Goal: Task Accomplishment & Management: Use online tool/utility

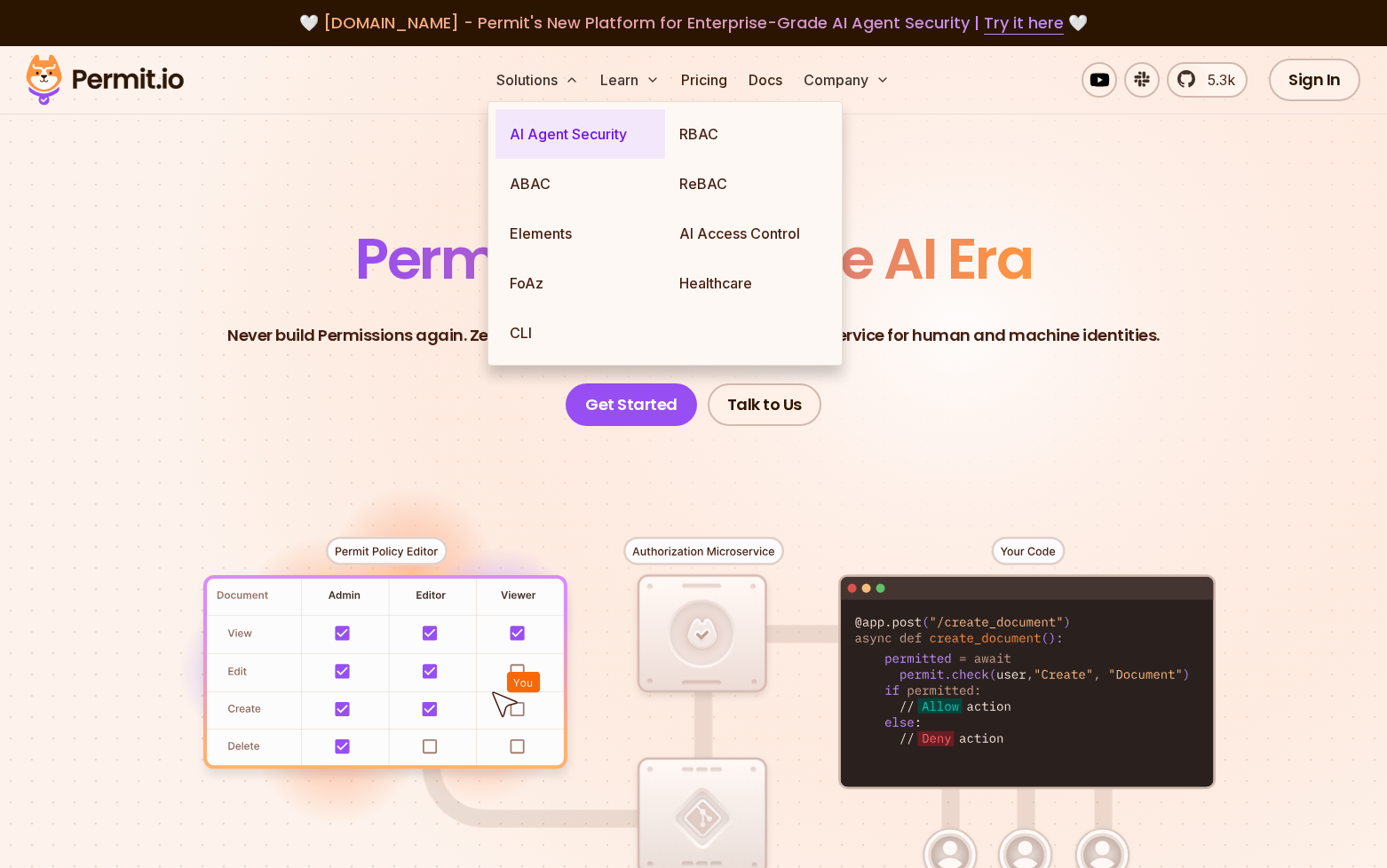
click at [592, 136] on link "AI Agent Security" at bounding box center [581, 134] width 170 height 49
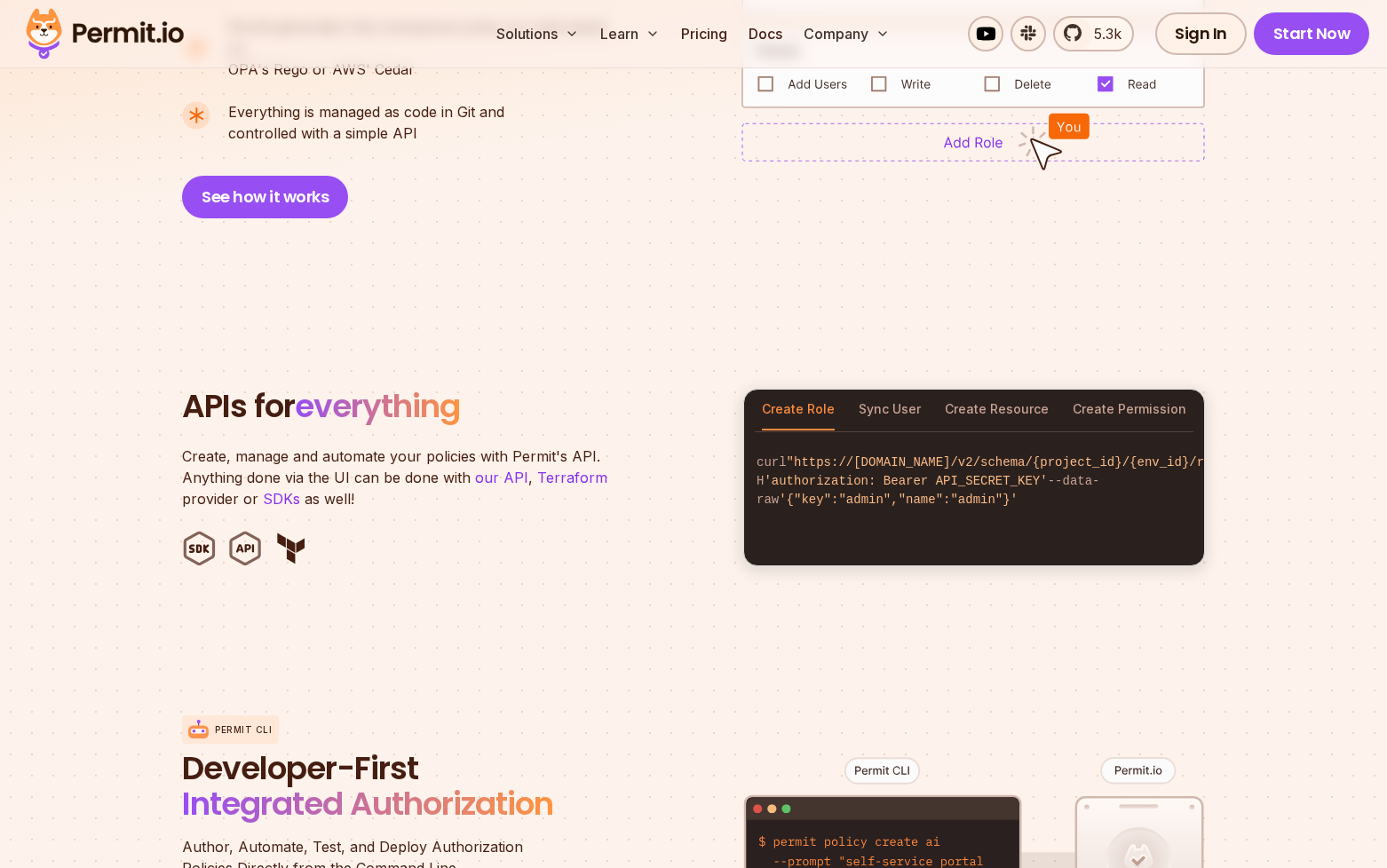
scroll to position [1558, 0]
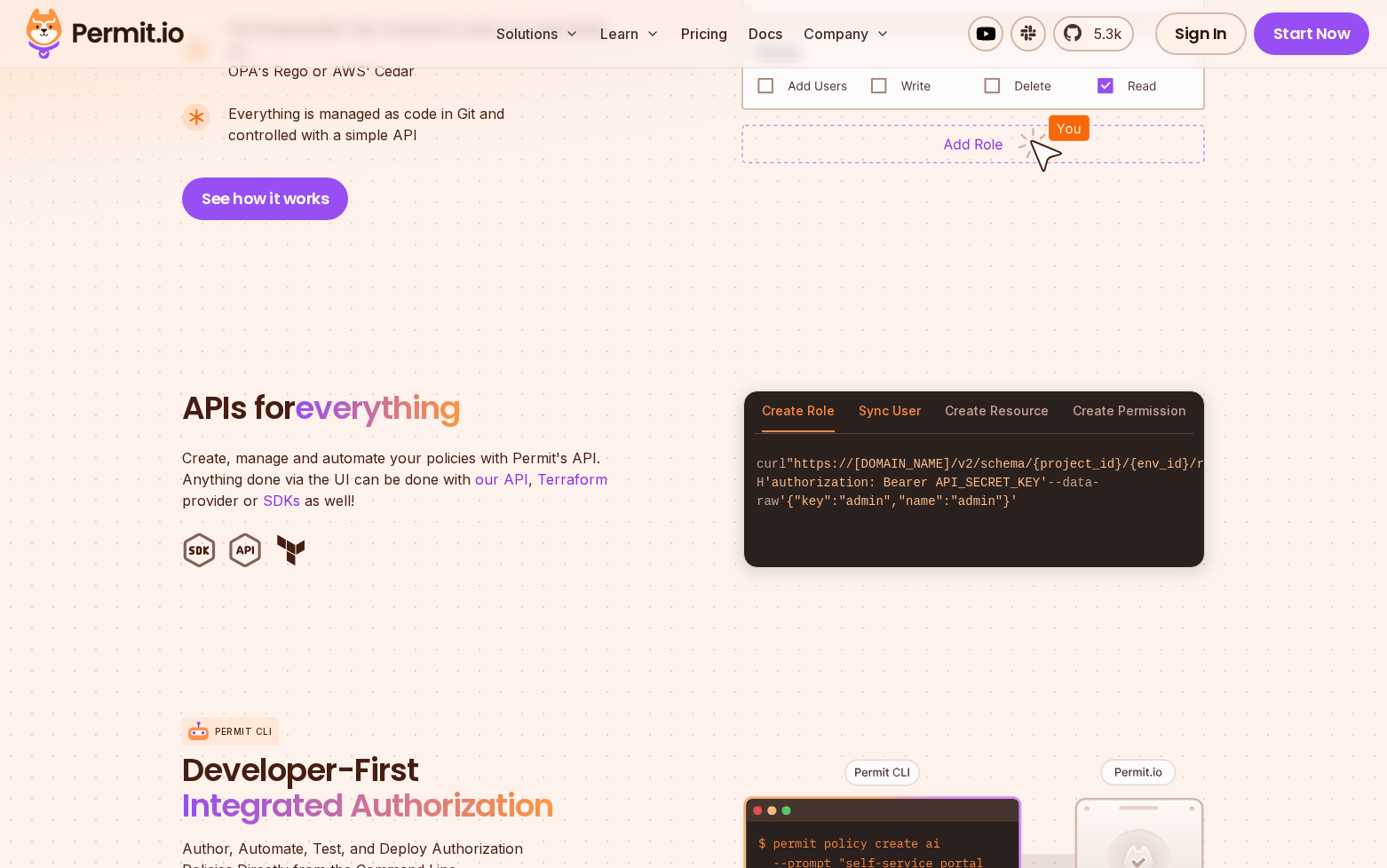
click at [899, 391] on button "Sync User" at bounding box center [889, 411] width 62 height 40
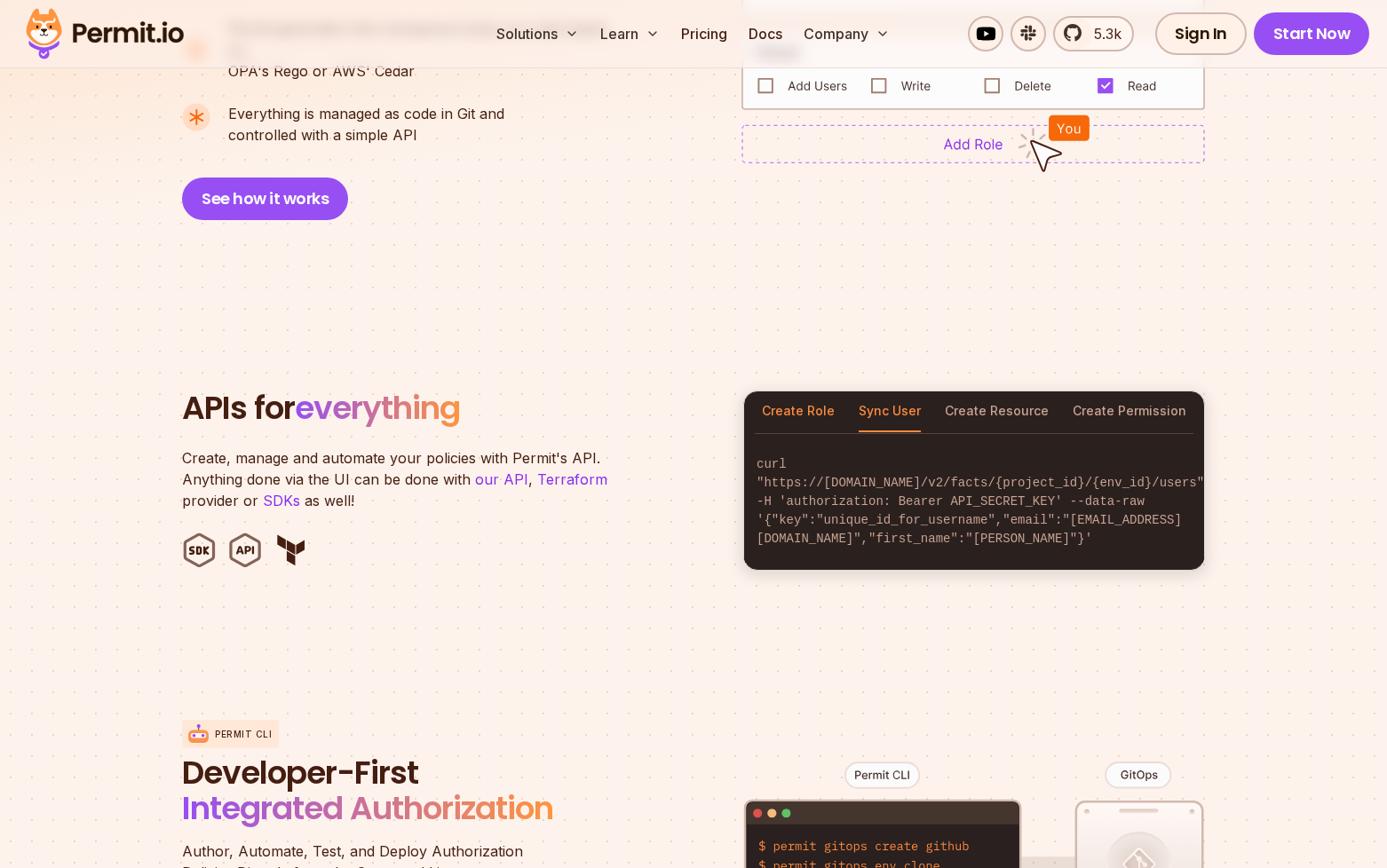
click at [804, 394] on button "Create Role" at bounding box center [798, 411] width 73 height 40
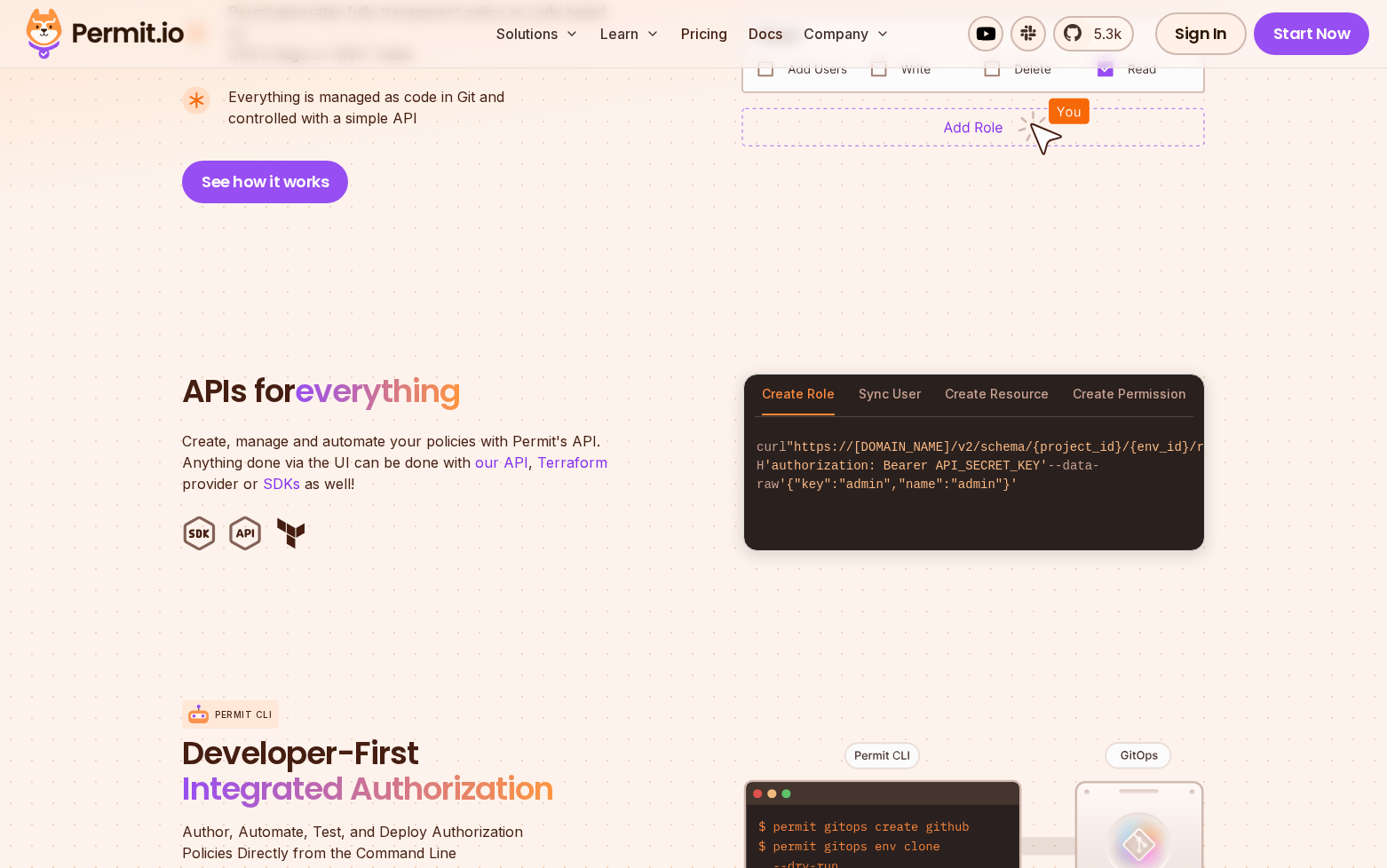
scroll to position [1228, 0]
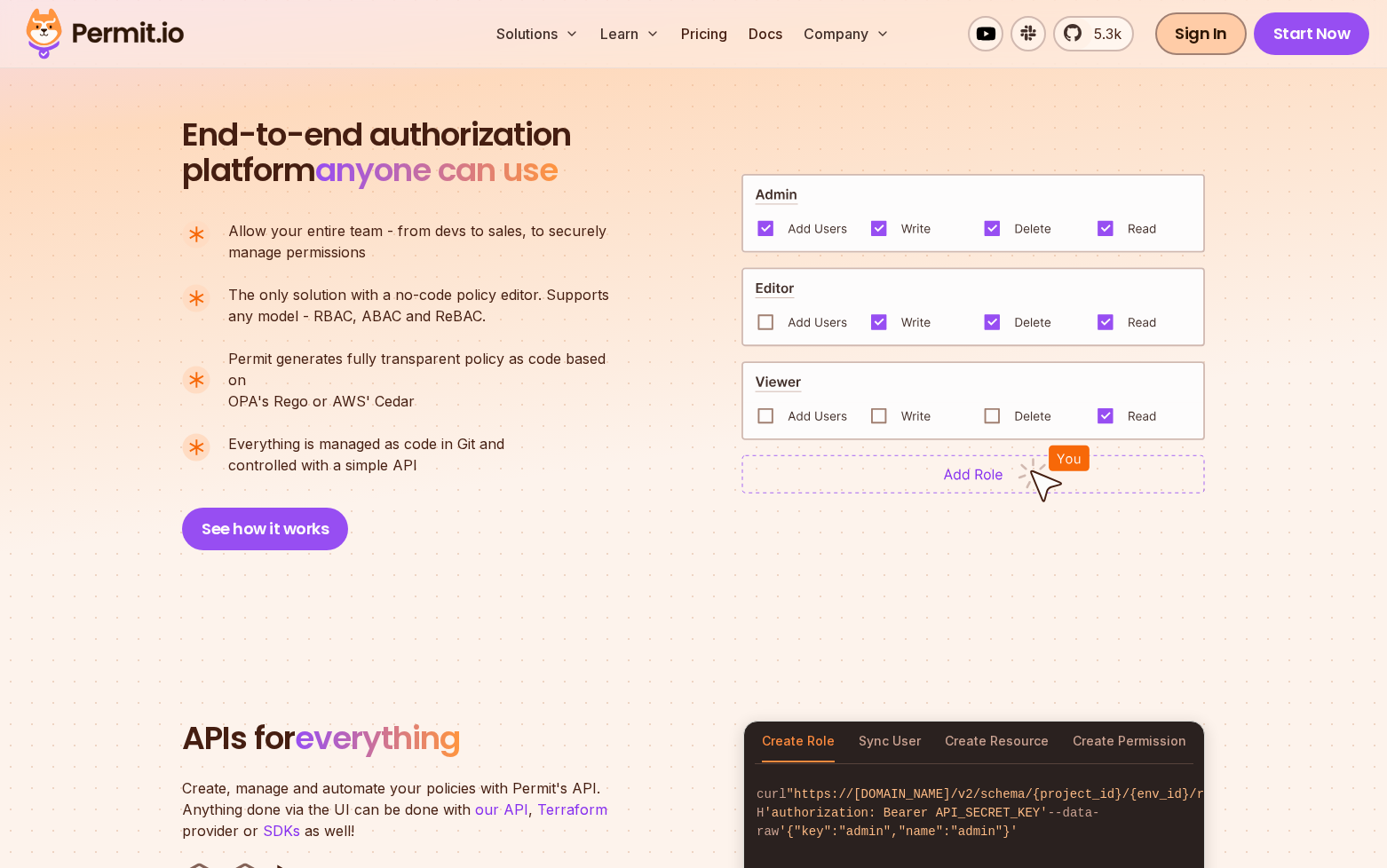
click at [1187, 25] on link "Sign In" at bounding box center [1200, 34] width 92 height 42
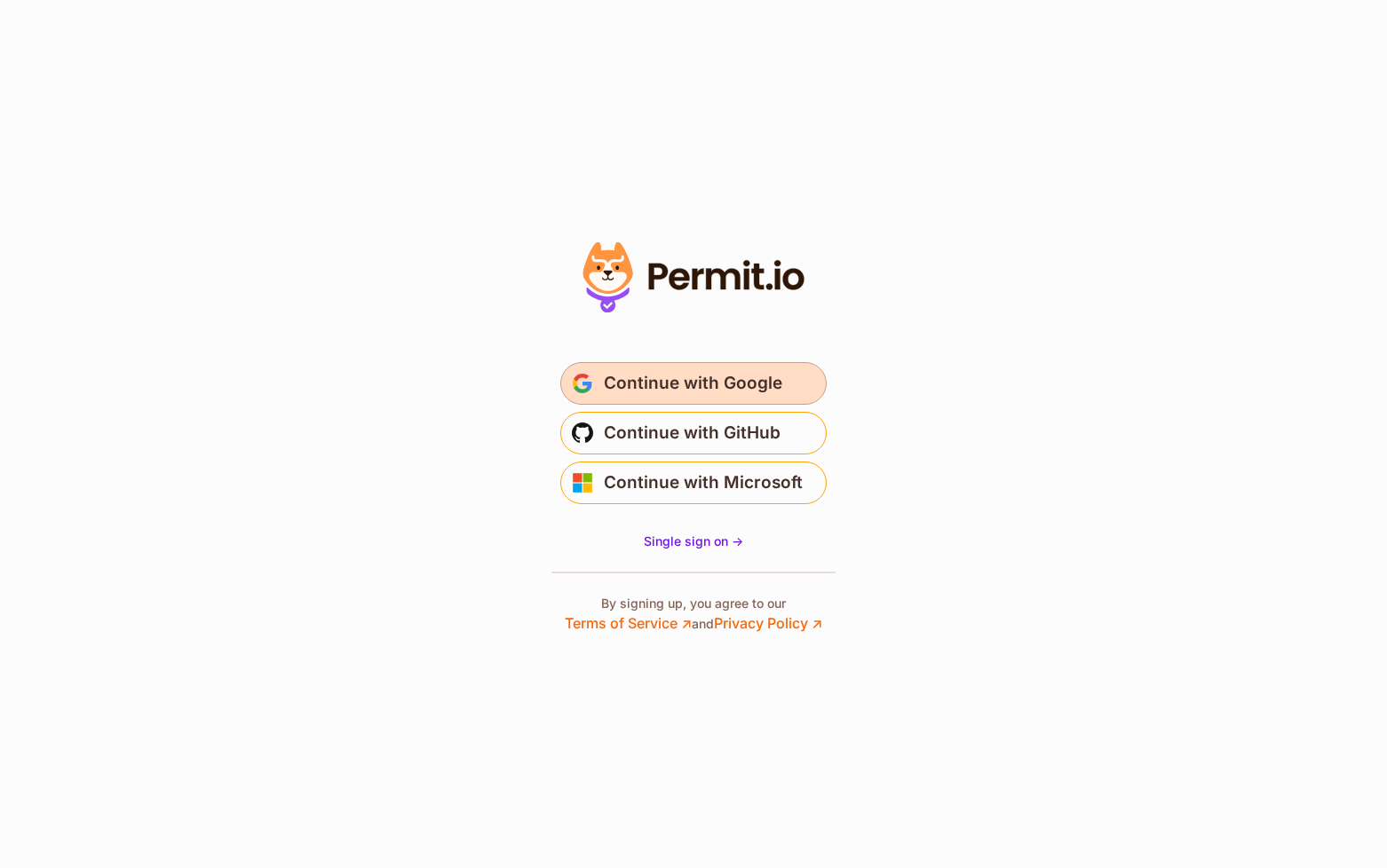
click at [763, 366] on button "Continue with Google" at bounding box center [694, 383] width 267 height 42
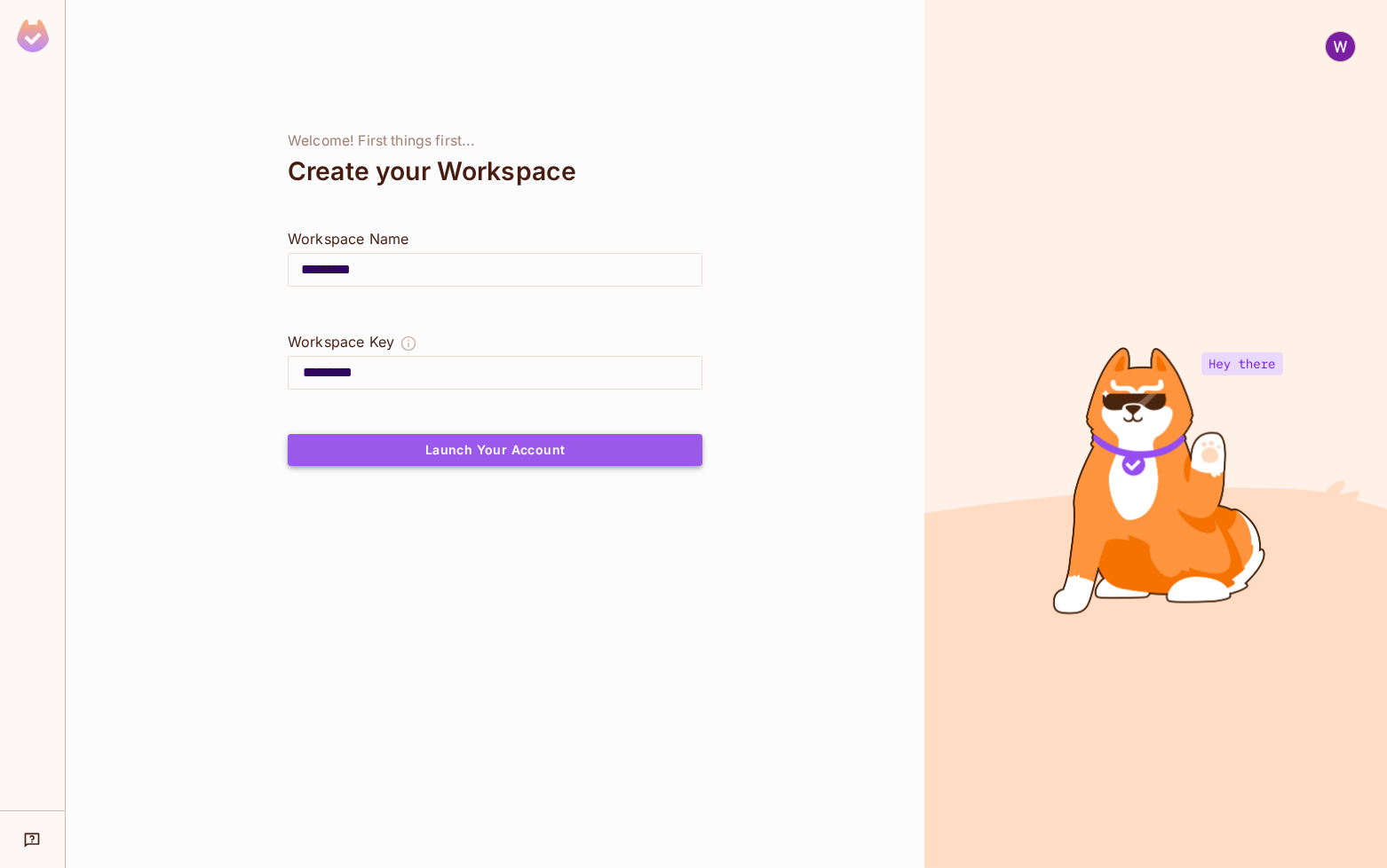
click at [519, 465] on button "Launch Your Account" at bounding box center [495, 450] width 415 height 32
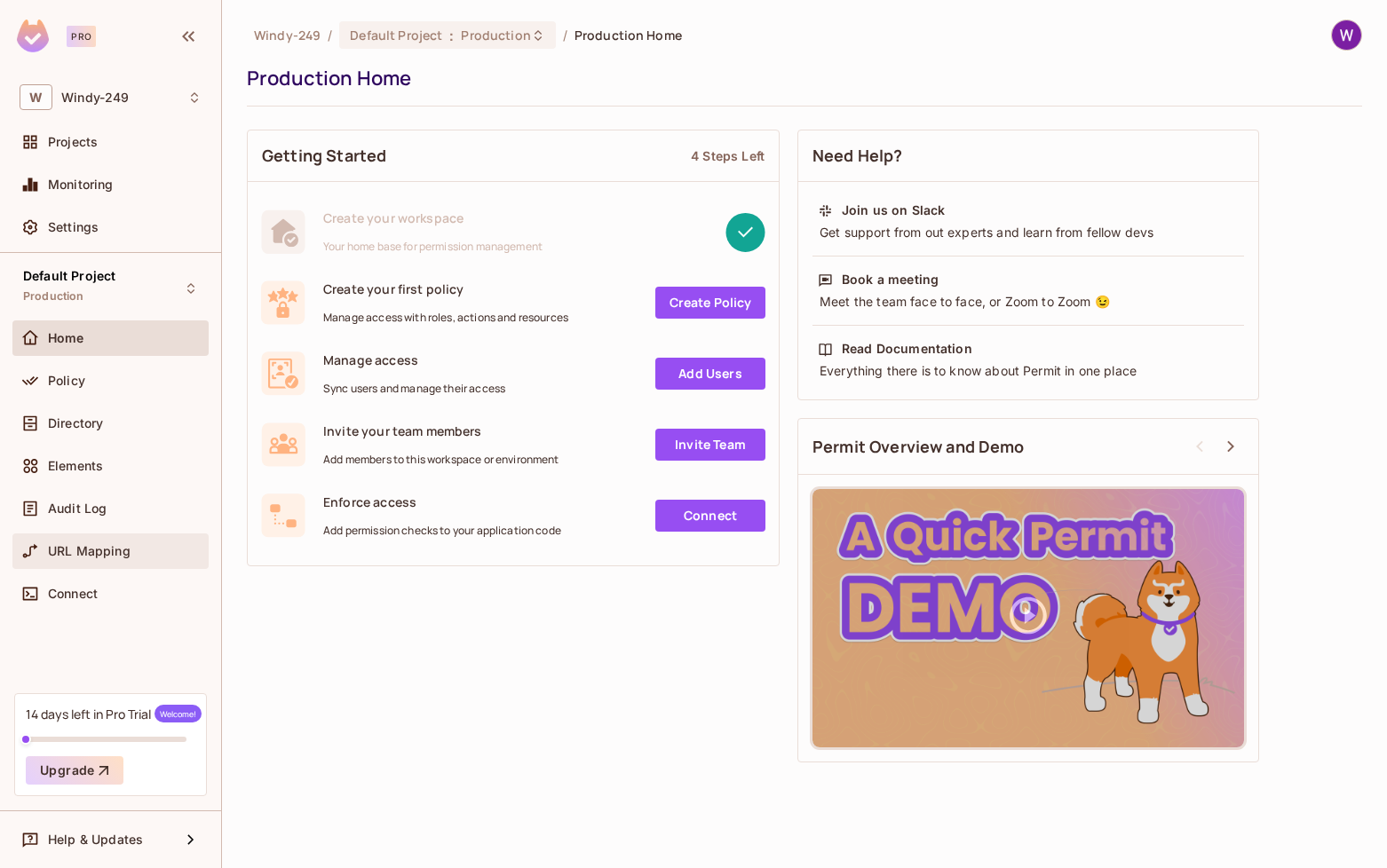
click at [95, 566] on div "URL Mapping" at bounding box center [111, 551] width 197 height 36
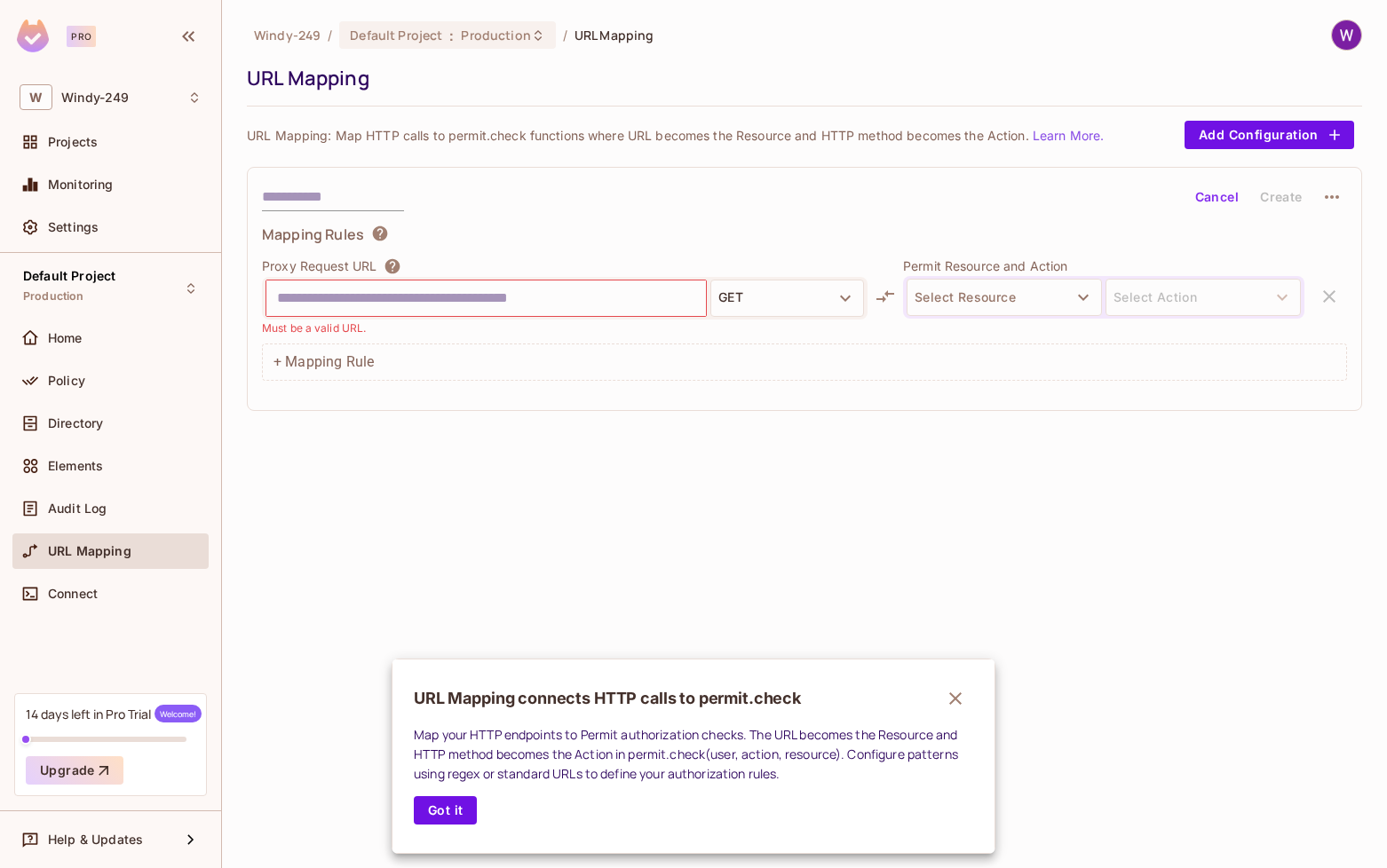
click at [265, 491] on div at bounding box center [694, 434] width 1387 height 868
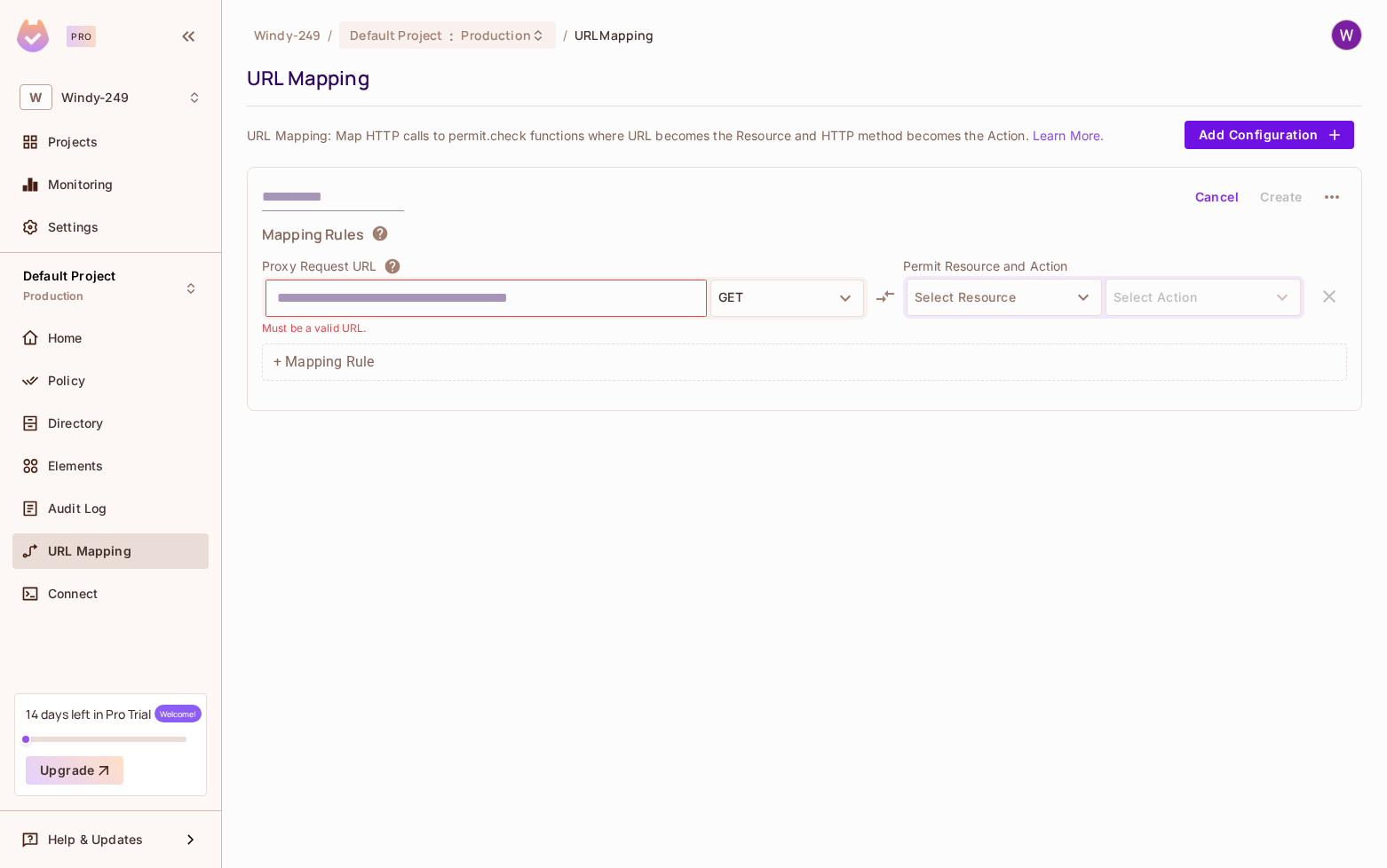
click at [313, 302] on input "text" at bounding box center [485, 298] width 418 height 29
click at [102, 381] on div "Policy" at bounding box center [124, 380] width 153 height 14
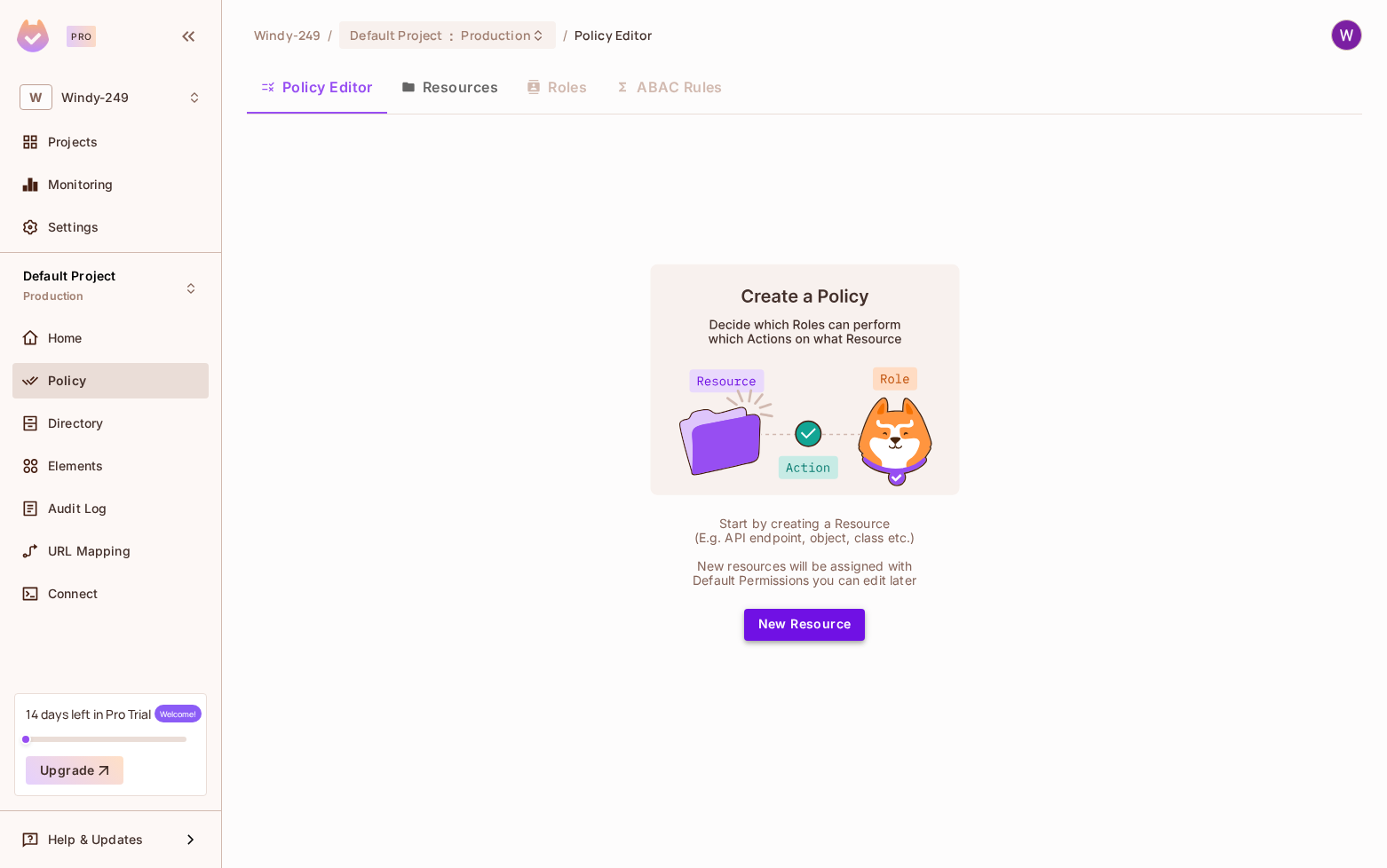
click at [772, 616] on button "New Resource" at bounding box center [804, 625] width 122 height 32
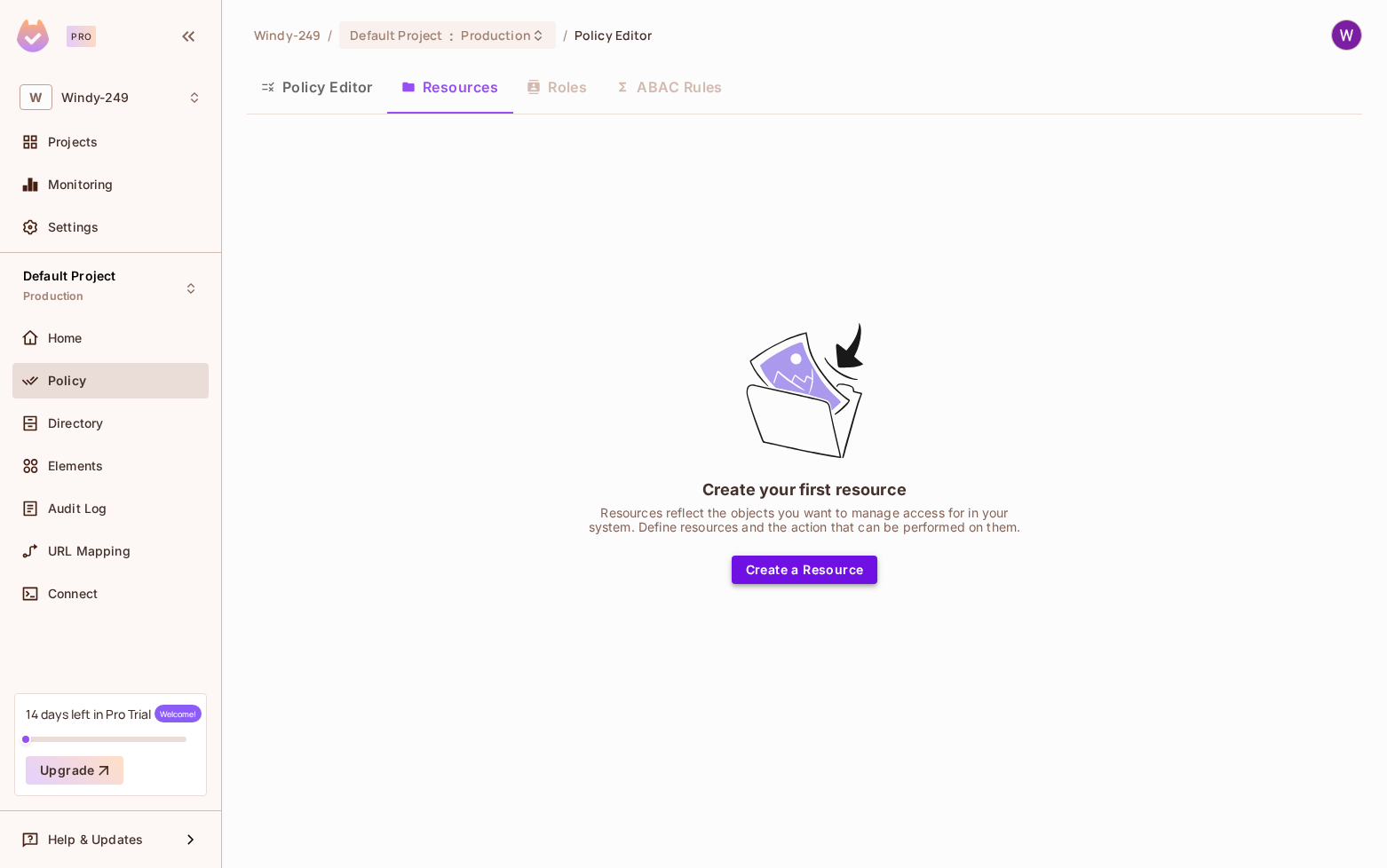
click at [761, 571] on button "Create a Resource" at bounding box center [805, 570] width 146 height 29
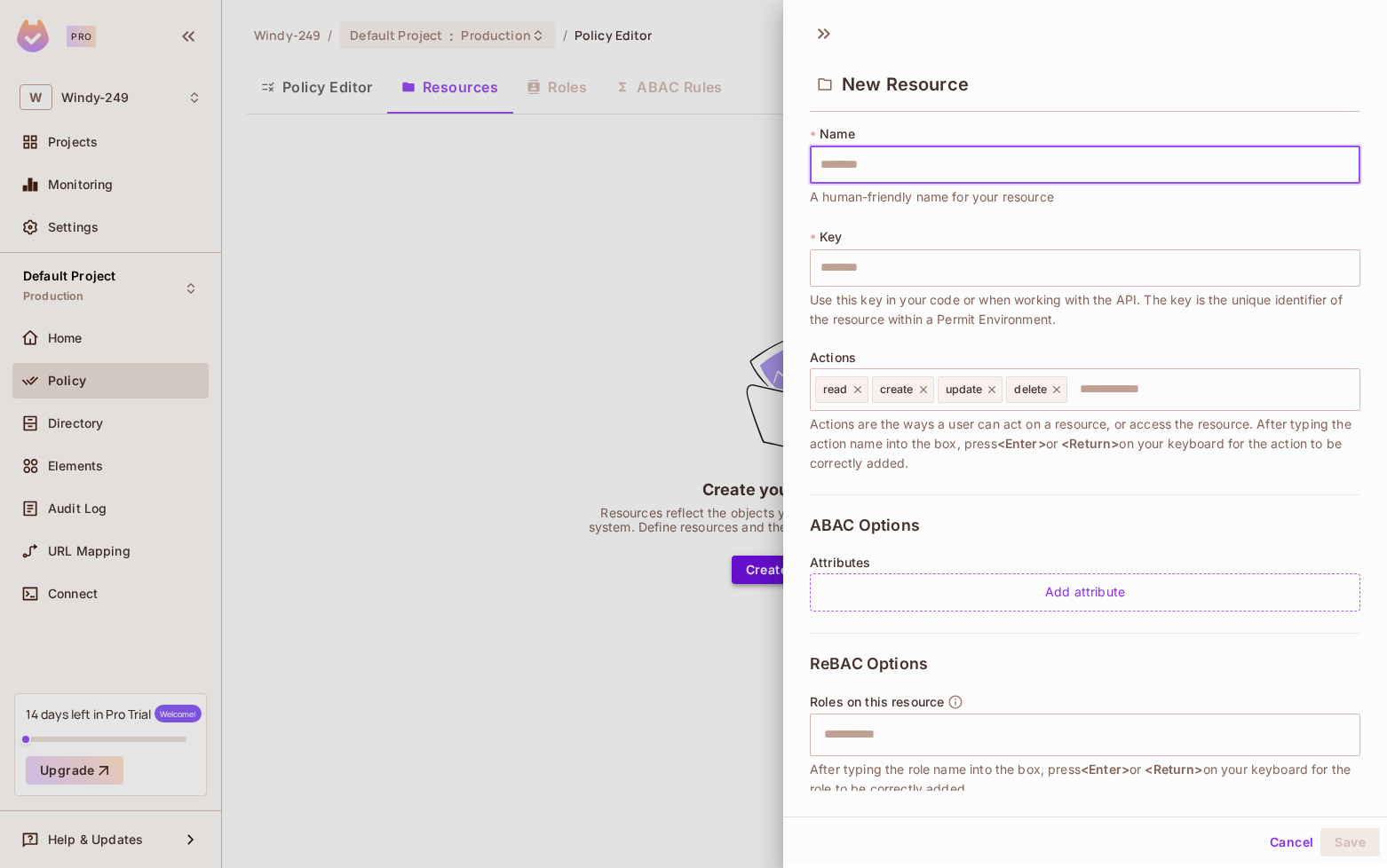
type input "*"
type input "**"
type input "***"
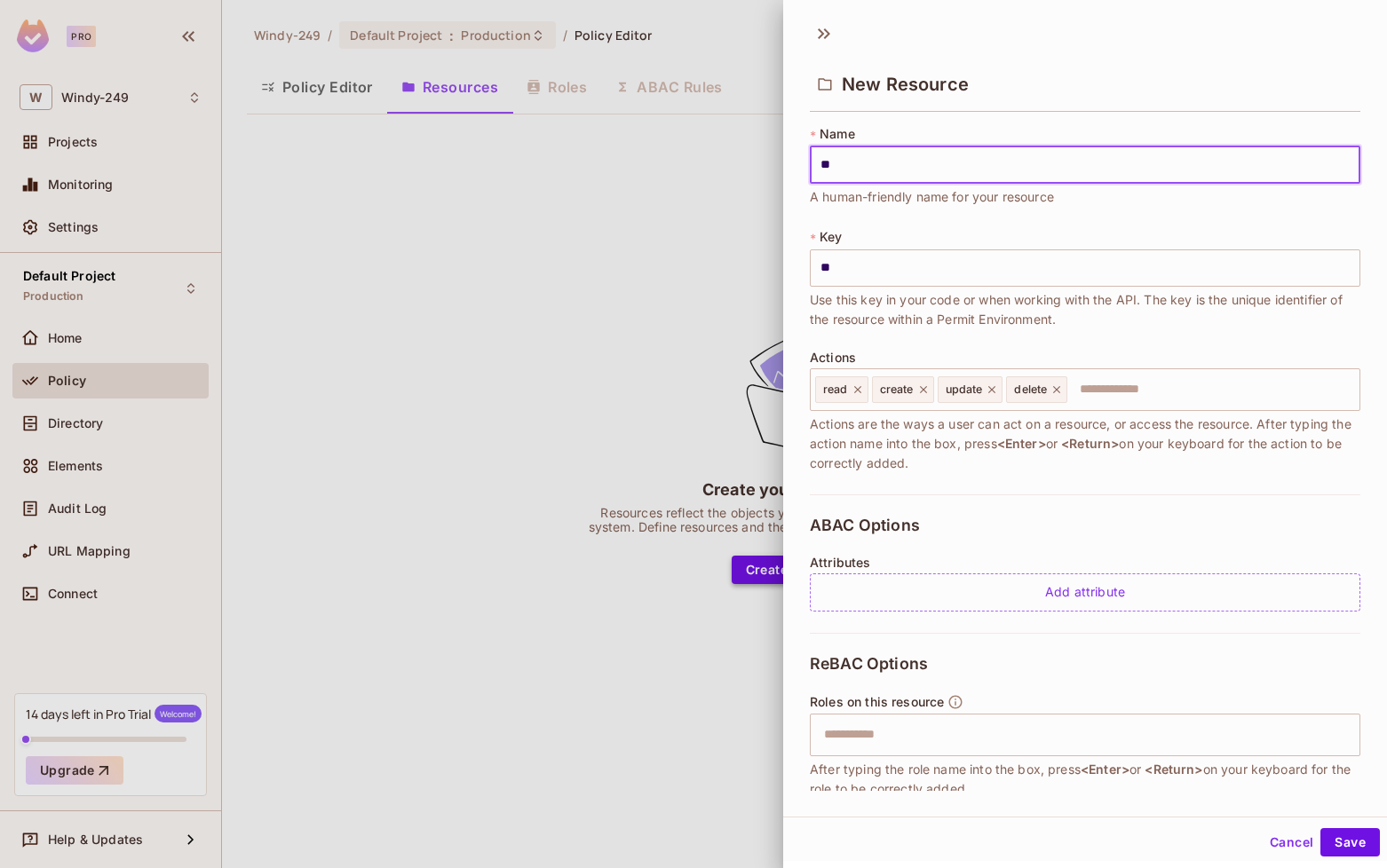
type input "***"
type input "****"
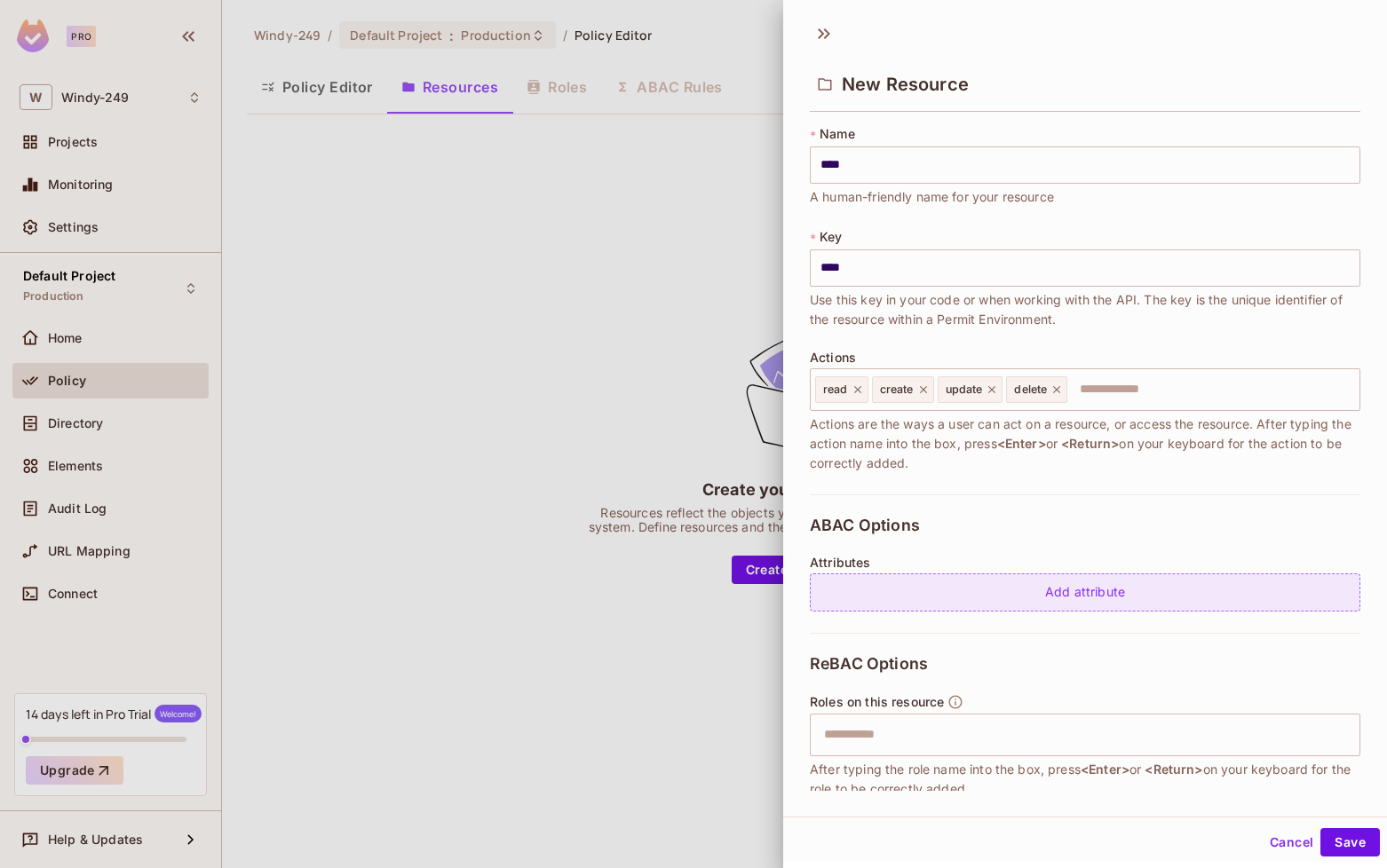
click at [1030, 588] on div "Add attribute" at bounding box center [1085, 592] width 550 height 39
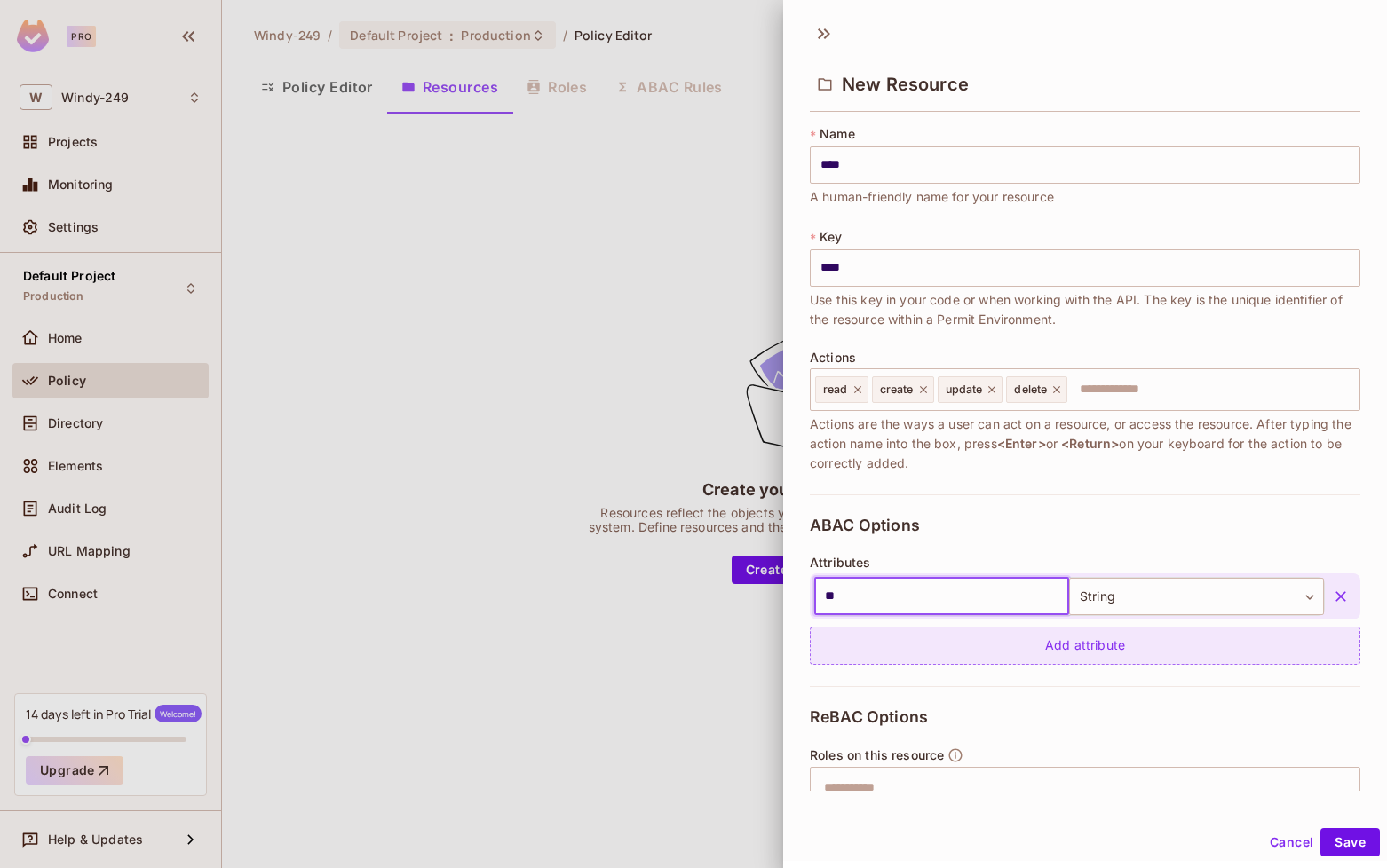
type input "**"
click at [1320, 829] on button "Save" at bounding box center [1349, 842] width 59 height 29
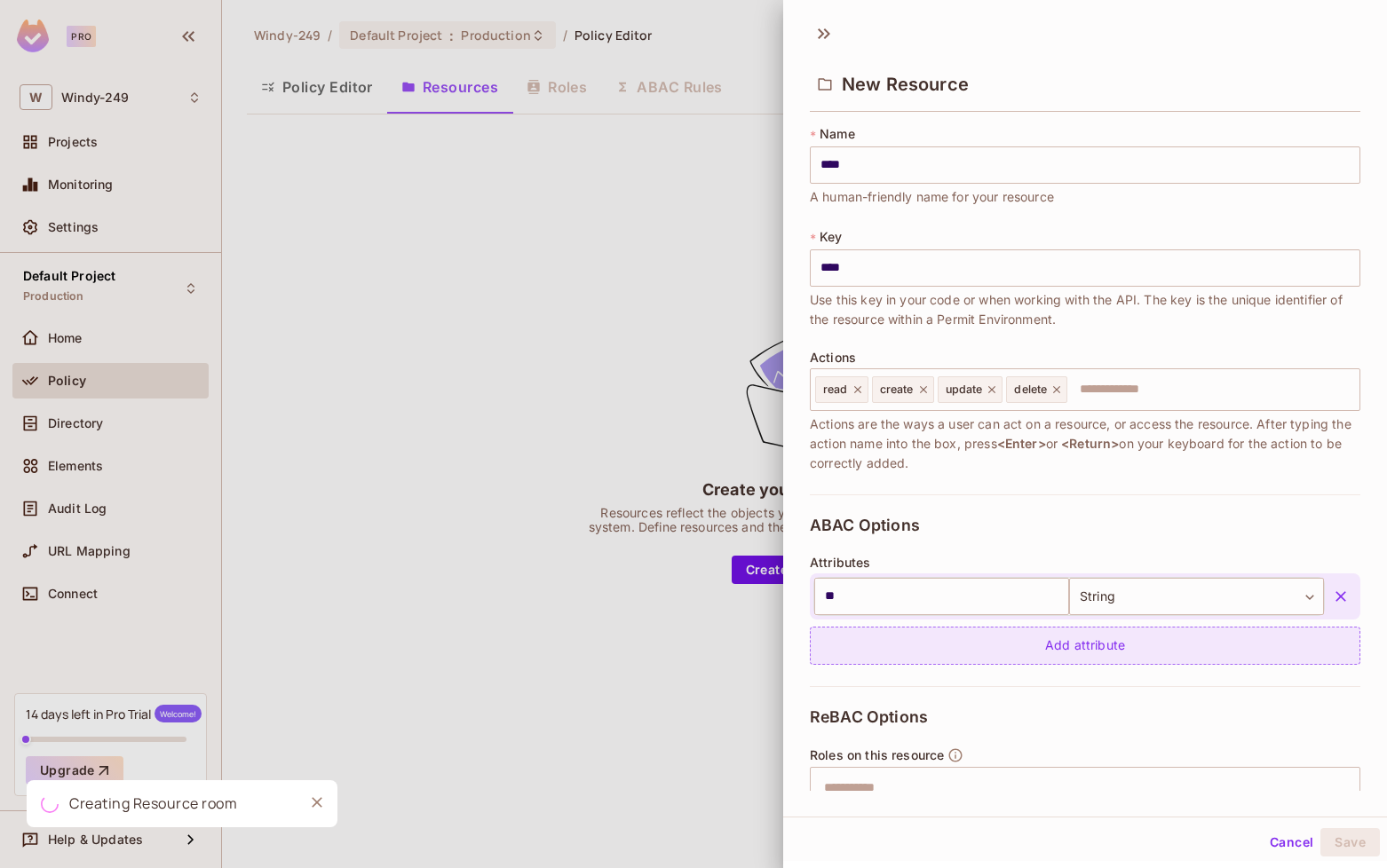
click at [1114, 641] on div "Add attribute" at bounding box center [1085, 646] width 550 height 39
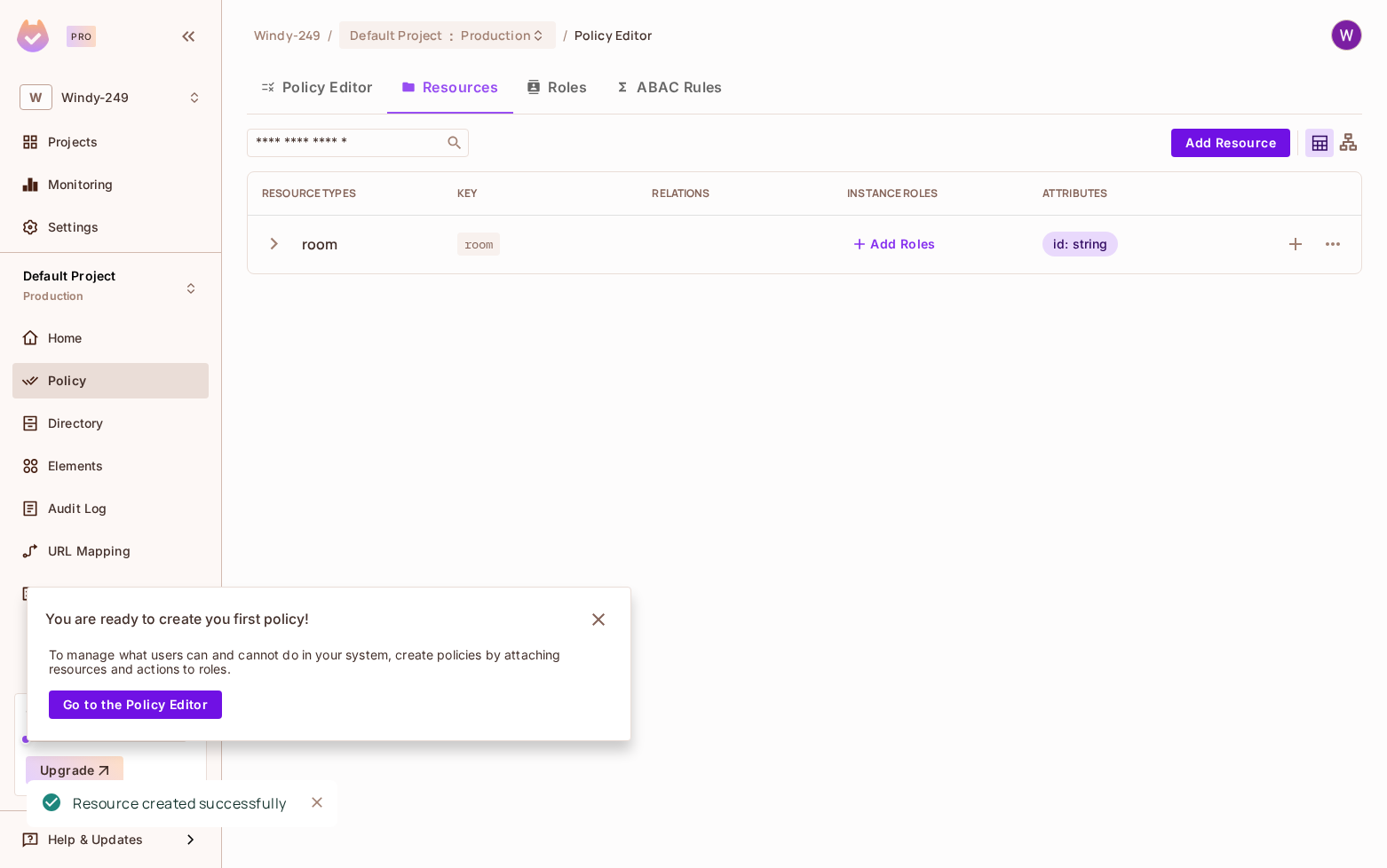
click at [292, 244] on button "button" at bounding box center [277, 243] width 31 height 39
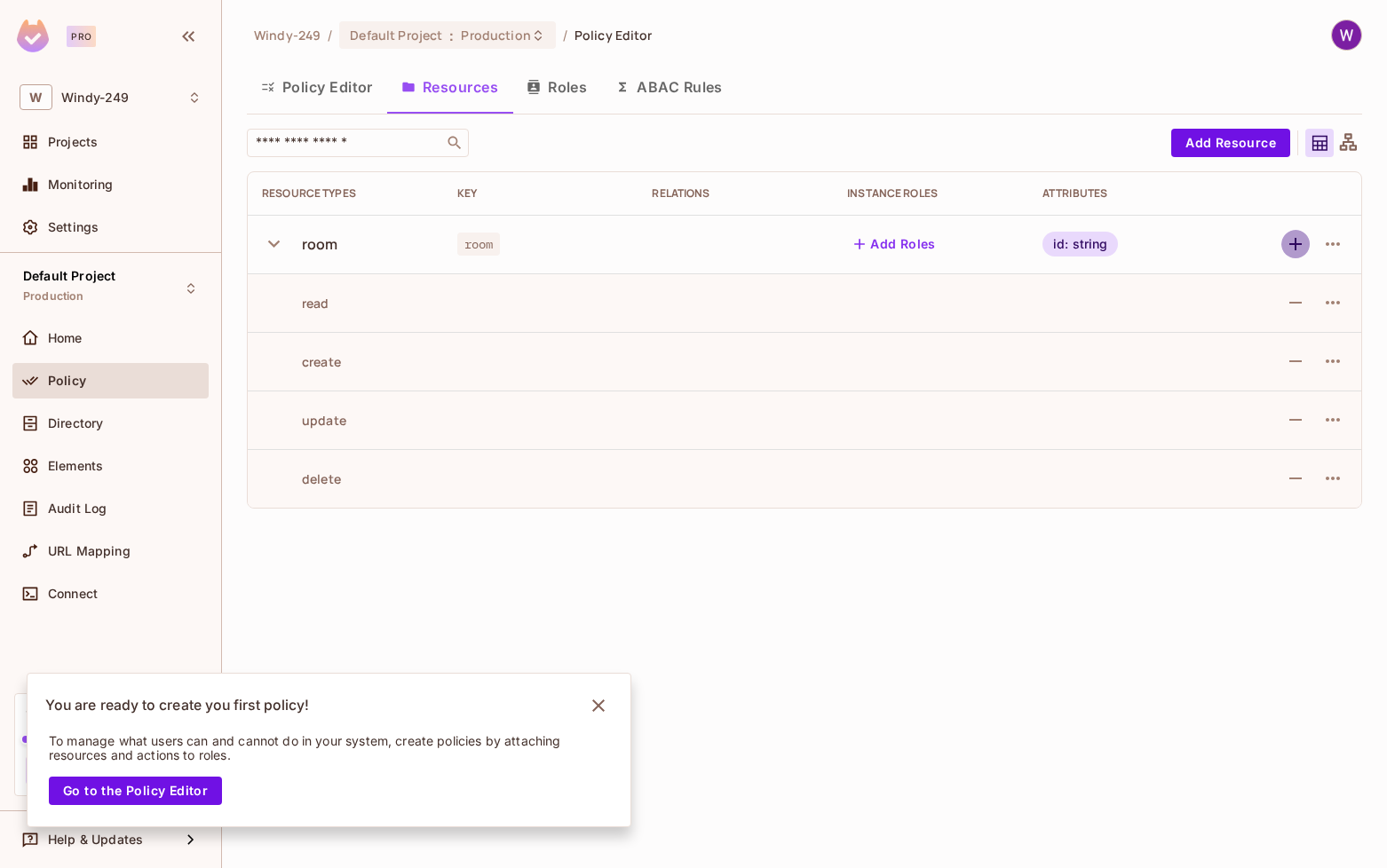
click at [1299, 241] on icon "button" at bounding box center [1296, 244] width 22 height 22
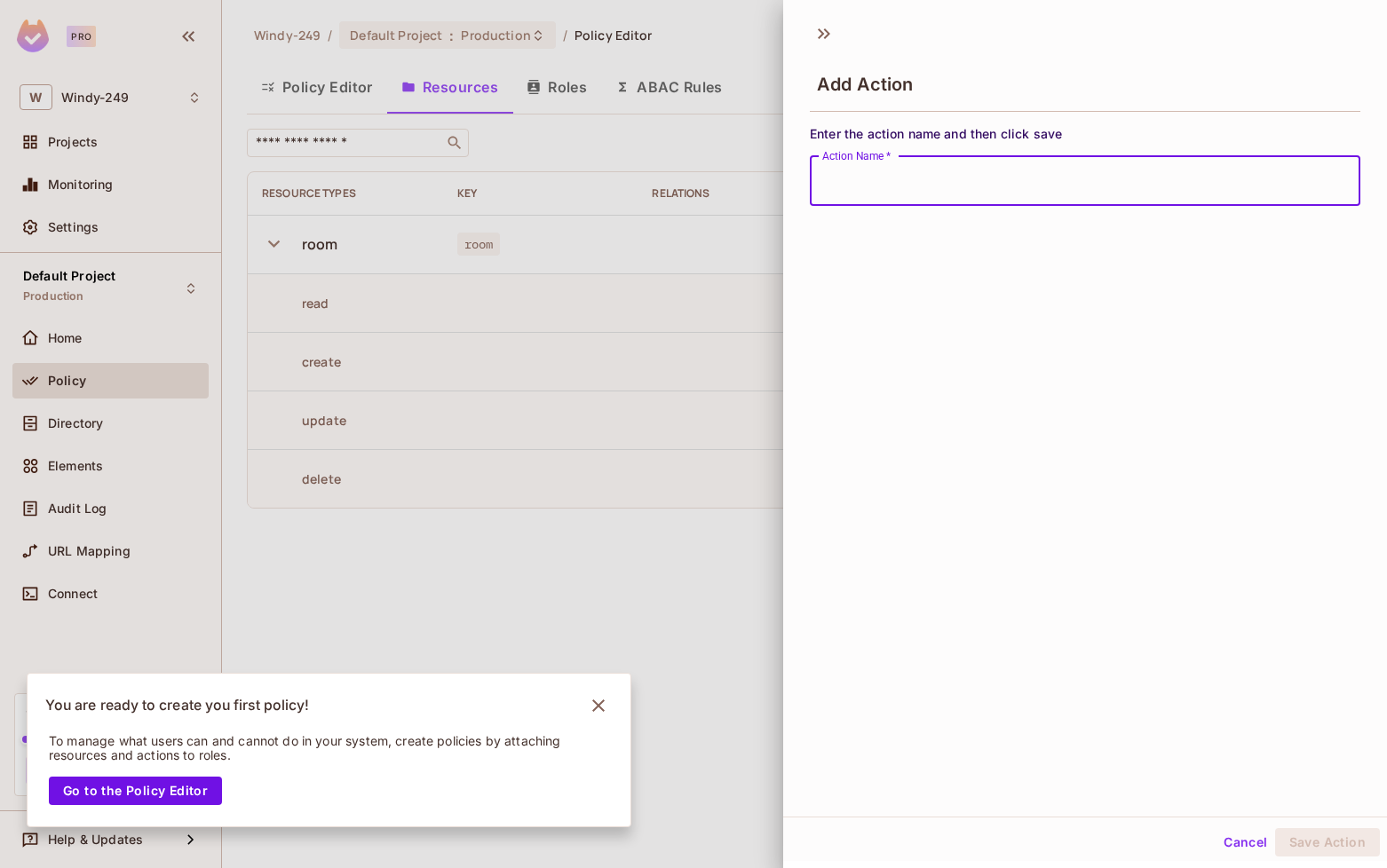
click at [689, 259] on div at bounding box center [694, 434] width 1387 height 868
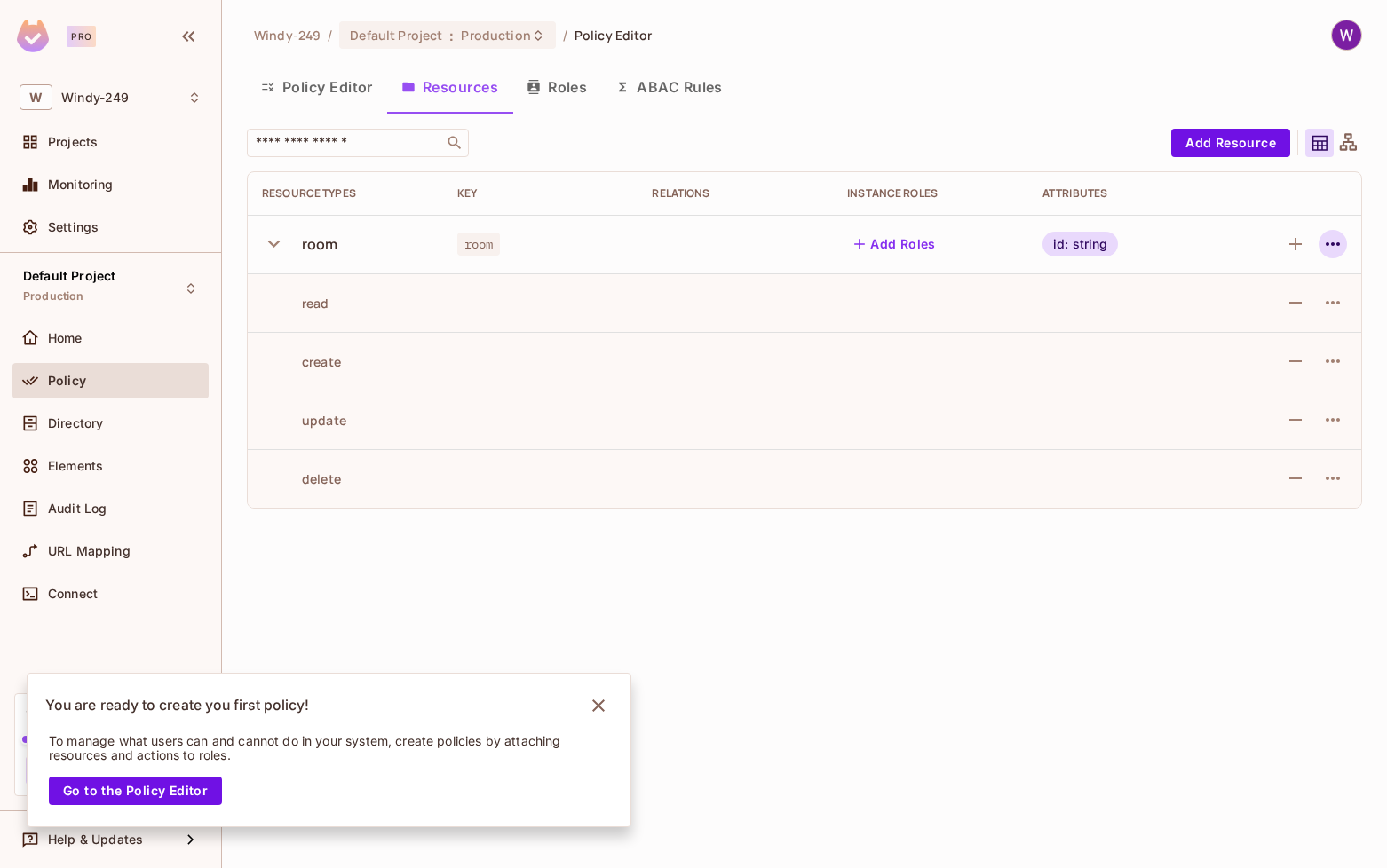
click at [1332, 255] on button "button" at bounding box center [1333, 244] width 29 height 29
click at [1249, 311] on div "Edit Resource" at bounding box center [1256, 314] width 83 height 18
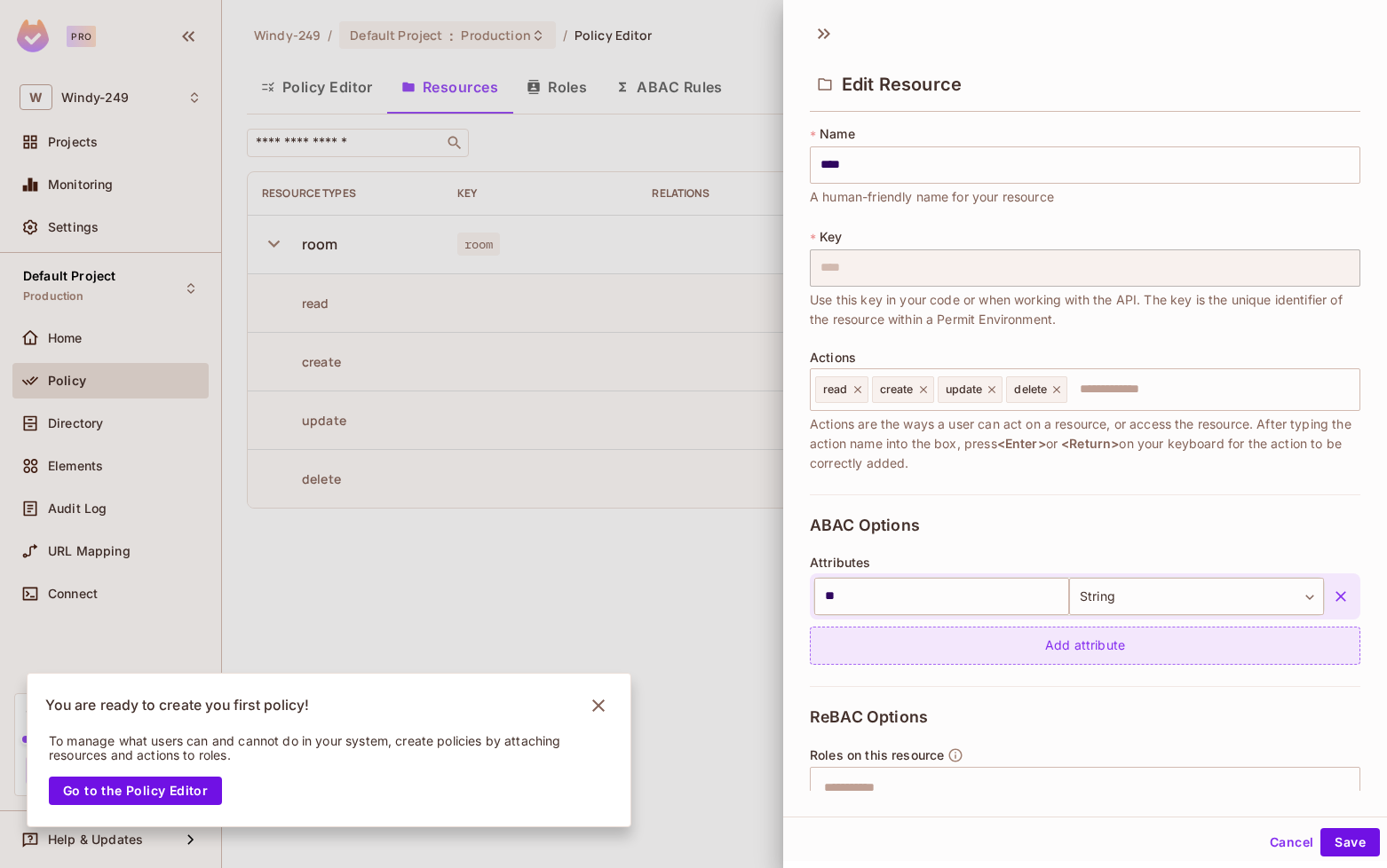
click at [954, 659] on div "Add attribute" at bounding box center [1085, 646] width 550 height 39
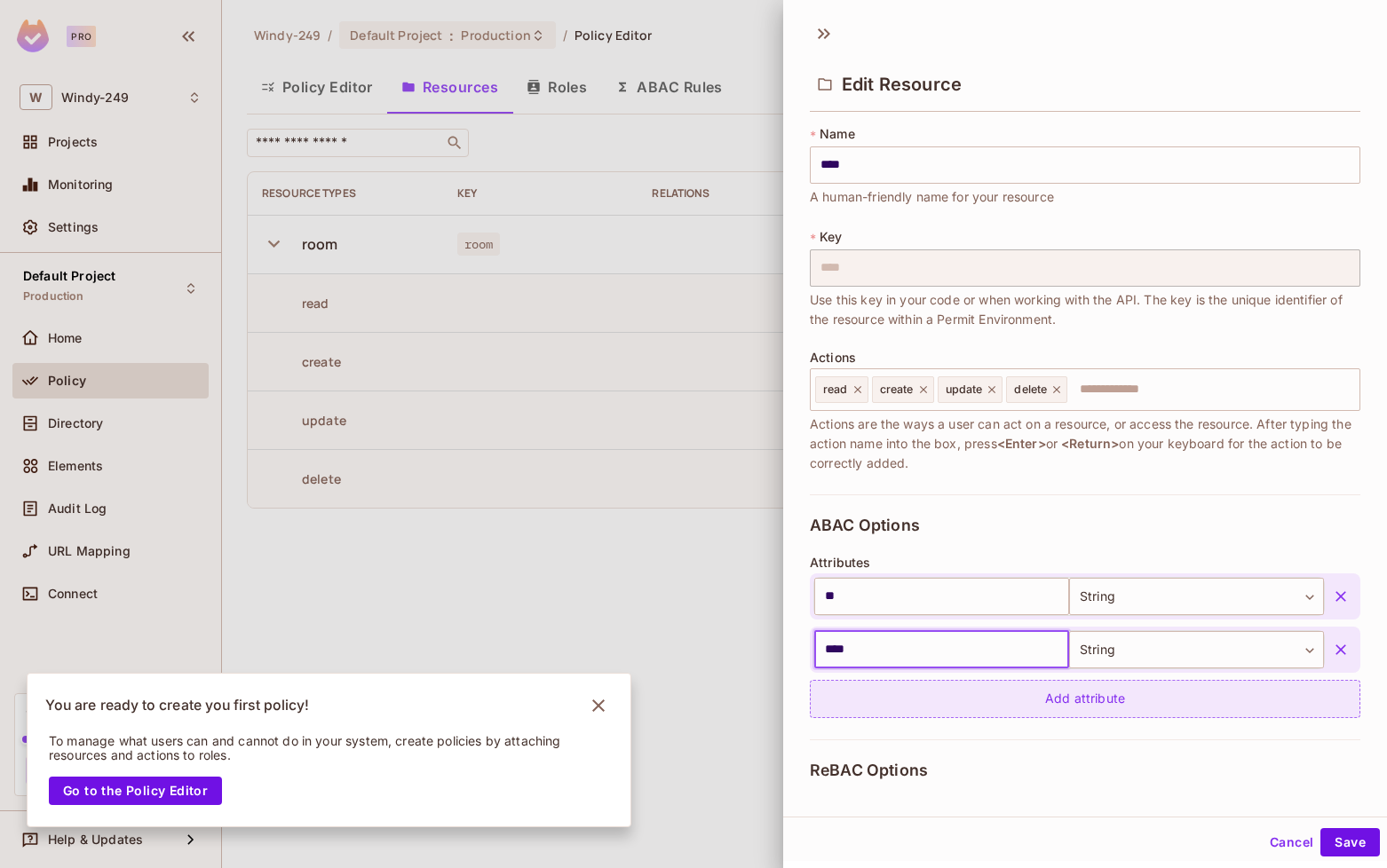
type input "****"
click at [1220, 706] on div "Add attribute" at bounding box center [1085, 698] width 550 height 39
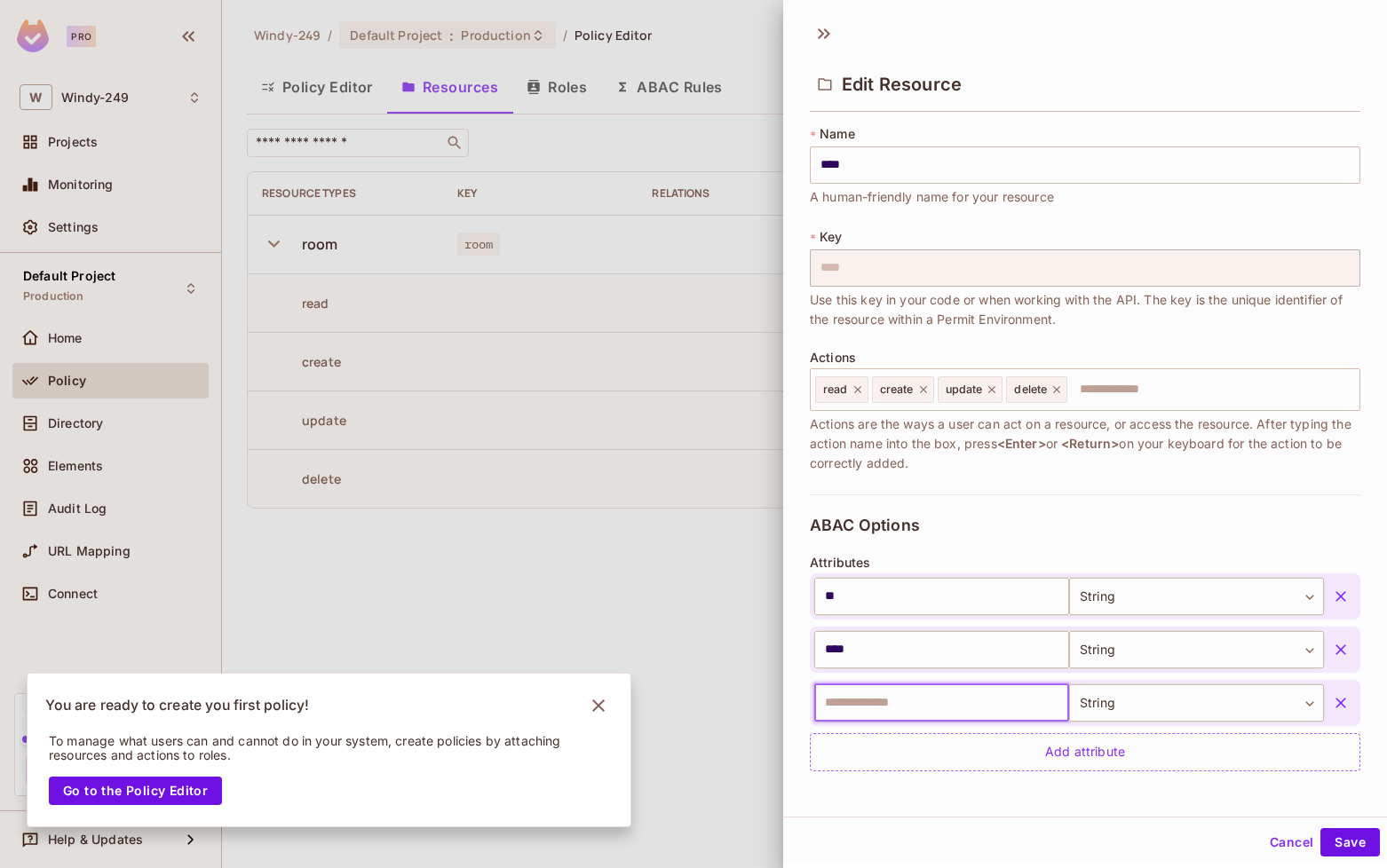
click at [966, 708] on input "text" at bounding box center [941, 703] width 255 height 38
type input "*"
type input "******"
click at [1350, 843] on button "Save" at bounding box center [1349, 842] width 59 height 29
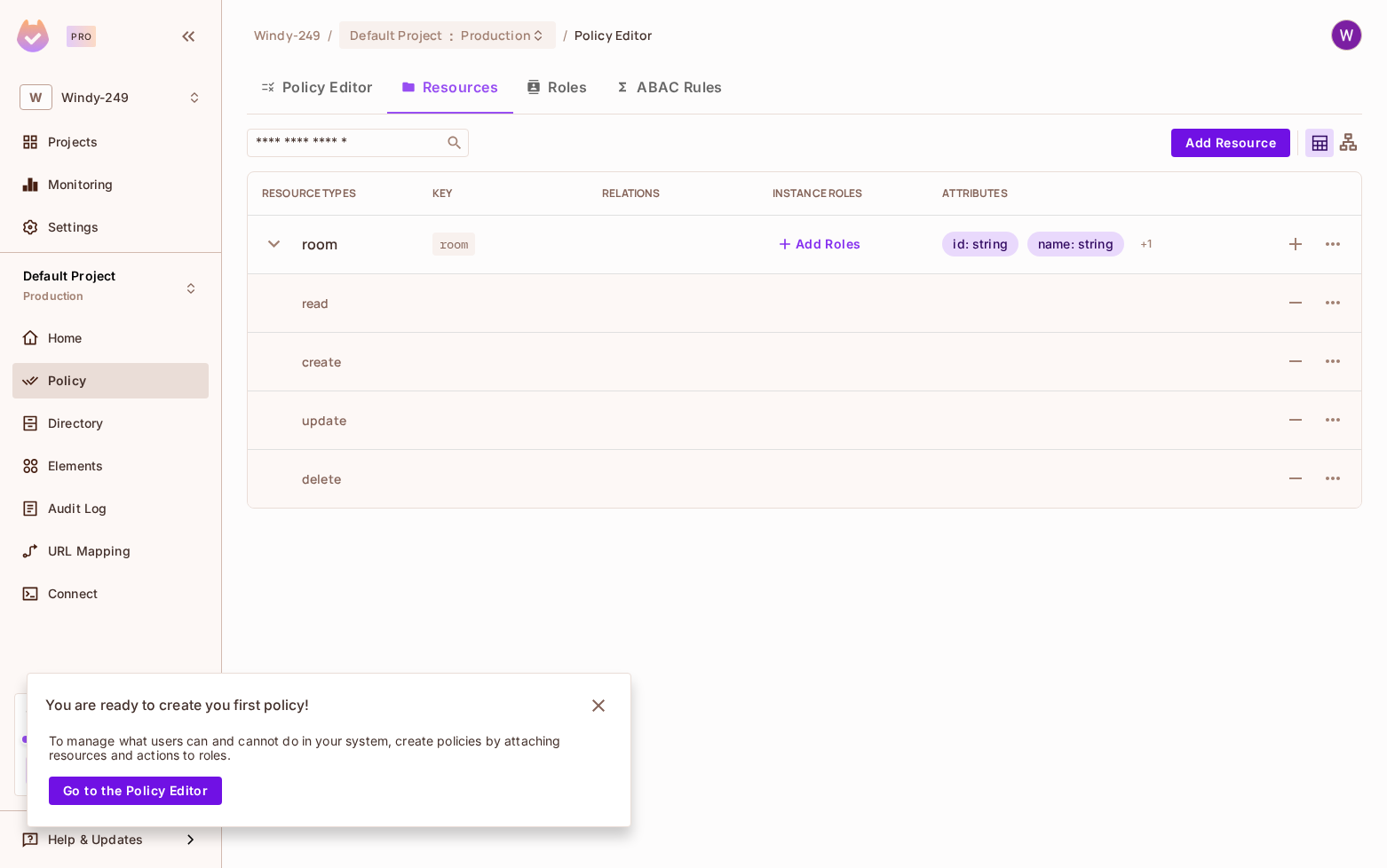
click at [490, 307] on td at bounding box center [503, 302] width 171 height 58
click at [1322, 237] on icon "button" at bounding box center [1333, 244] width 22 height 22
click at [1212, 320] on span "Edit Resource" at bounding box center [1255, 314] width 94 height 29
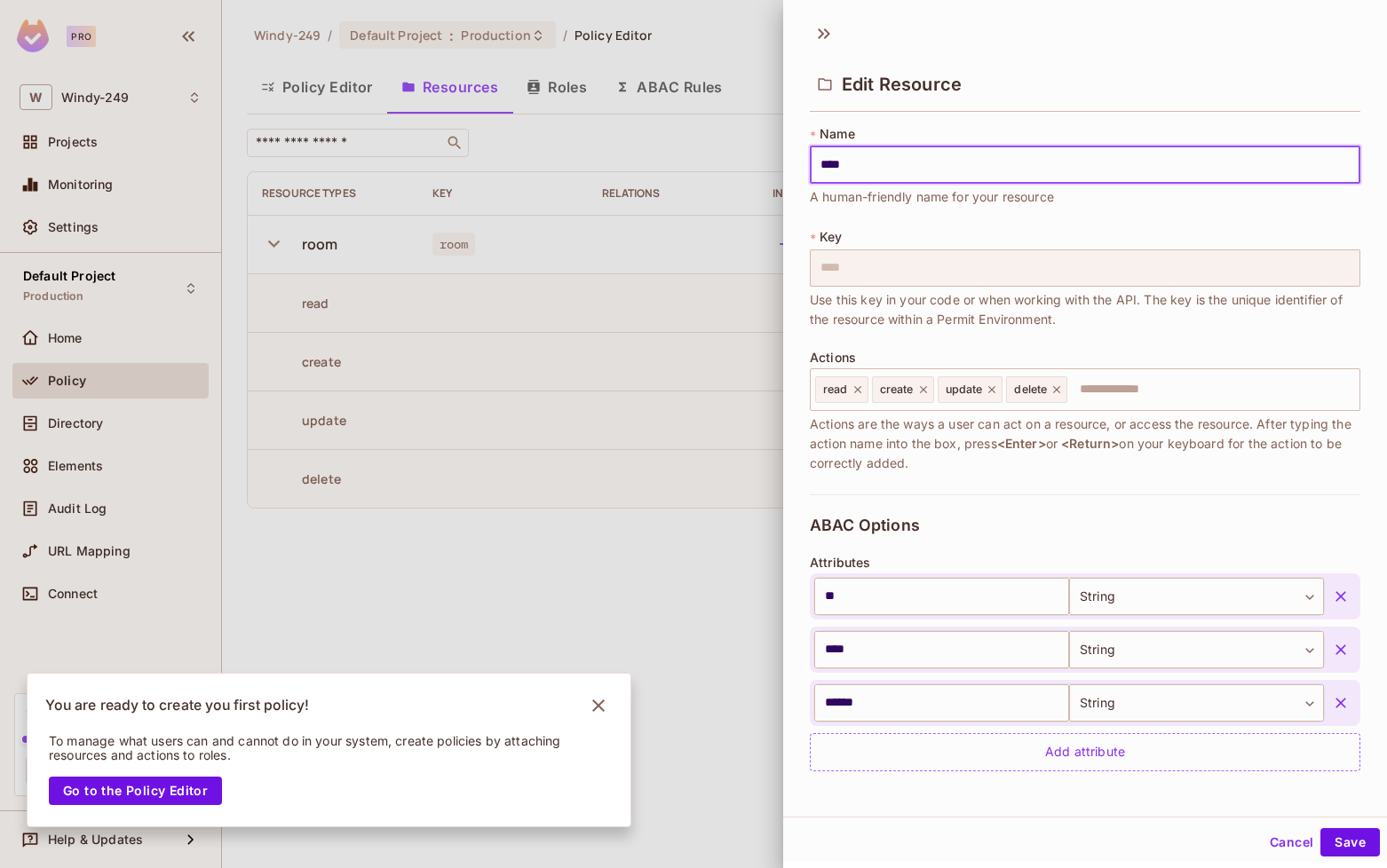
scroll to position [268, 0]
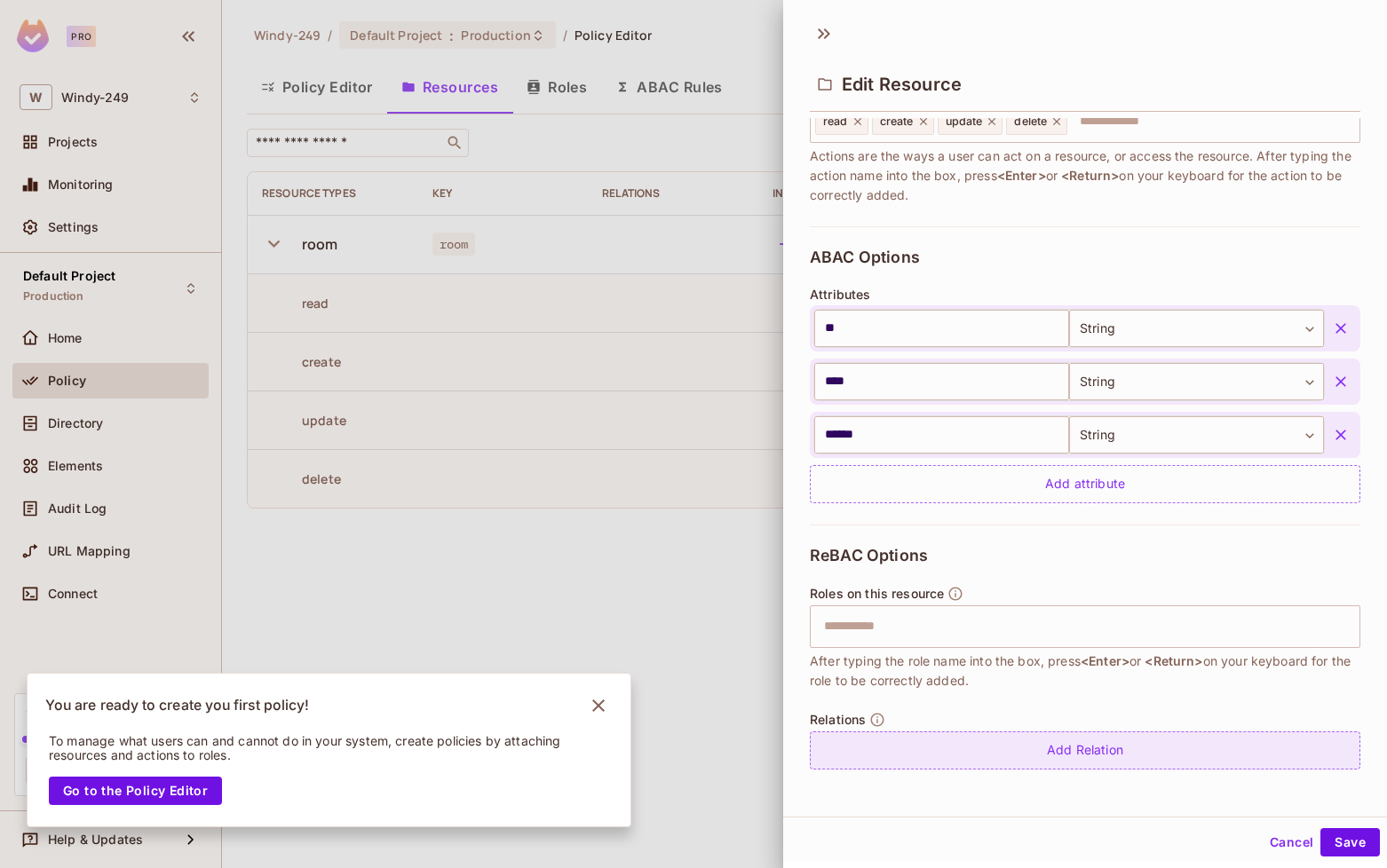
click at [982, 750] on div "Add Relation" at bounding box center [1085, 750] width 550 height 39
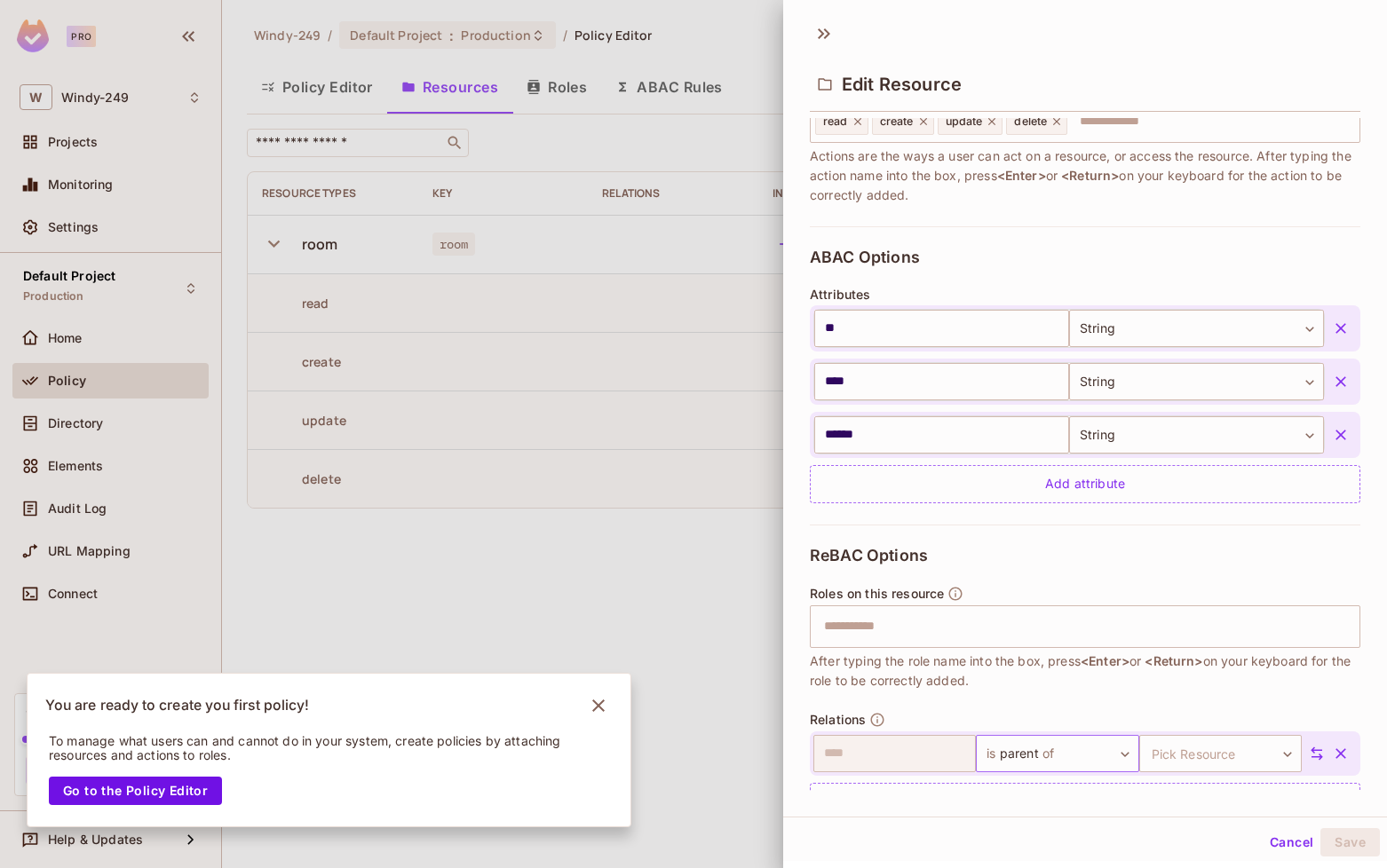
scroll to position [320, 0]
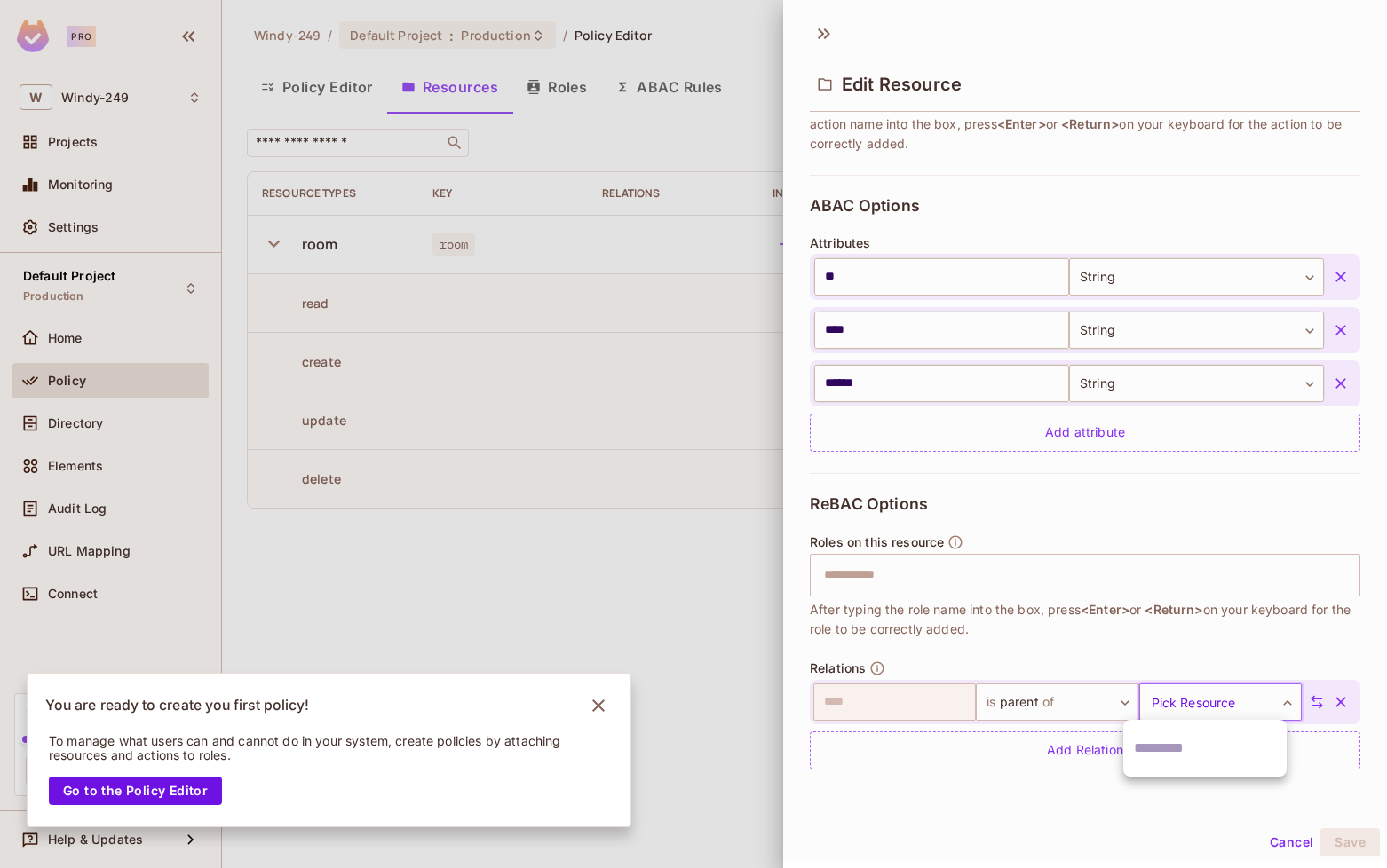
click at [1190, 688] on body "Pro W Windy-249 Projects Monitoring Settings Default Project Production Home Po…" at bounding box center [694, 434] width 1387 height 868
click at [1048, 658] on div at bounding box center [694, 434] width 1387 height 868
click at [1048, 658] on div "ReBAC Options Roles on this resource ​ After typing the role name into the box,…" at bounding box center [1085, 632] width 550 height 318
click at [1135, 502] on div "ReBAC Options Roles on this resource ​ After typing the role name into the box,…" at bounding box center [1085, 632] width 550 height 318
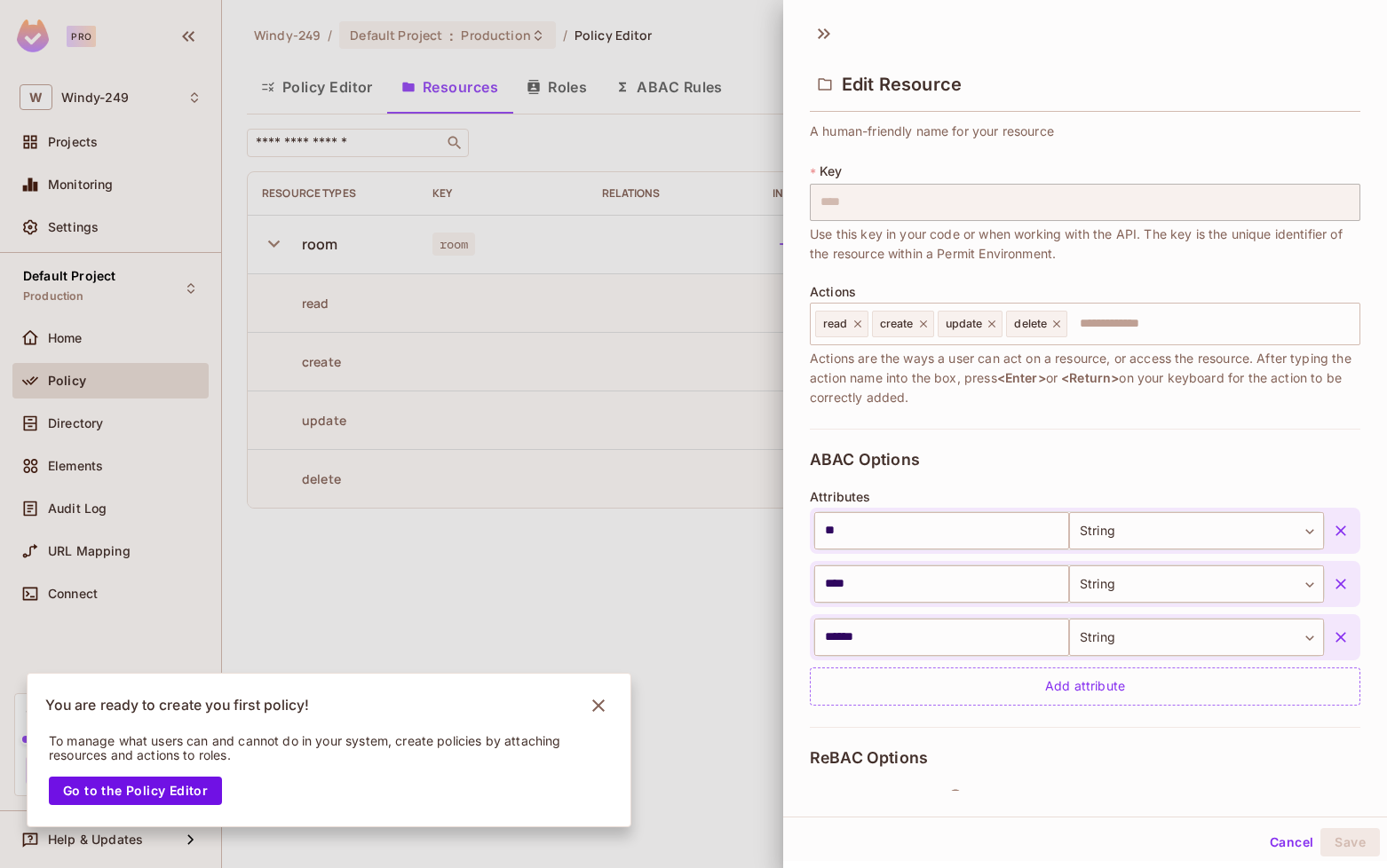
scroll to position [0, 0]
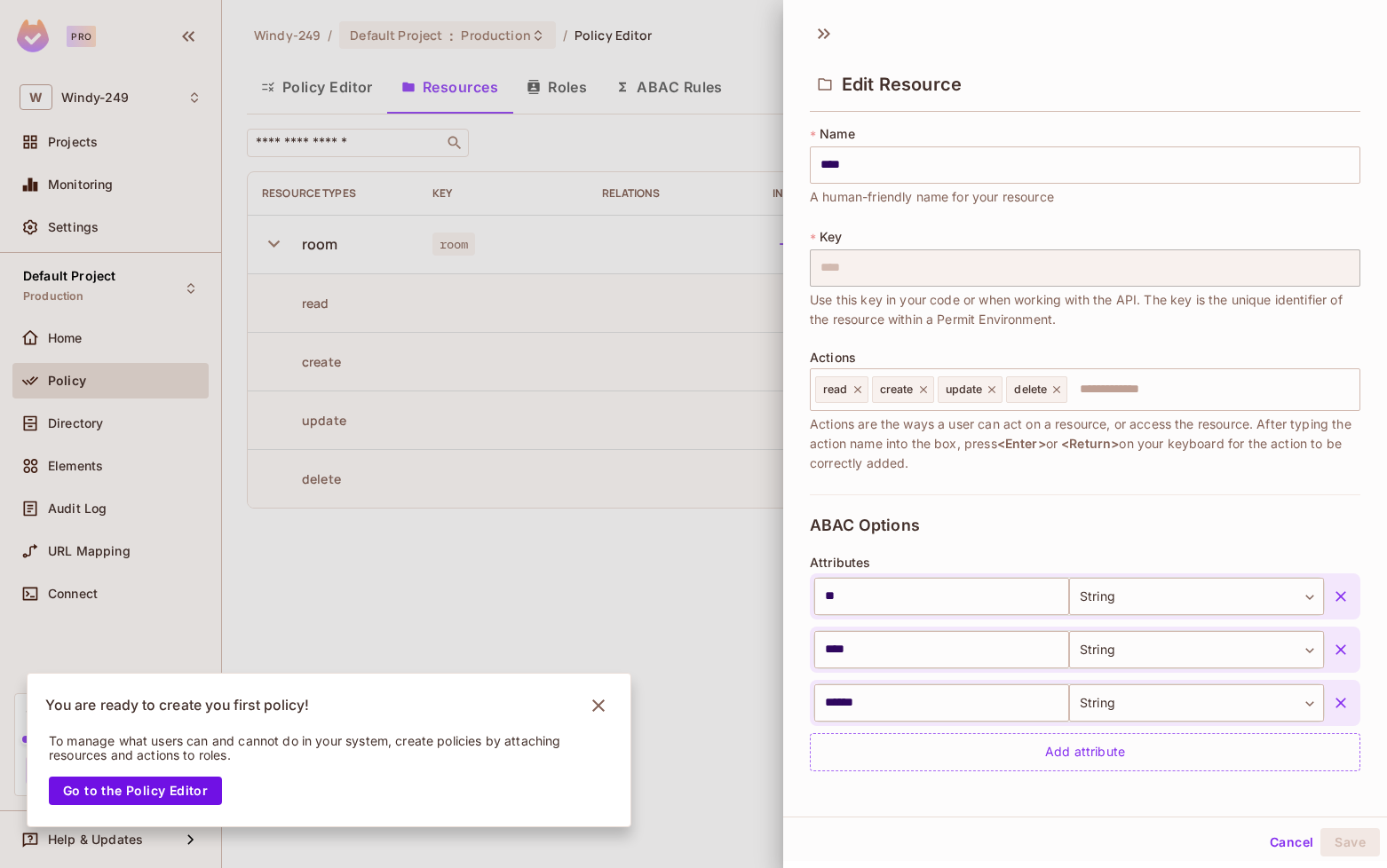
click at [477, 259] on div at bounding box center [694, 434] width 1387 height 868
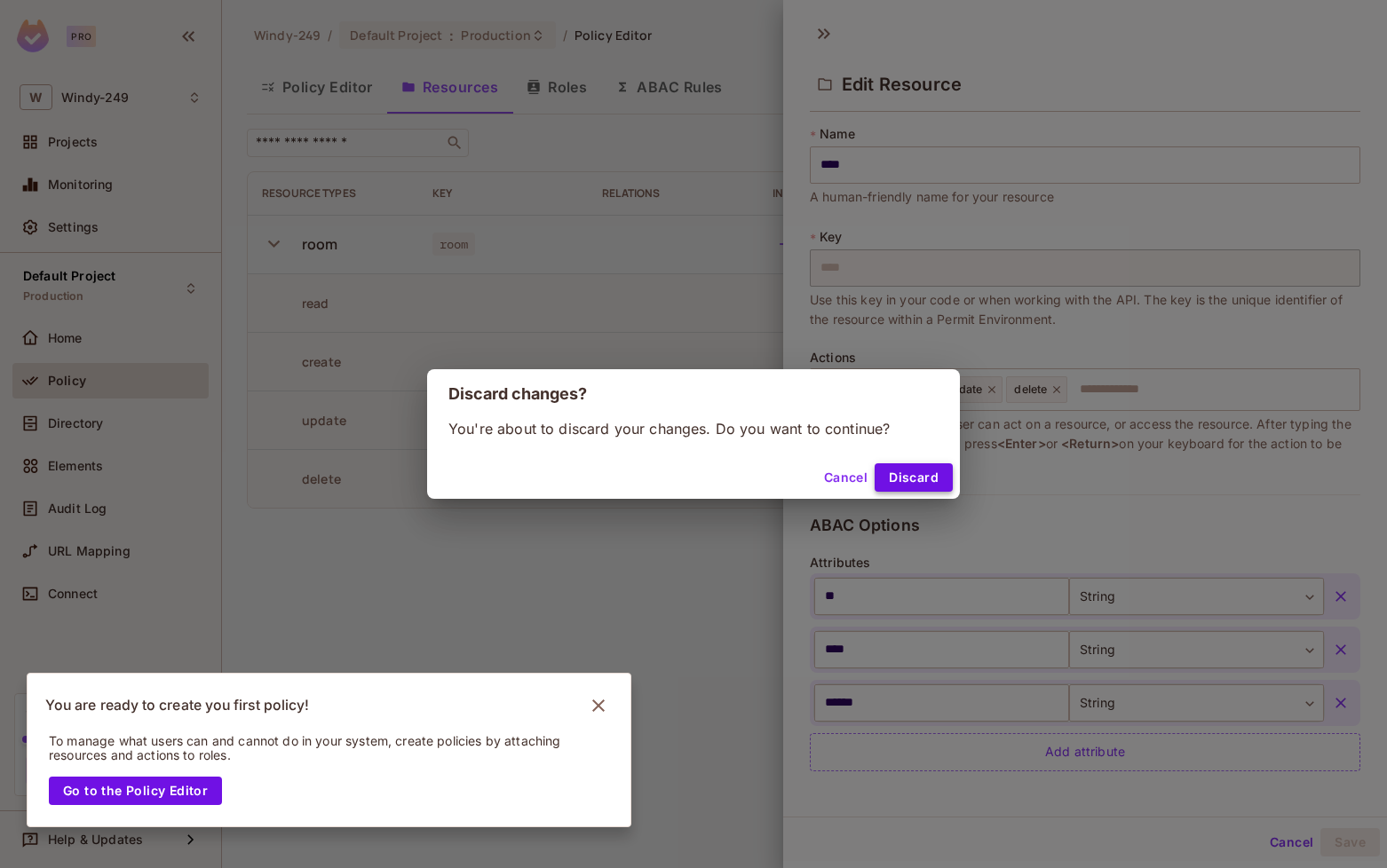
click at [916, 484] on button "Discard" at bounding box center [913, 477] width 78 height 29
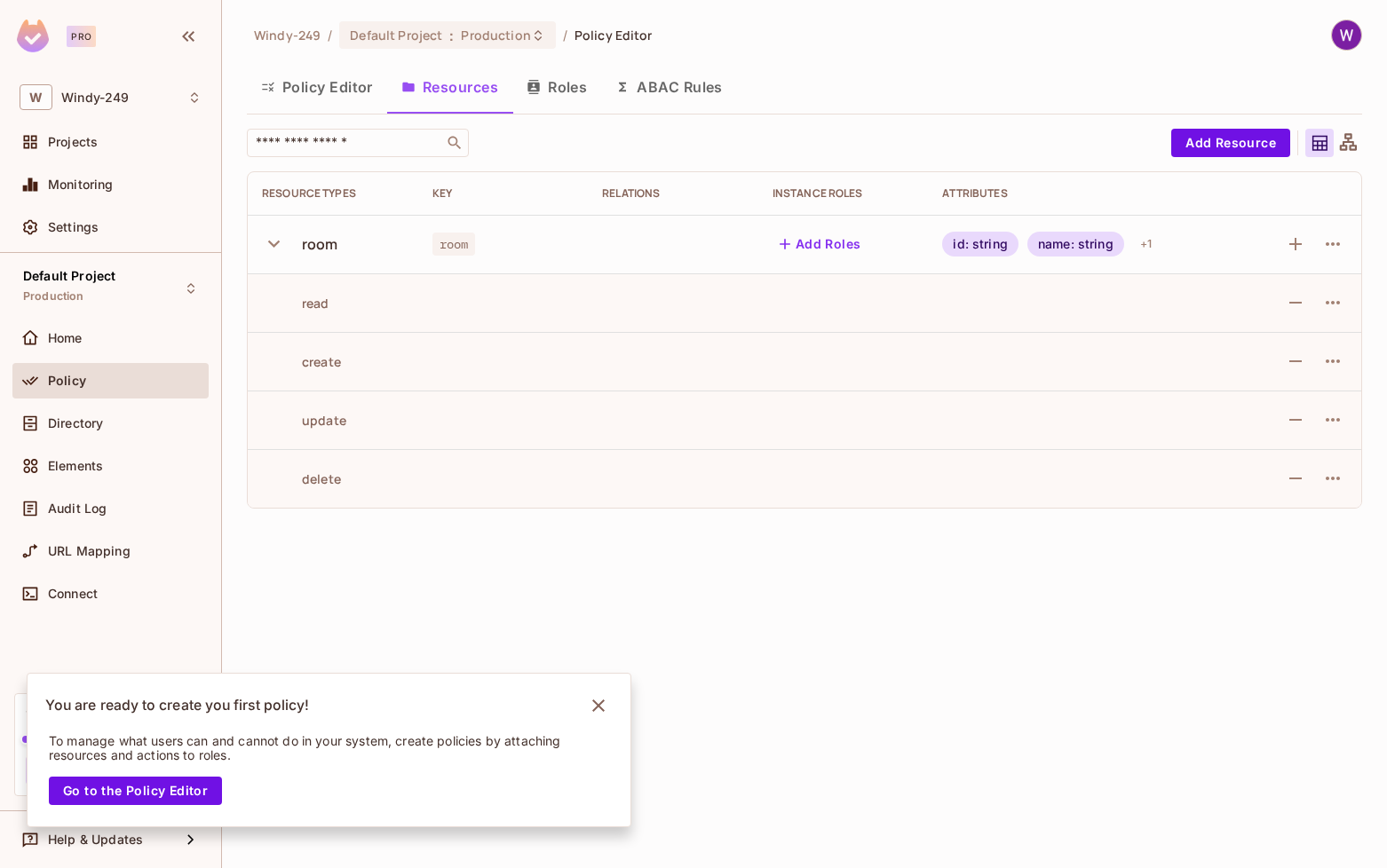
click at [702, 87] on button "ABAC Rules" at bounding box center [669, 87] width 136 height 44
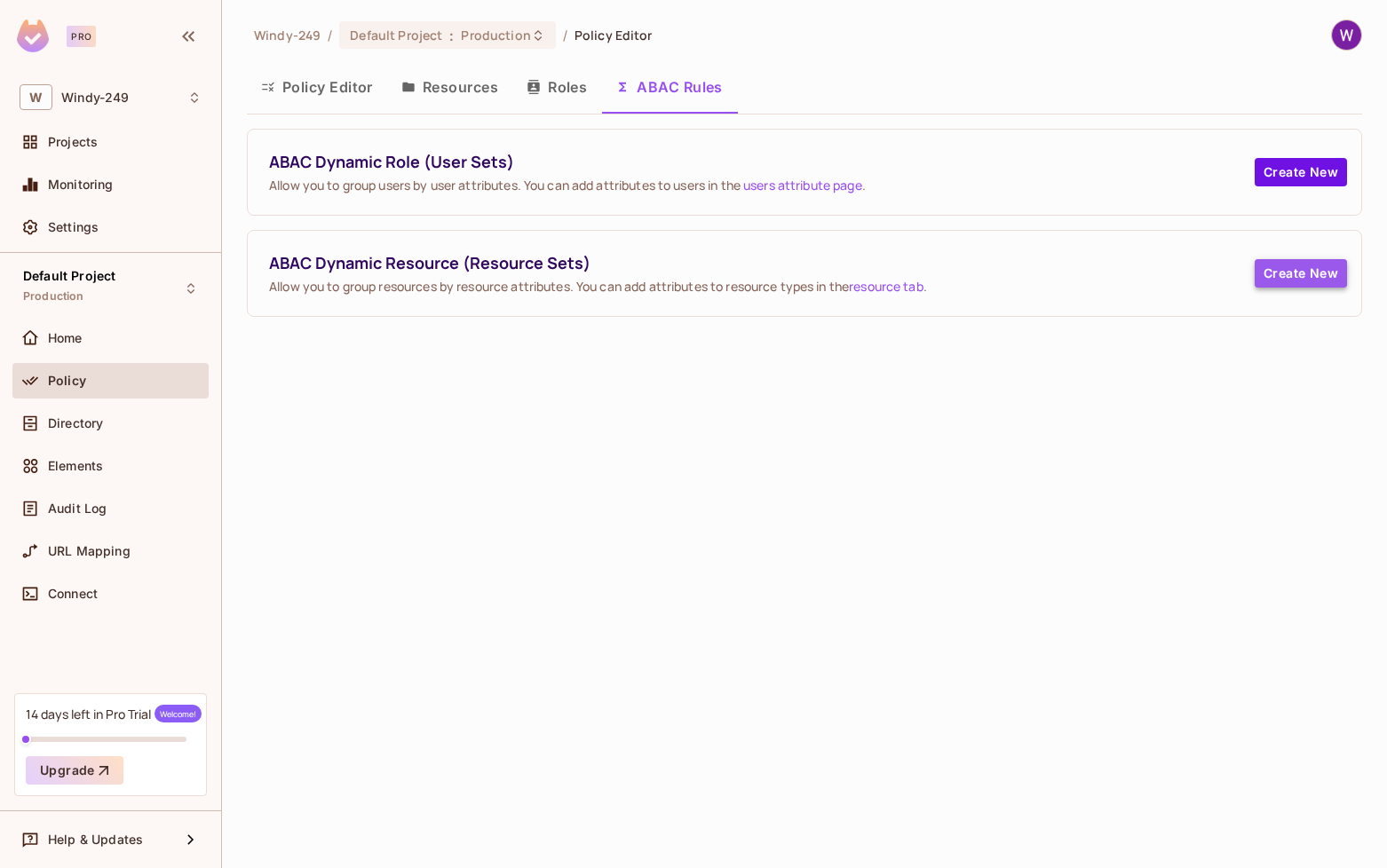
click at [1280, 273] on button "Create New" at bounding box center [1300, 273] width 92 height 29
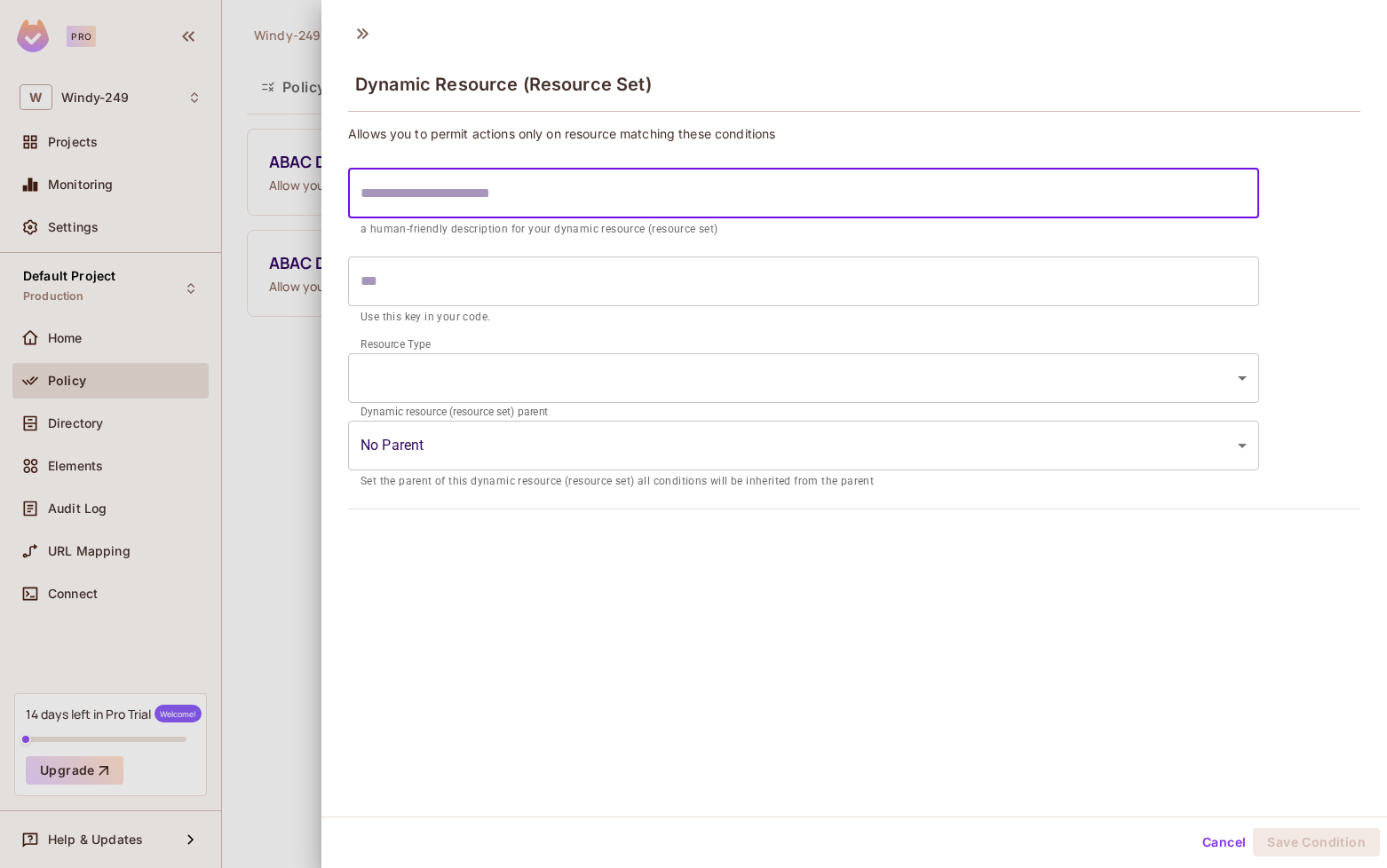
click at [421, 205] on input "text" at bounding box center [803, 194] width 911 height 49
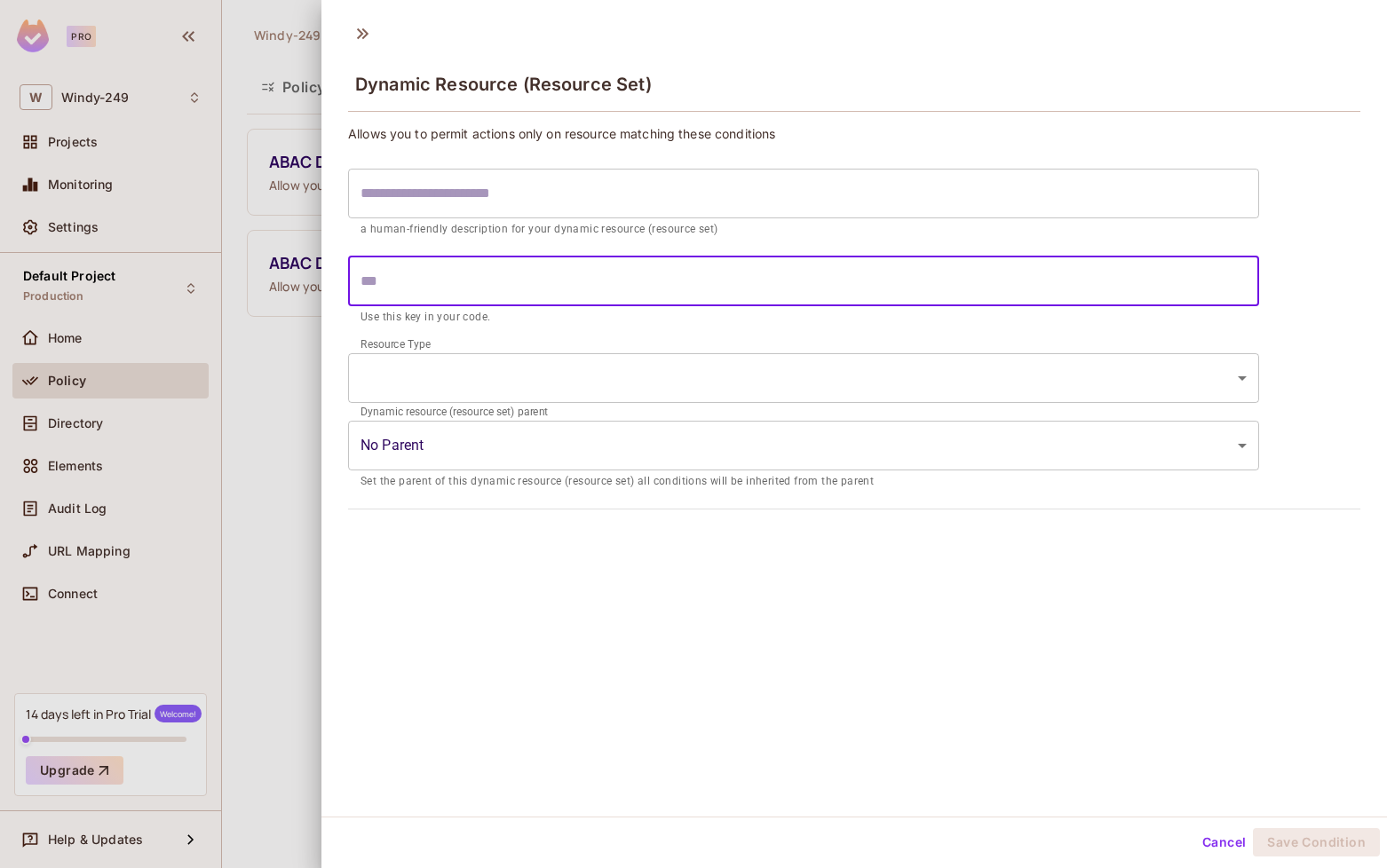
click at [418, 299] on input "text" at bounding box center [803, 281] width 911 height 49
click at [460, 285] on input "text" at bounding box center [803, 281] width 911 height 49
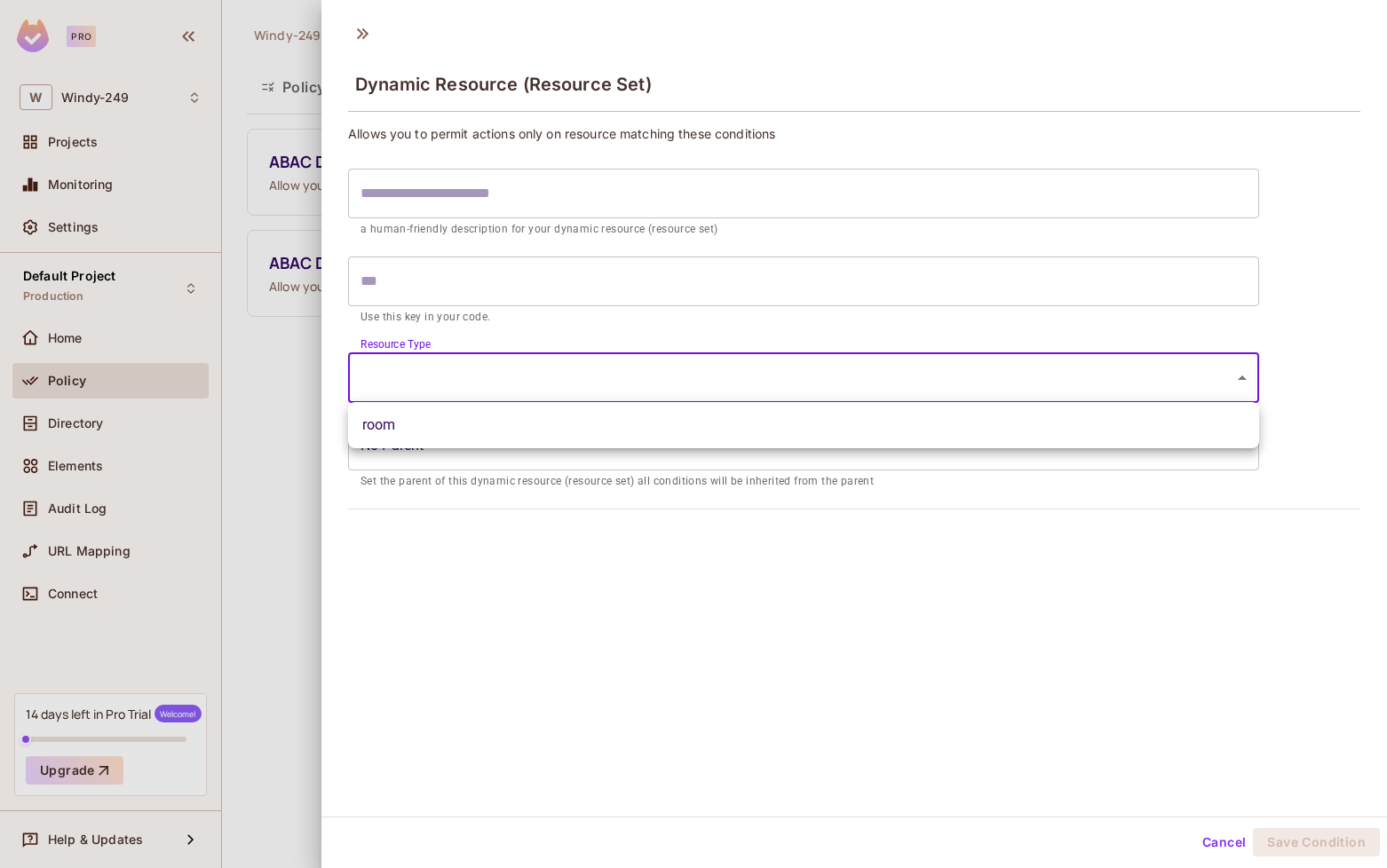
click at [455, 371] on body "Pro W Windy-249 Projects Monitoring Settings Default Project Production Home Po…" at bounding box center [694, 434] width 1387 height 868
click at [409, 442] on ul "room" at bounding box center [803, 425] width 911 height 46
click at [409, 436] on li "room" at bounding box center [803, 425] width 911 height 32
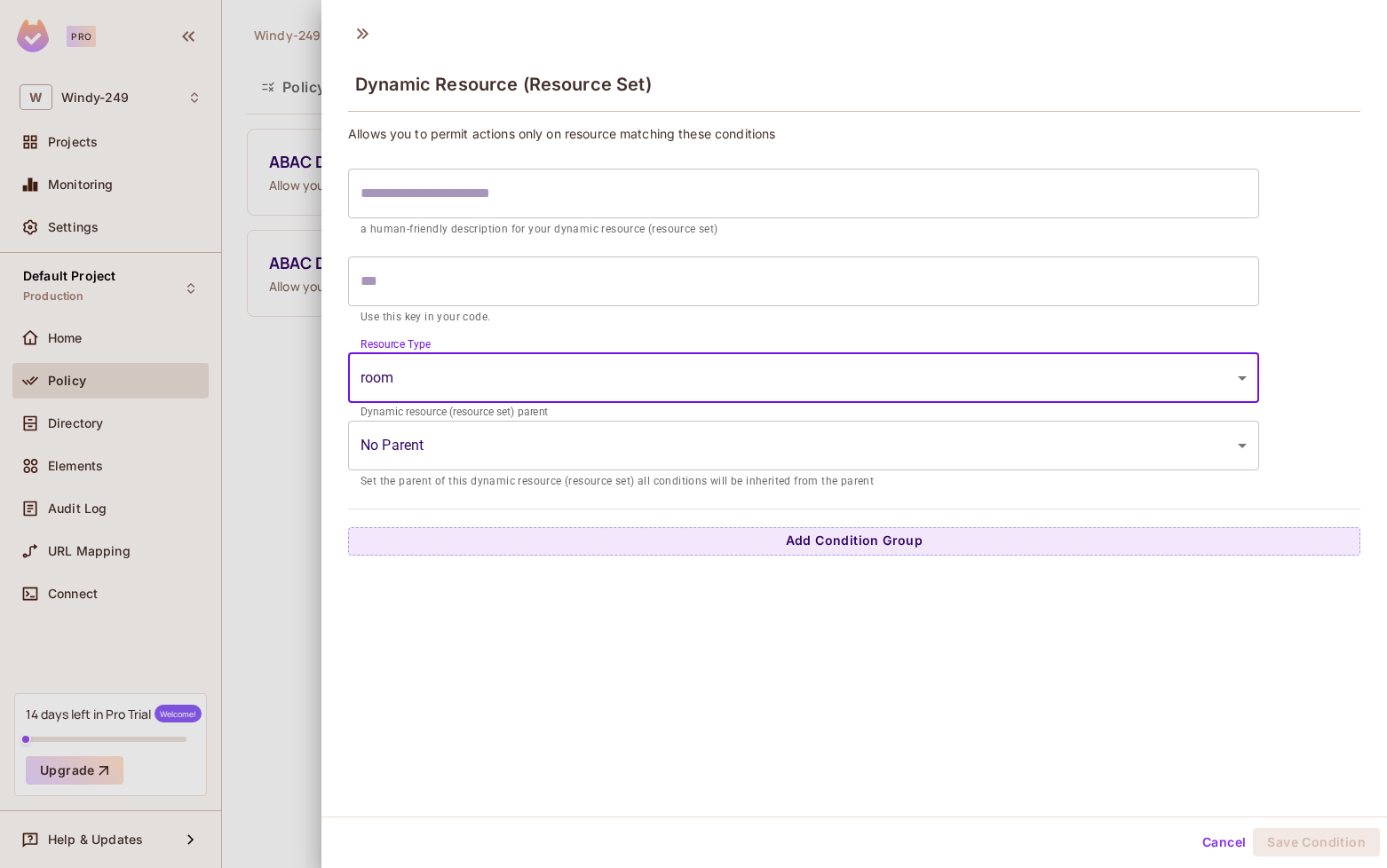
type input "****"
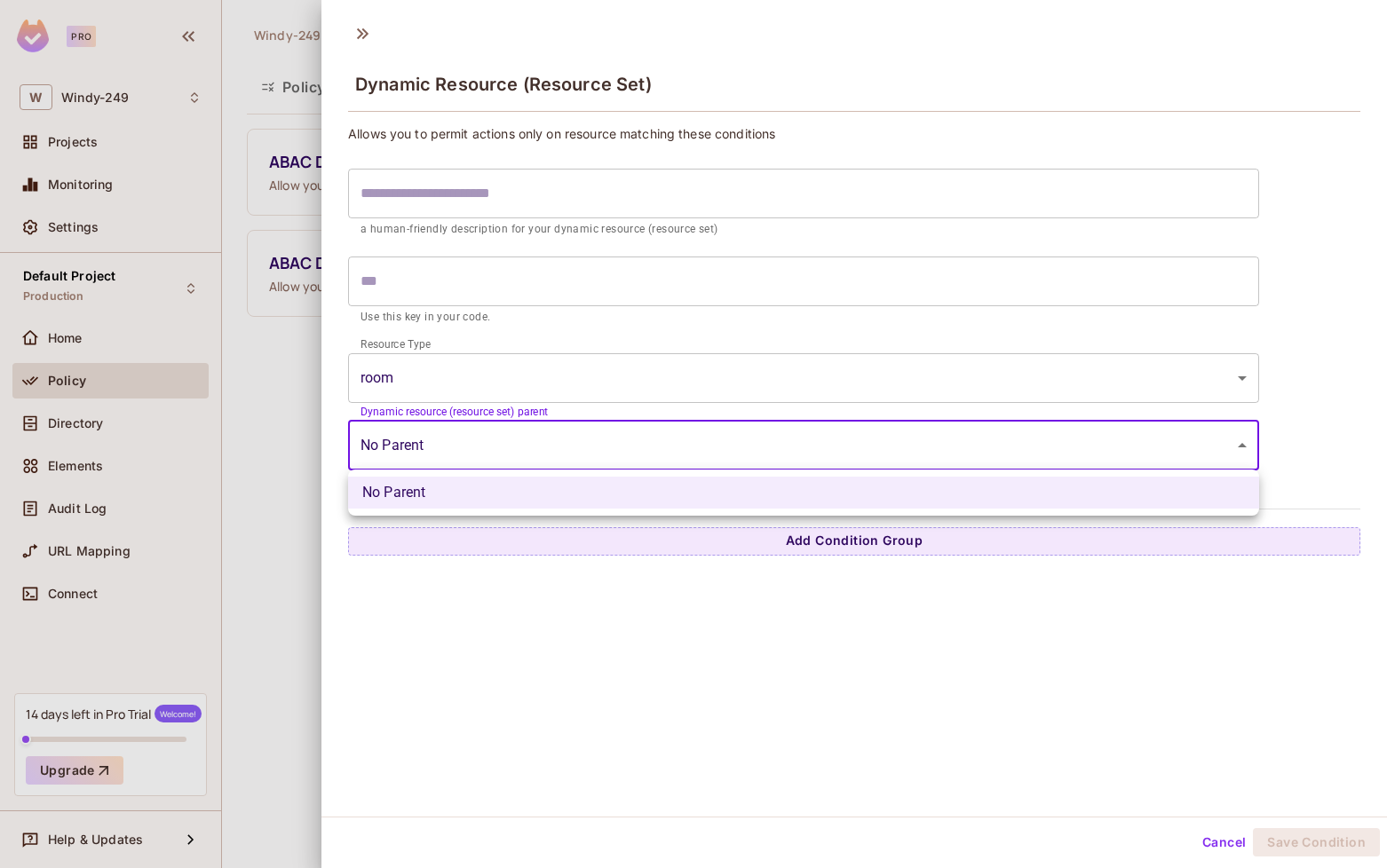
click at [444, 450] on body "Pro W Windy-249 Projects Monitoring Settings Default Project Production Home Po…" at bounding box center [694, 434] width 1387 height 868
click at [444, 450] on div at bounding box center [694, 434] width 1387 height 868
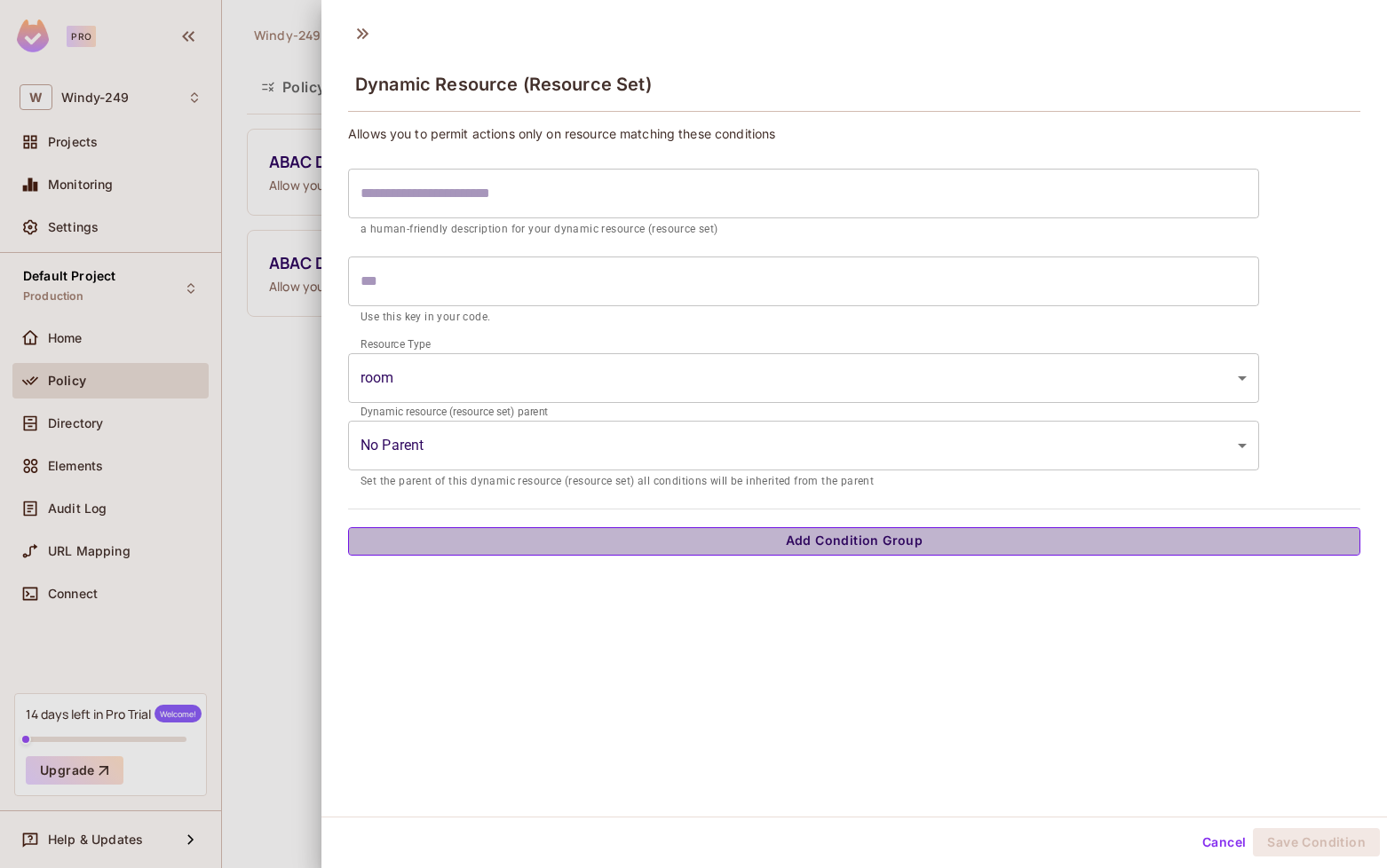
click at [469, 542] on button "Add Condition Group" at bounding box center [854, 541] width 1013 height 29
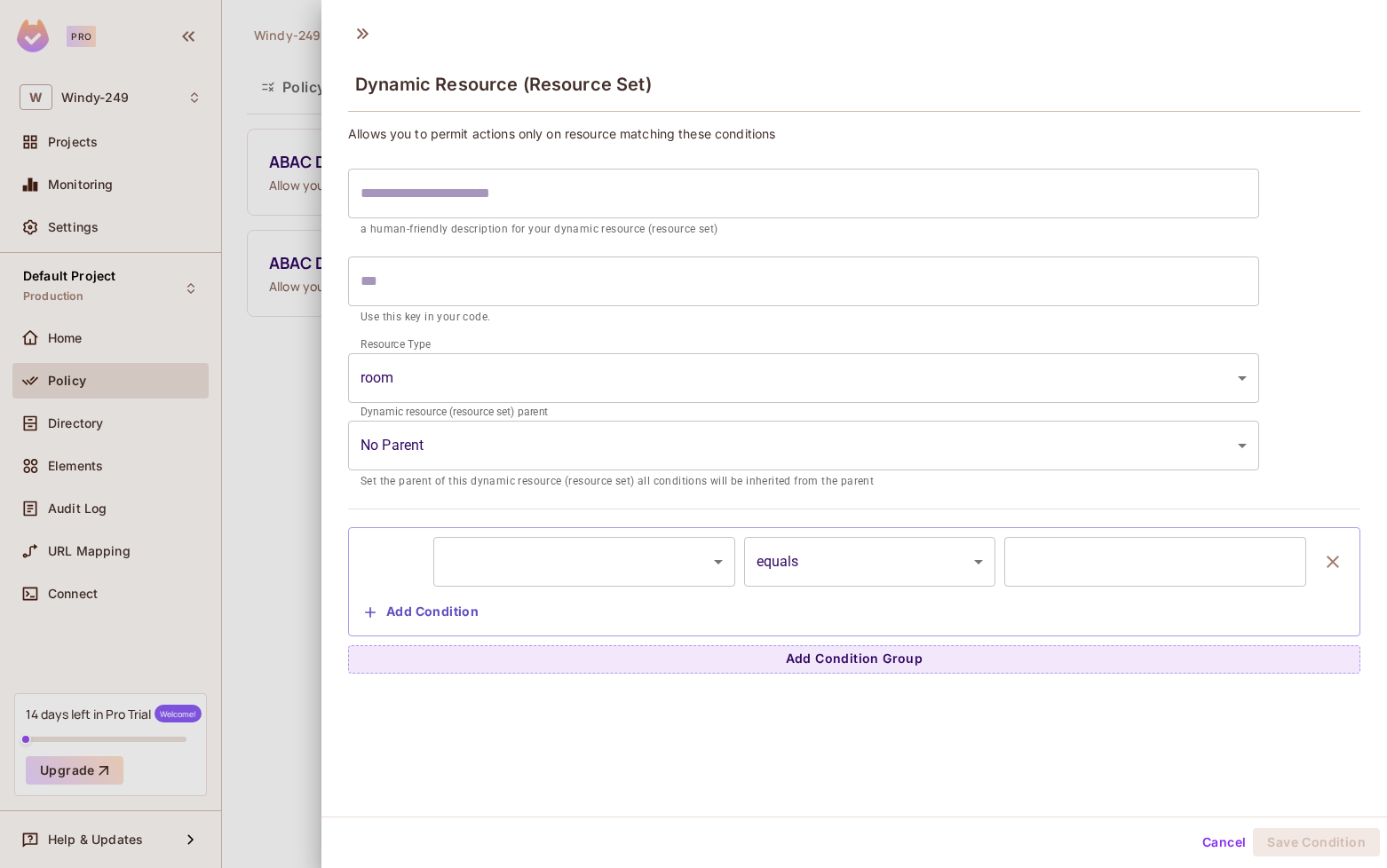
click at [489, 571] on body "Pro W Windy-249 Projects Monitoring Settings Default Project Production Home Po…" at bounding box center [694, 434] width 1387 height 868
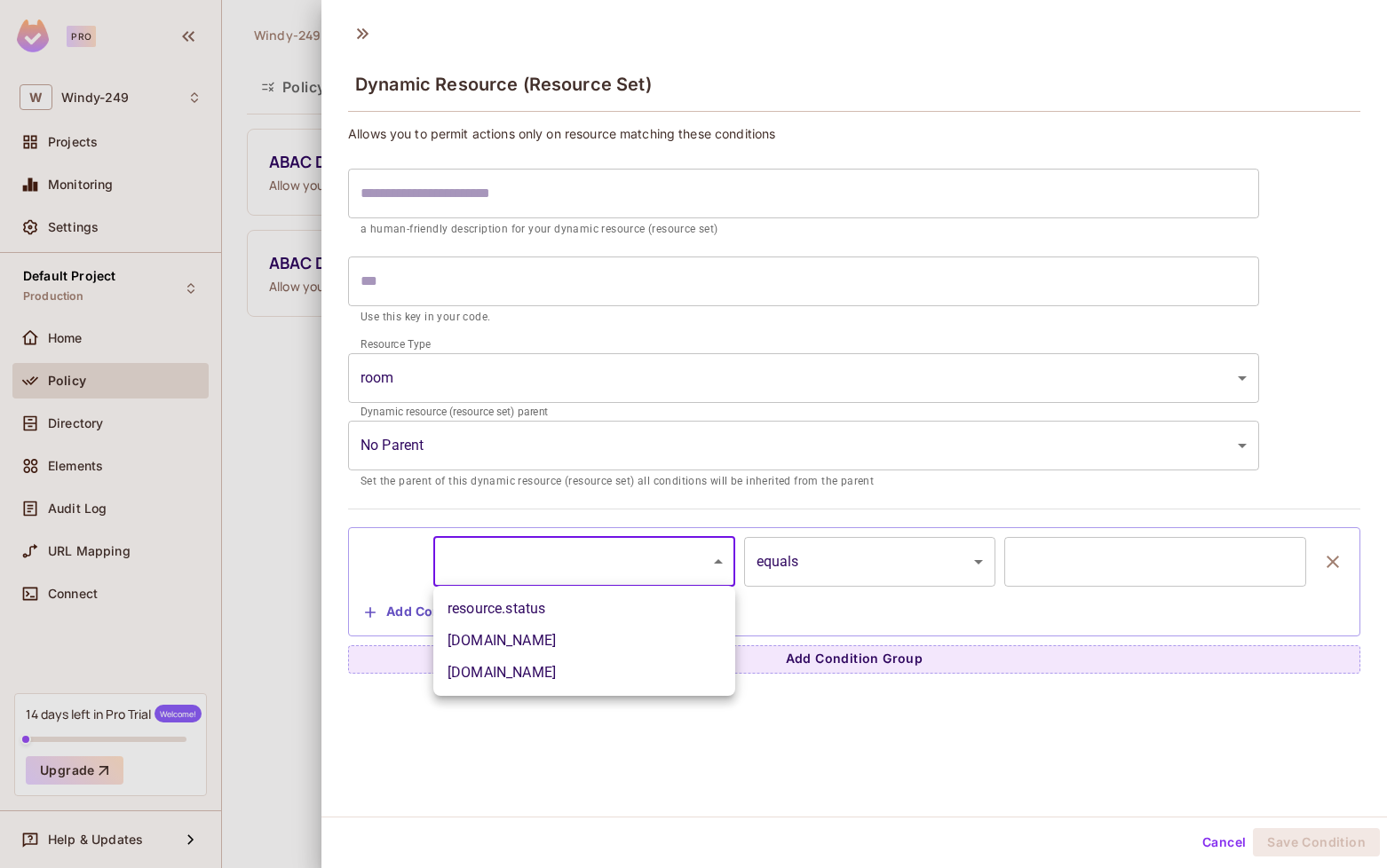
click at [868, 551] on div at bounding box center [694, 434] width 1387 height 868
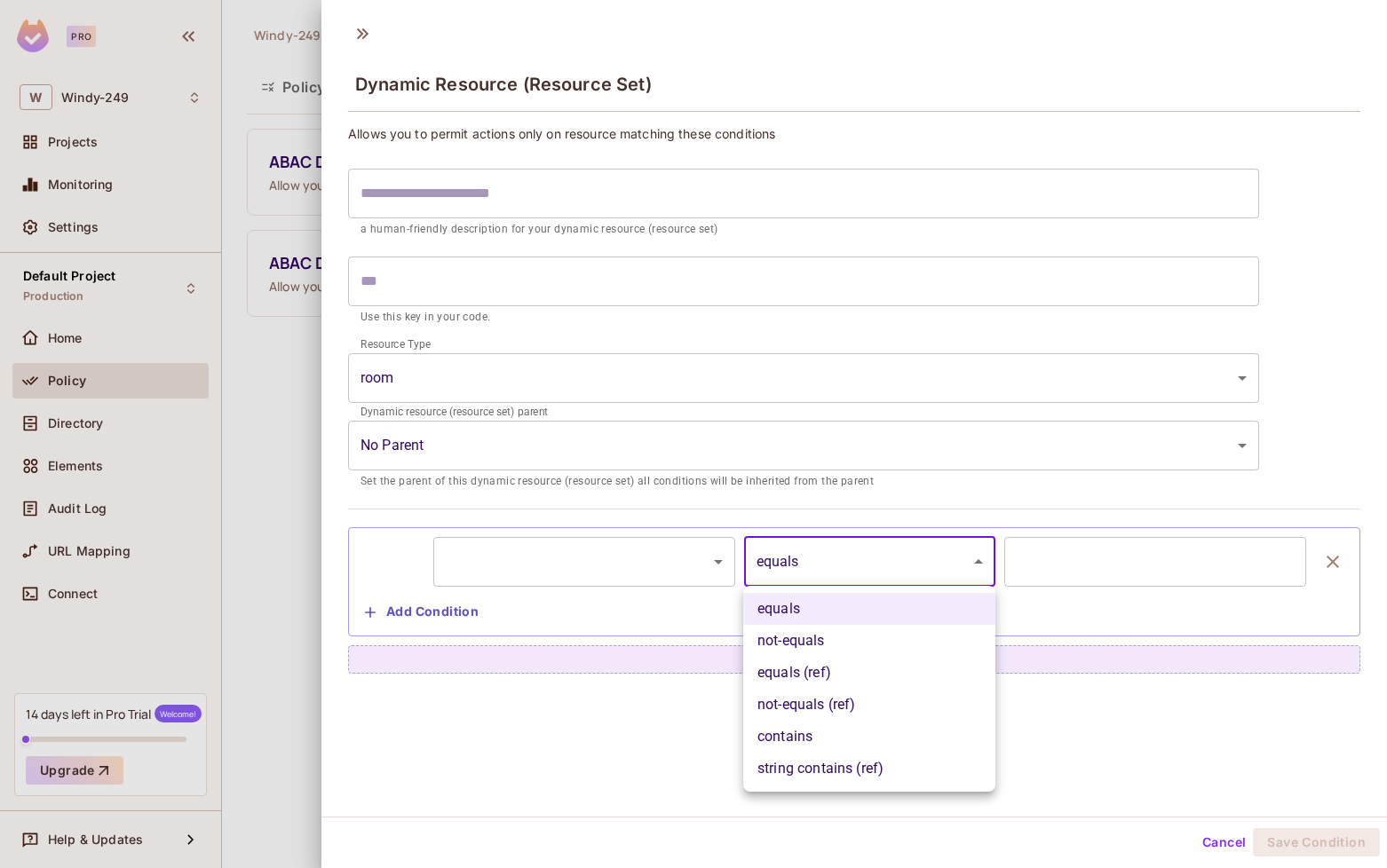
click at [866, 553] on body "Pro W Windy-249 Projects Monitoring Settings Default Project Production Home Po…" at bounding box center [694, 434] width 1387 height 868
click at [530, 617] on div at bounding box center [694, 434] width 1387 height 868
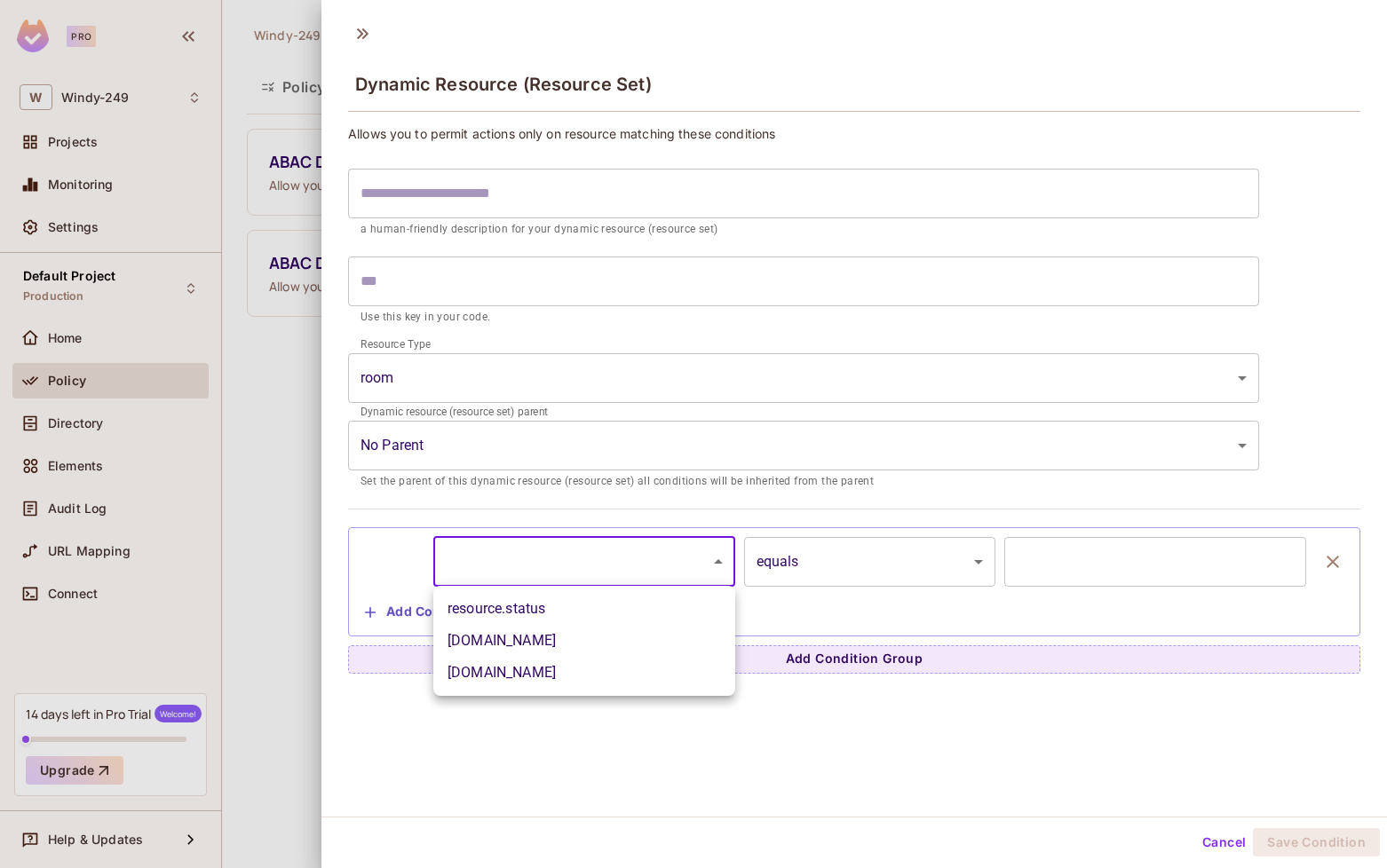
click at [572, 561] on body "Pro W Windy-249 Projects Monitoring Settings Default Project Production Home Po…" at bounding box center [694, 434] width 1387 height 868
click at [546, 639] on li "resource.name" at bounding box center [585, 641] width 302 height 32
type input "**********"
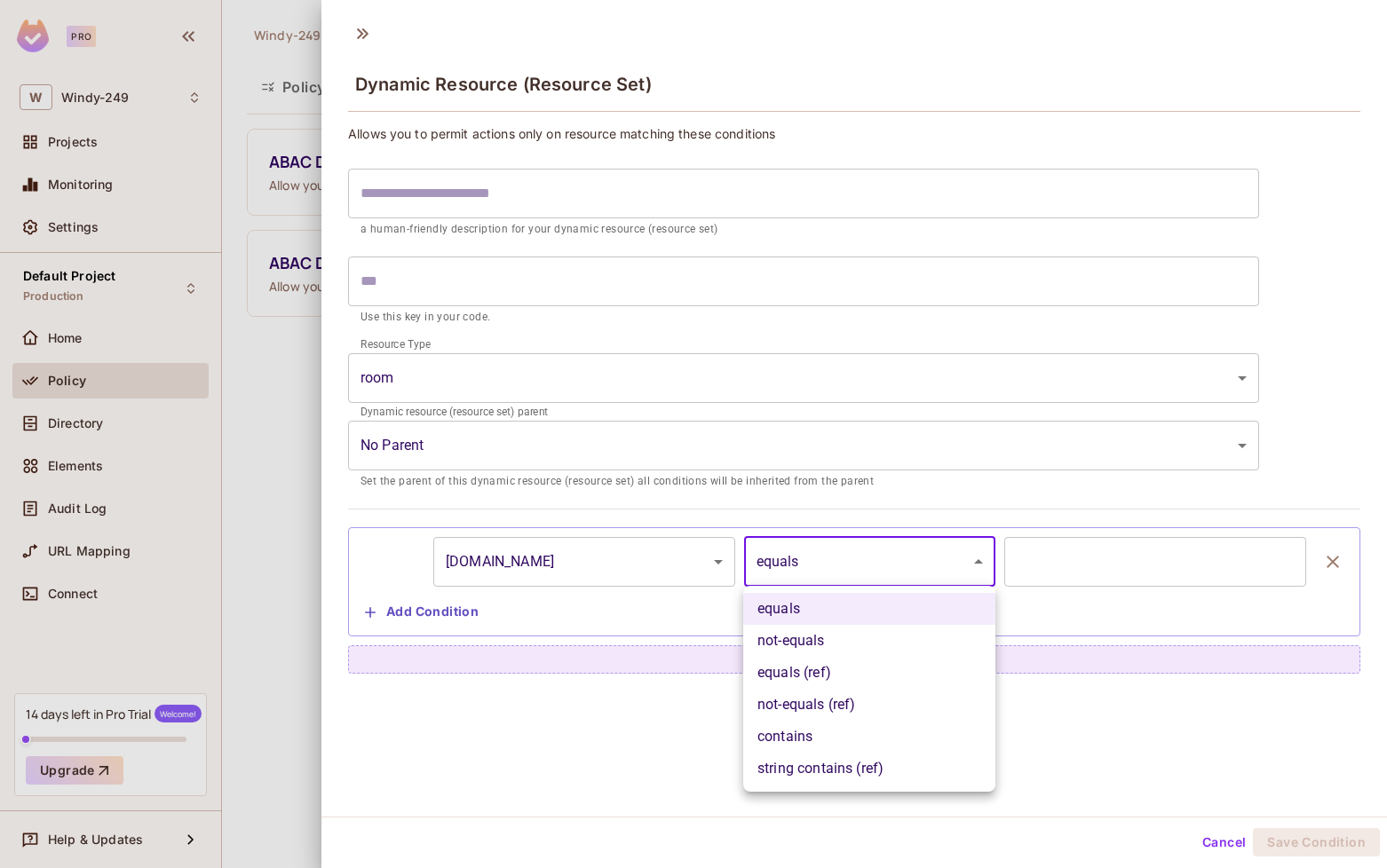
click at [759, 566] on body "**********" at bounding box center [694, 434] width 1387 height 868
click at [771, 604] on li "equals" at bounding box center [868, 608] width 252 height 32
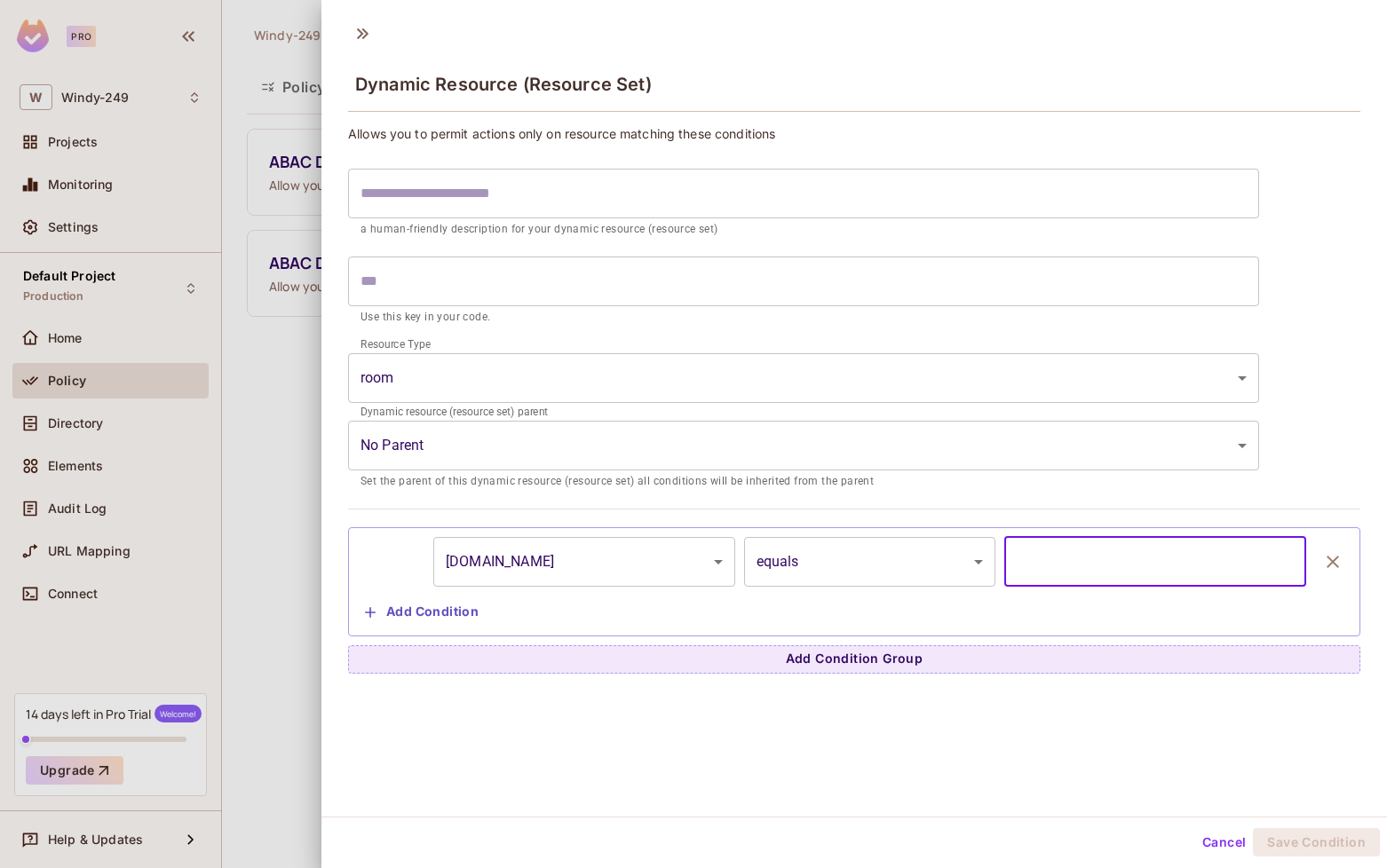
click at [1032, 554] on input "text" at bounding box center [1156, 562] width 302 height 49
type input "*"
click at [1309, 754] on div "**********" at bounding box center [854, 415] width 1066 height 804
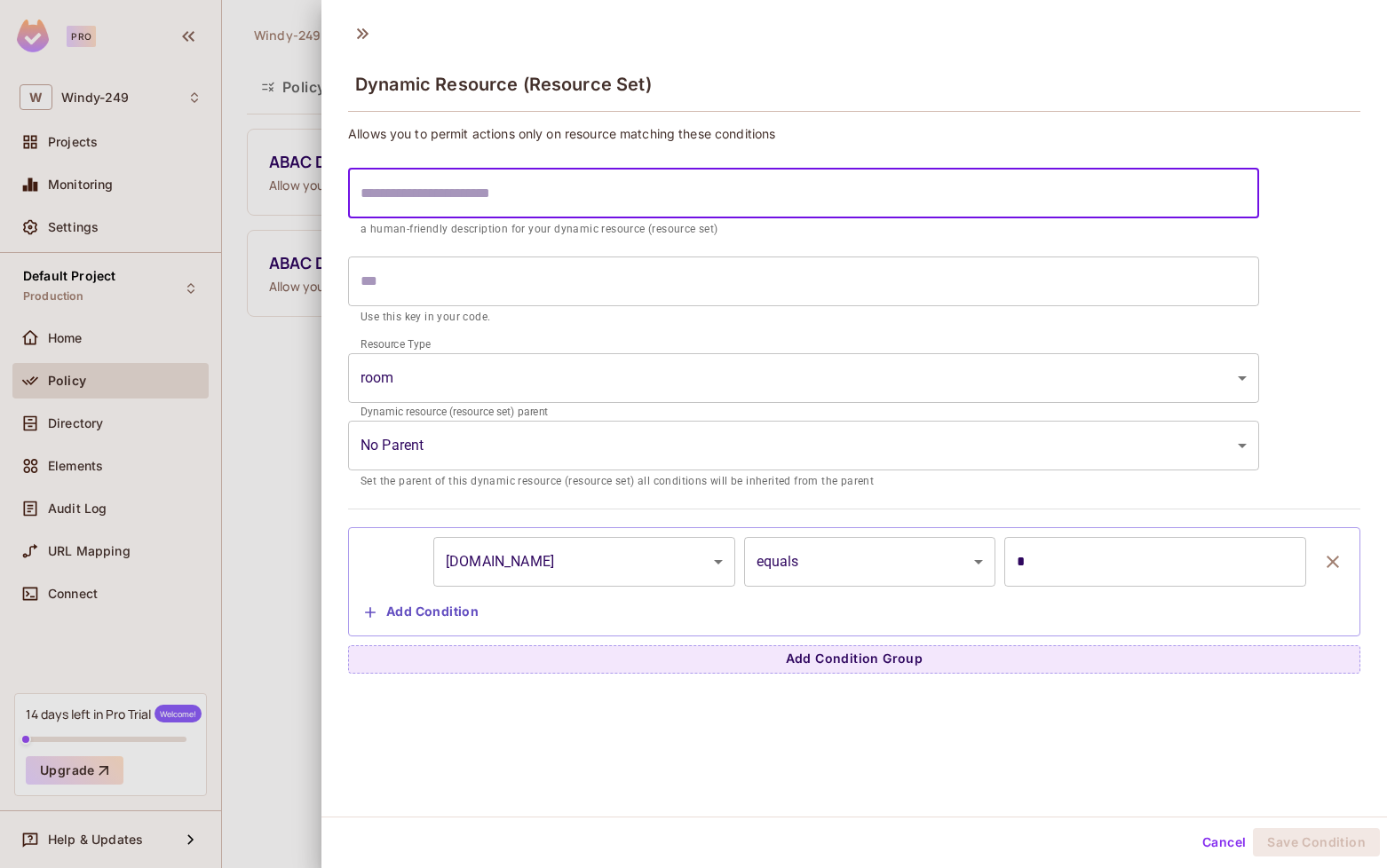
click at [610, 188] on input "text" at bounding box center [803, 194] width 911 height 49
type input "*"
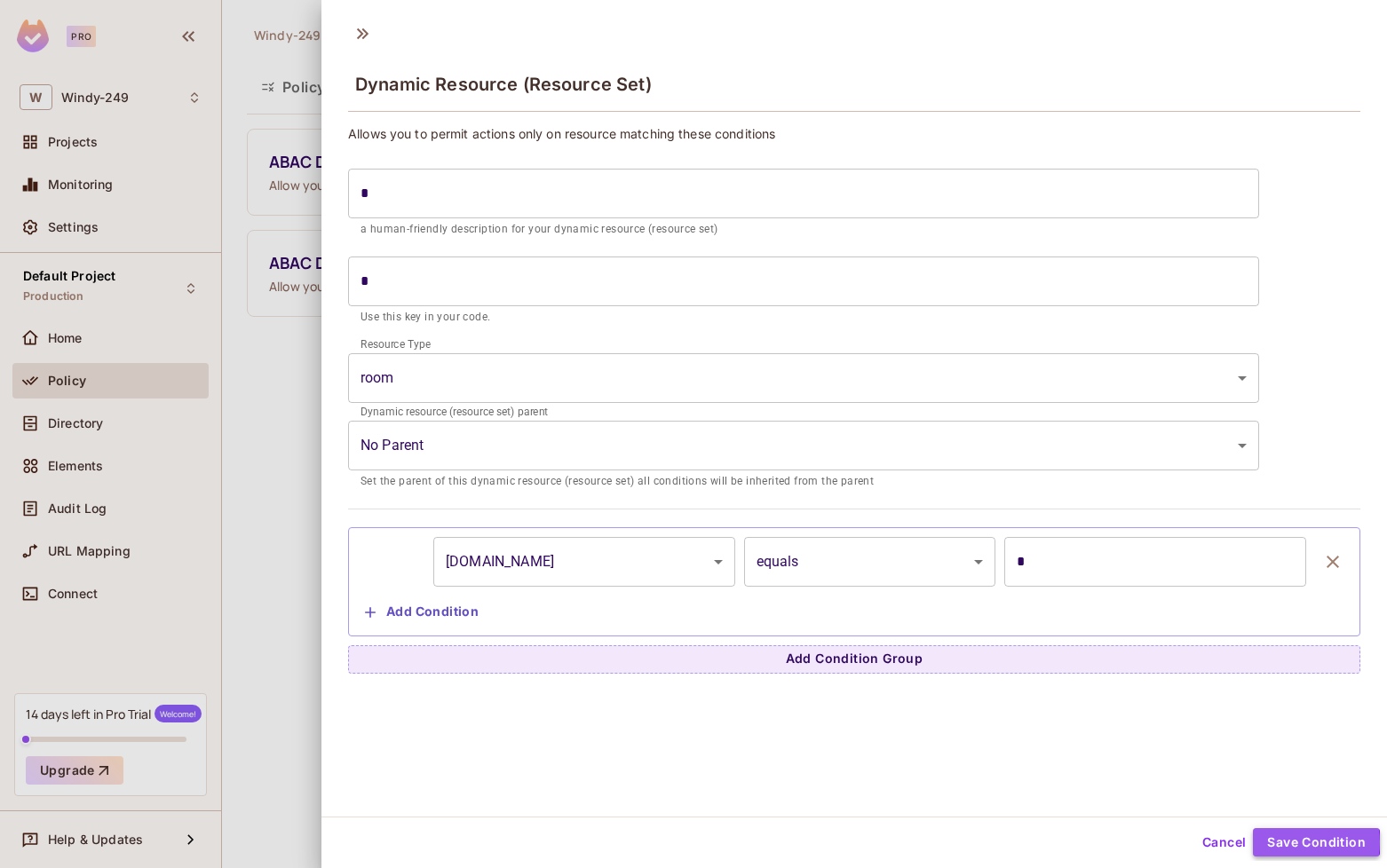
click at [1290, 842] on button "Save Condition" at bounding box center [1316, 842] width 127 height 29
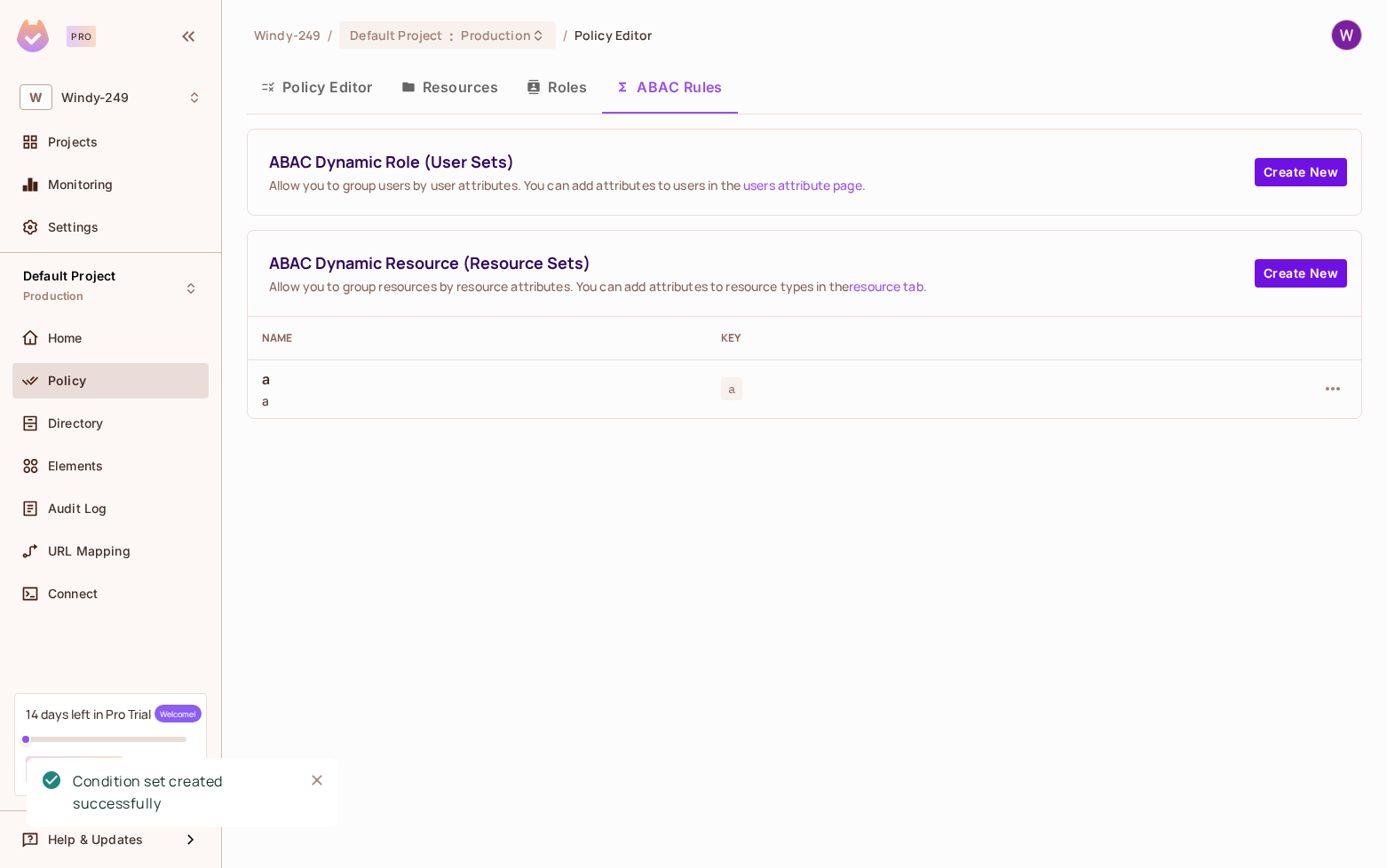
click at [330, 79] on button "Policy Editor" at bounding box center [317, 87] width 140 height 44
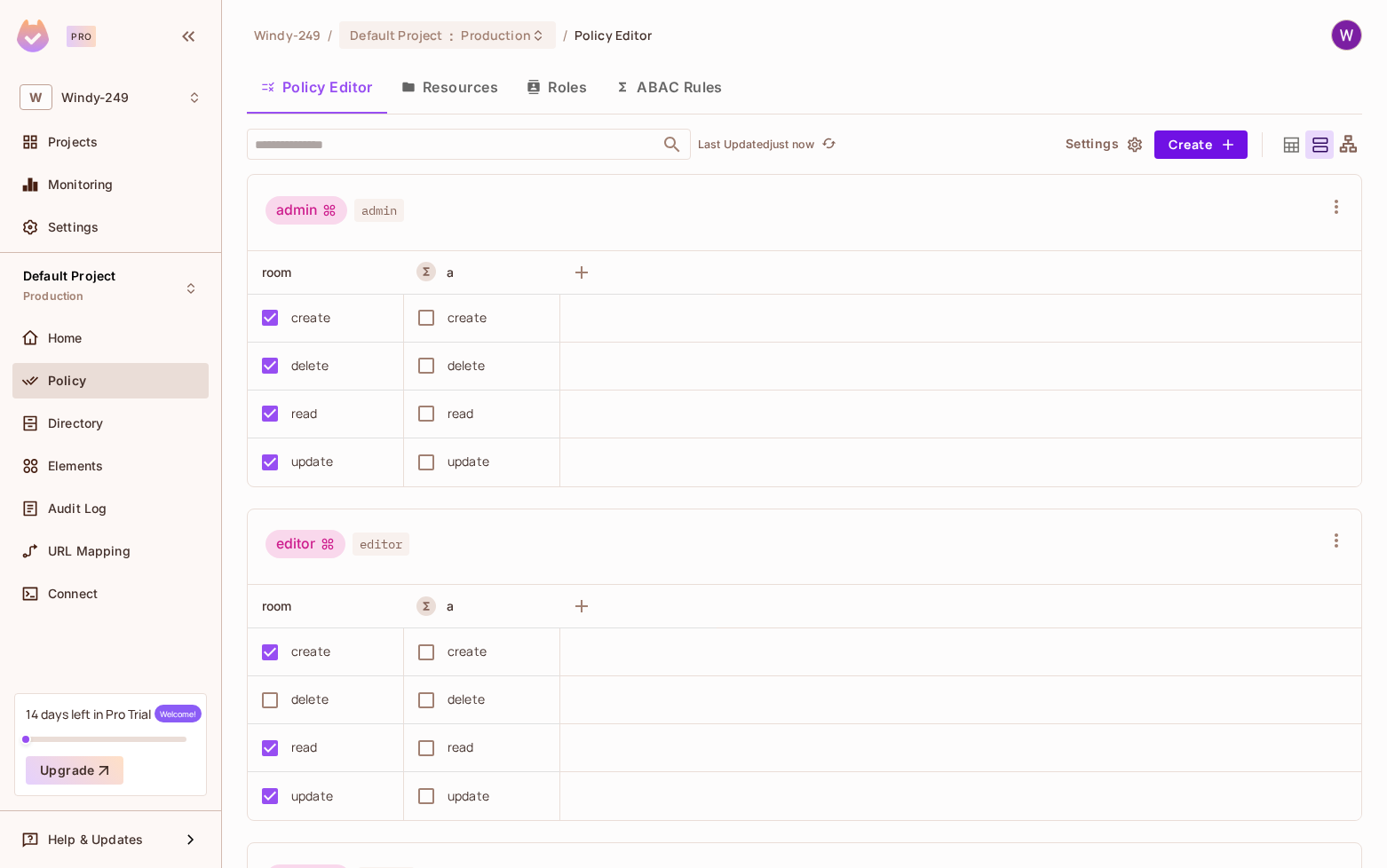
click at [459, 93] on button "Resources" at bounding box center [449, 87] width 125 height 44
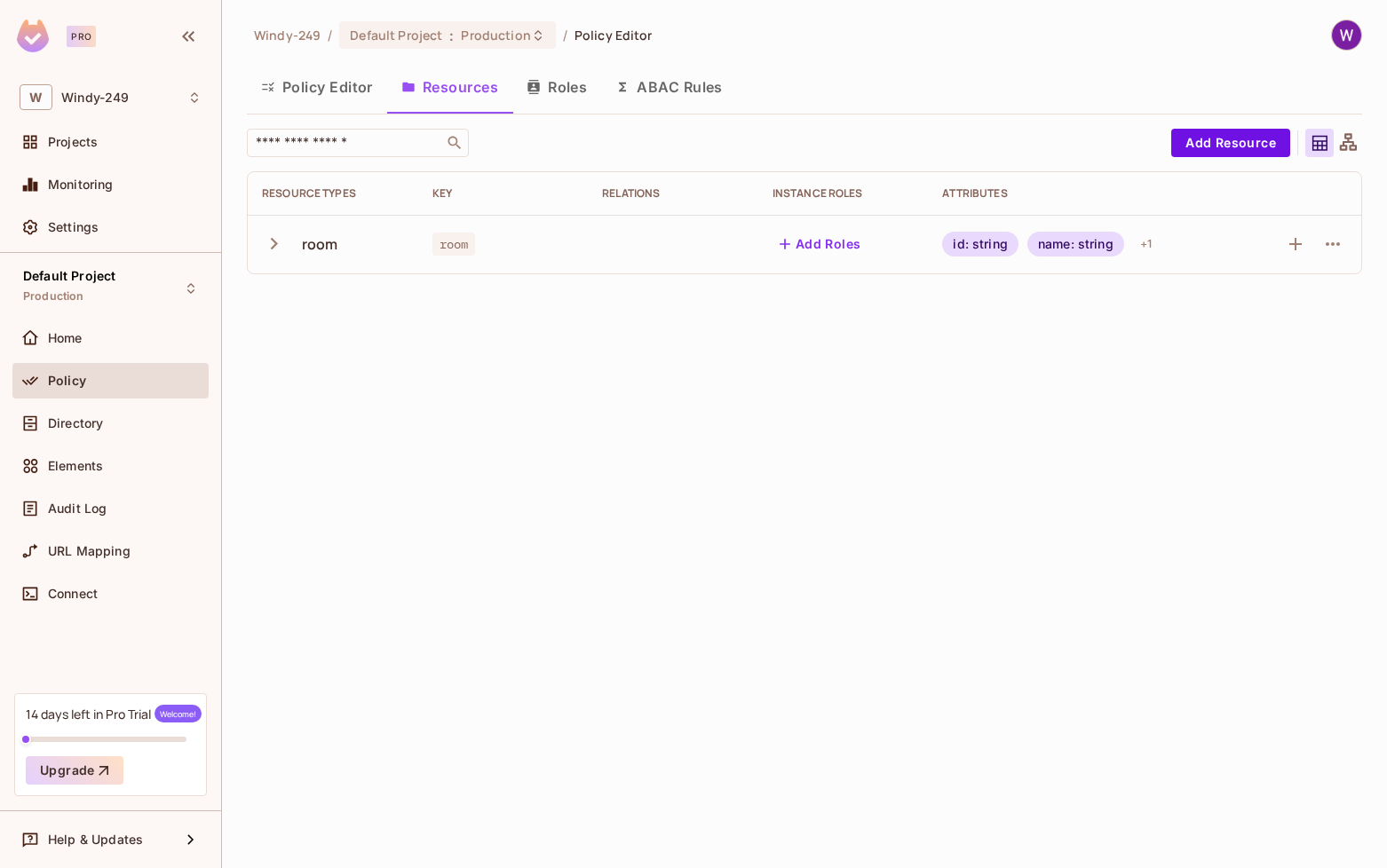
click at [270, 254] on icon "button" at bounding box center [274, 244] width 24 height 24
click at [317, 99] on button "Policy Editor" at bounding box center [317, 87] width 140 height 44
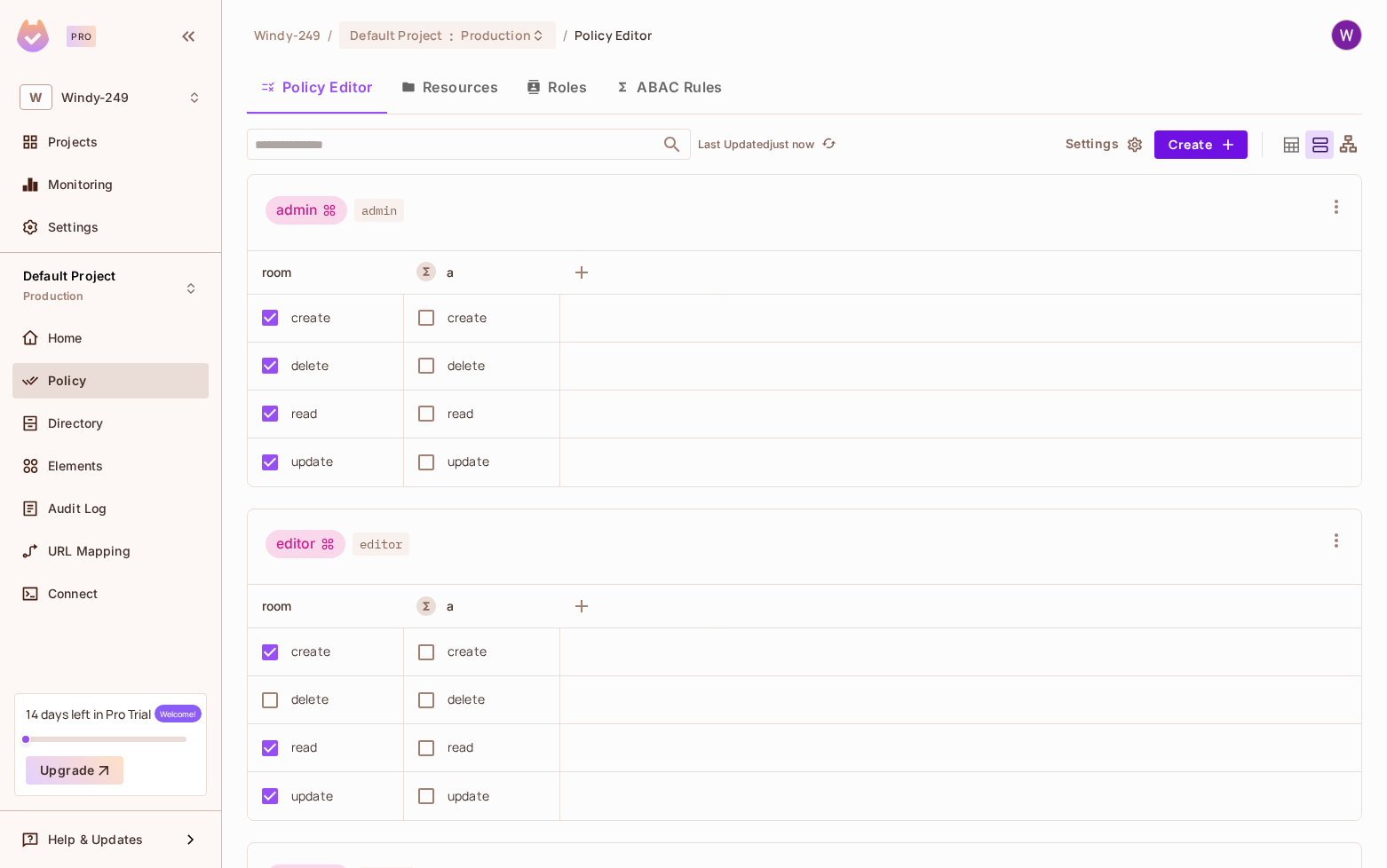
click at [1355, 154] on icon at bounding box center [1348, 145] width 22 height 22
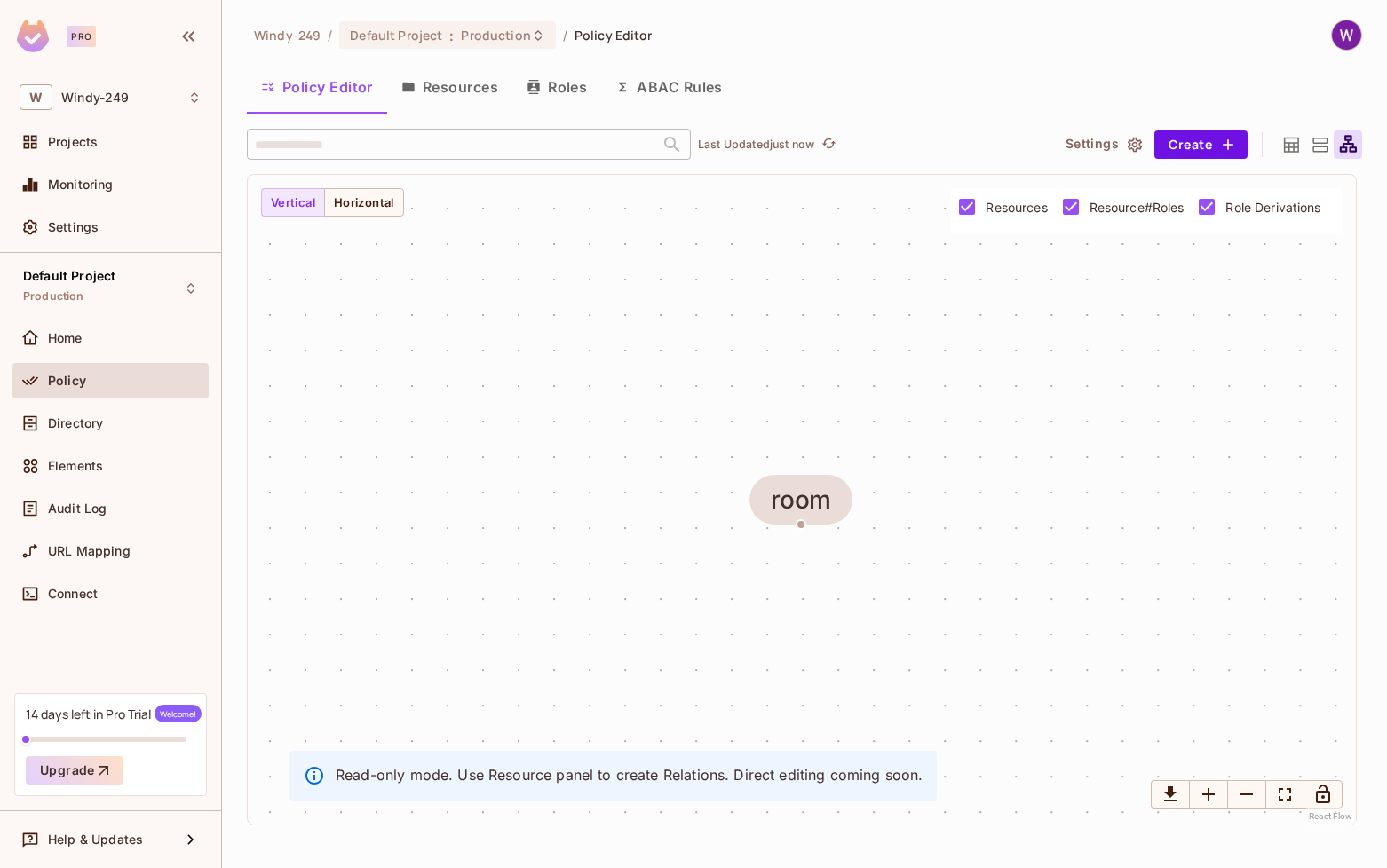
click at [1315, 154] on icon at bounding box center [1320, 145] width 22 height 22
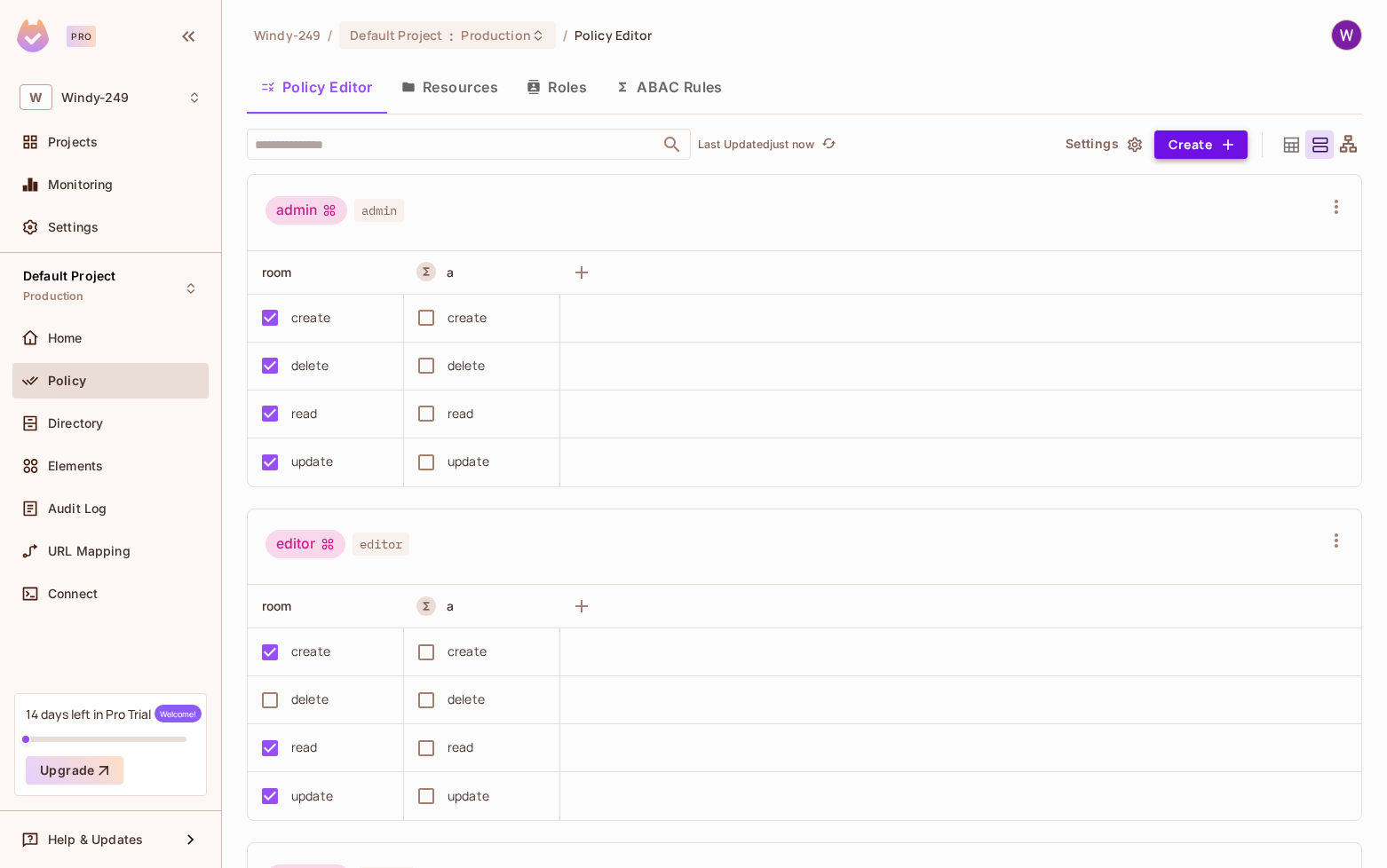
click at [1172, 143] on button "Create" at bounding box center [1200, 144] width 93 height 29
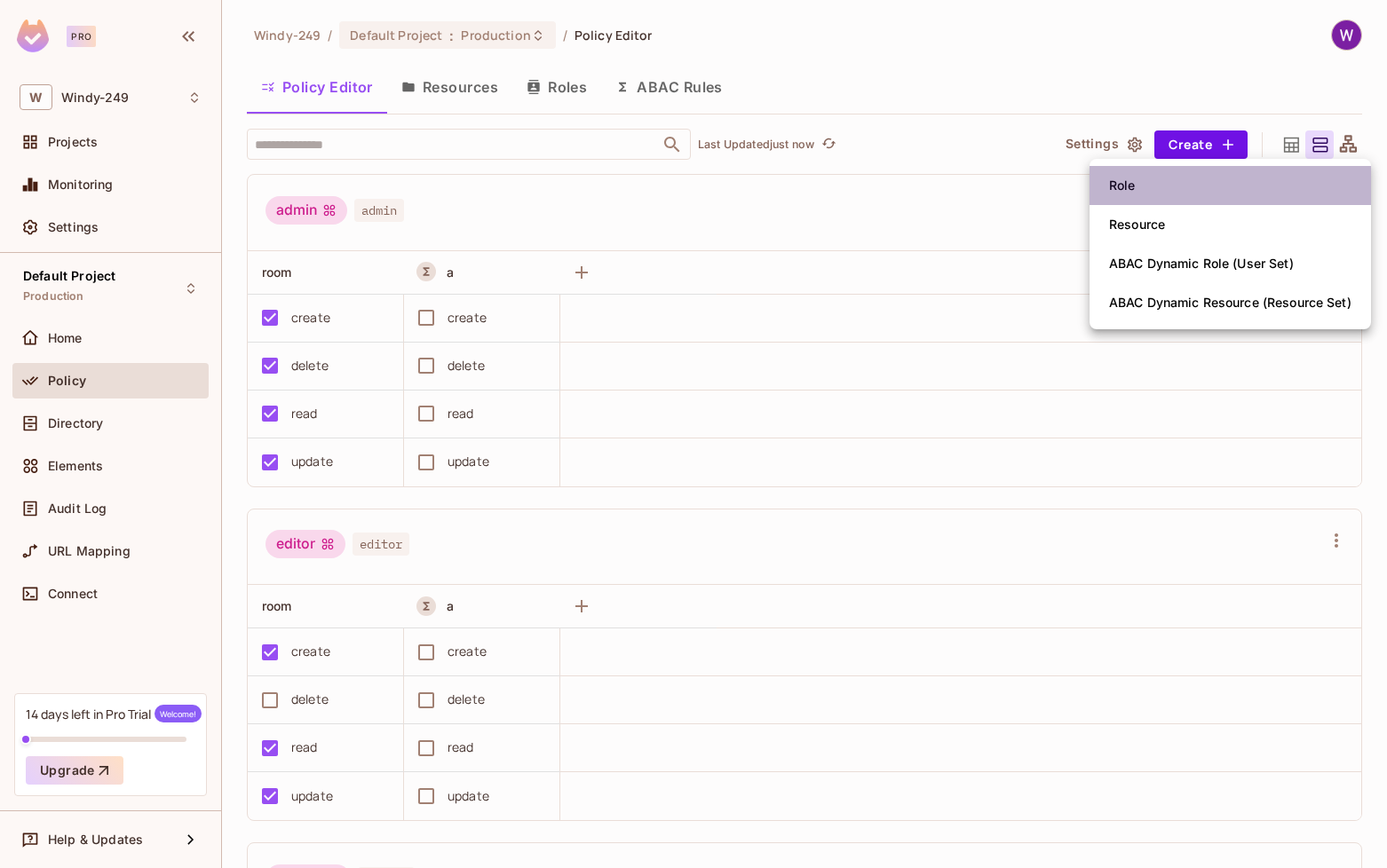
click at [1154, 189] on li "Role" at bounding box center [1230, 186] width 282 height 39
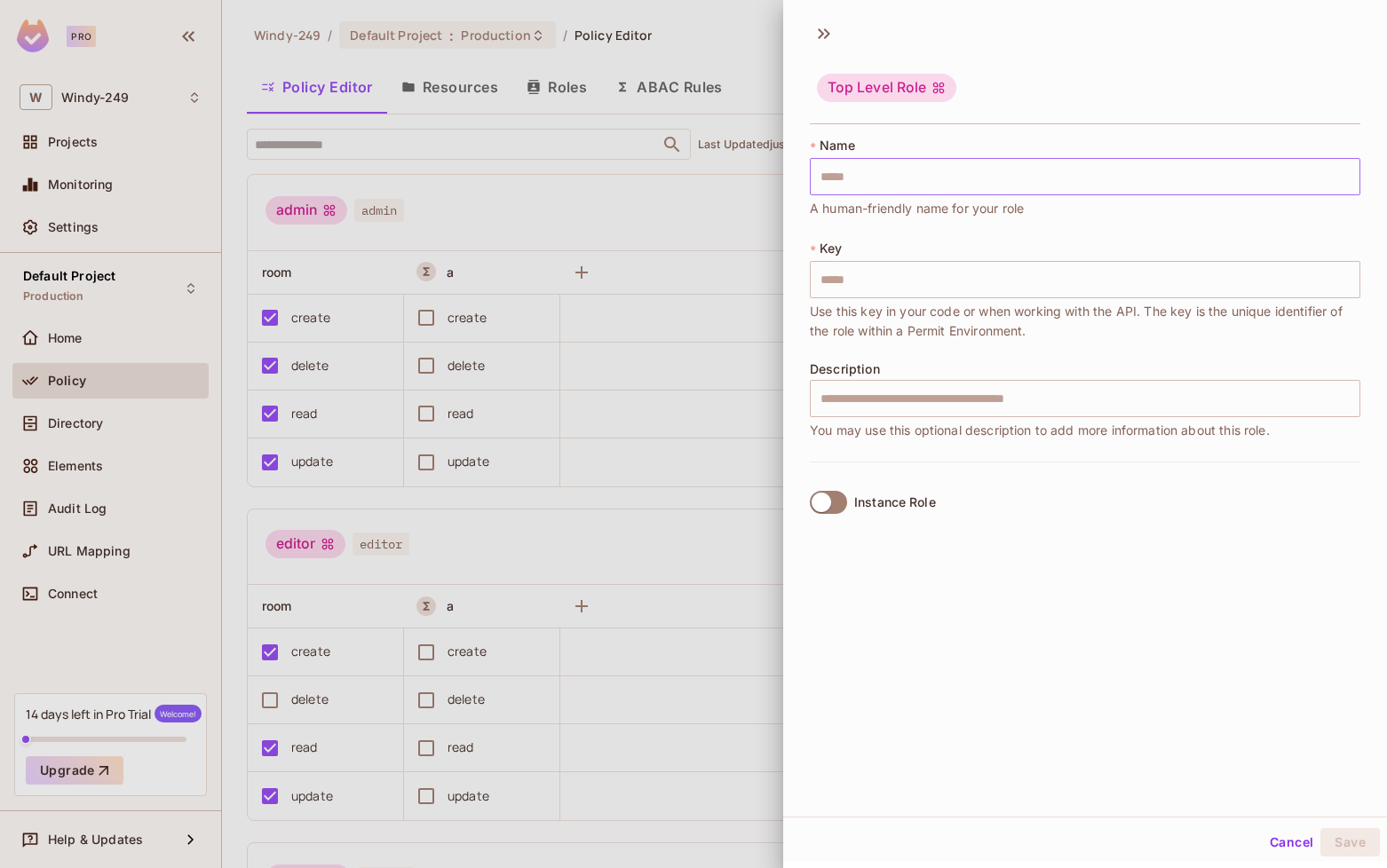
click at [905, 183] on input "text" at bounding box center [1085, 177] width 550 height 38
type input "*"
type input "**"
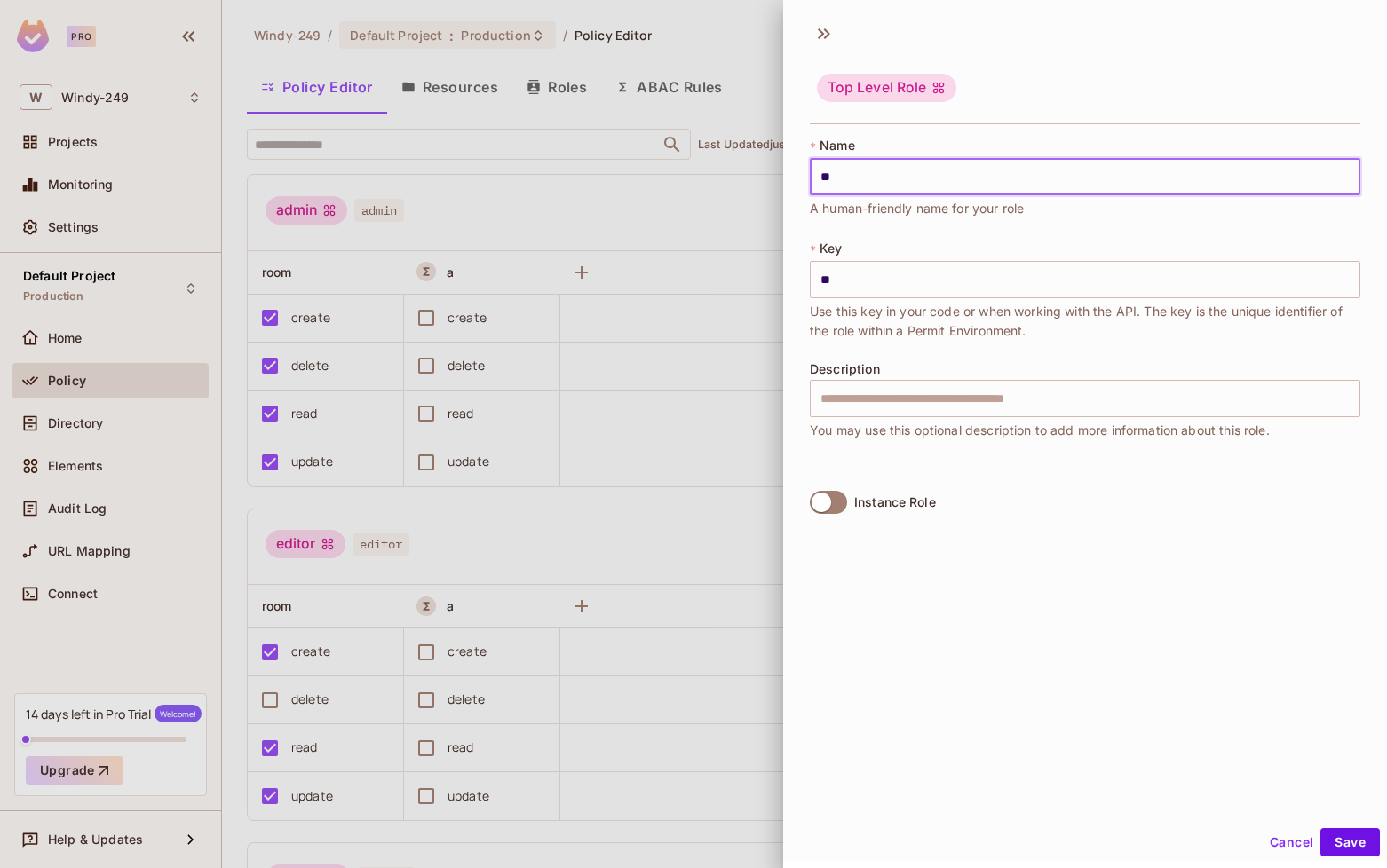
type input "***"
type input "****"
type input "******"
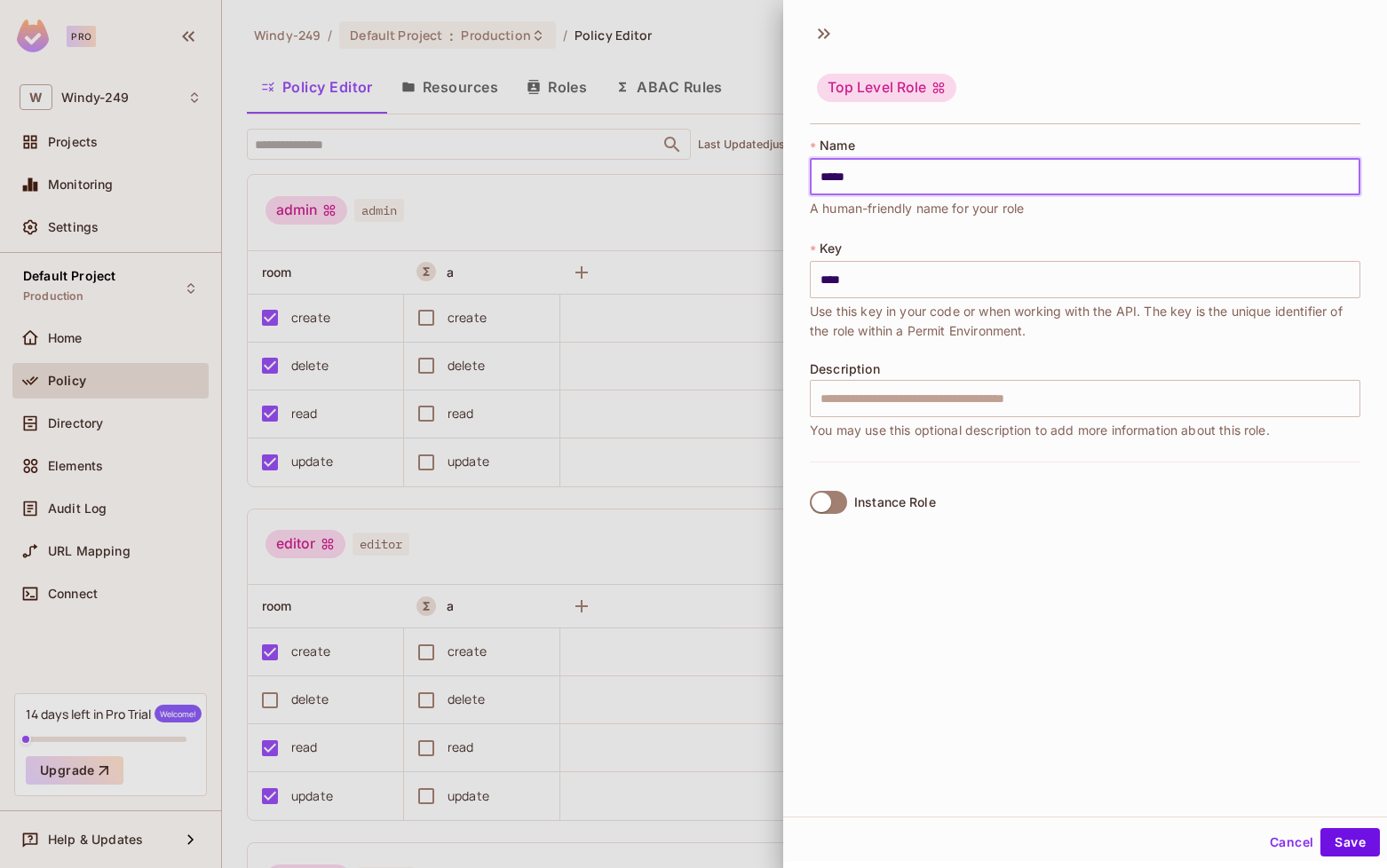
type input "******"
type input "*****"
type input "****"
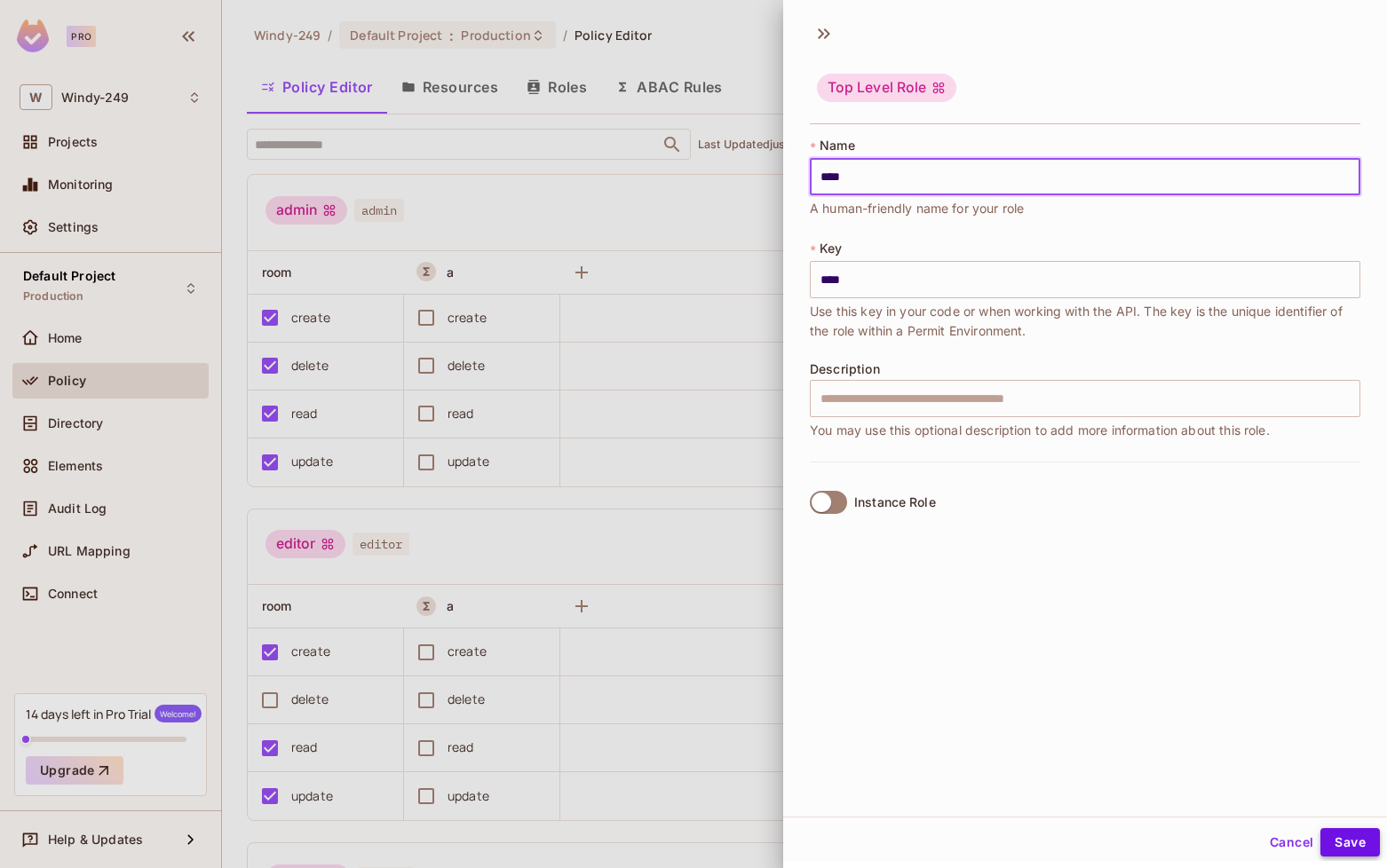
type input "****"
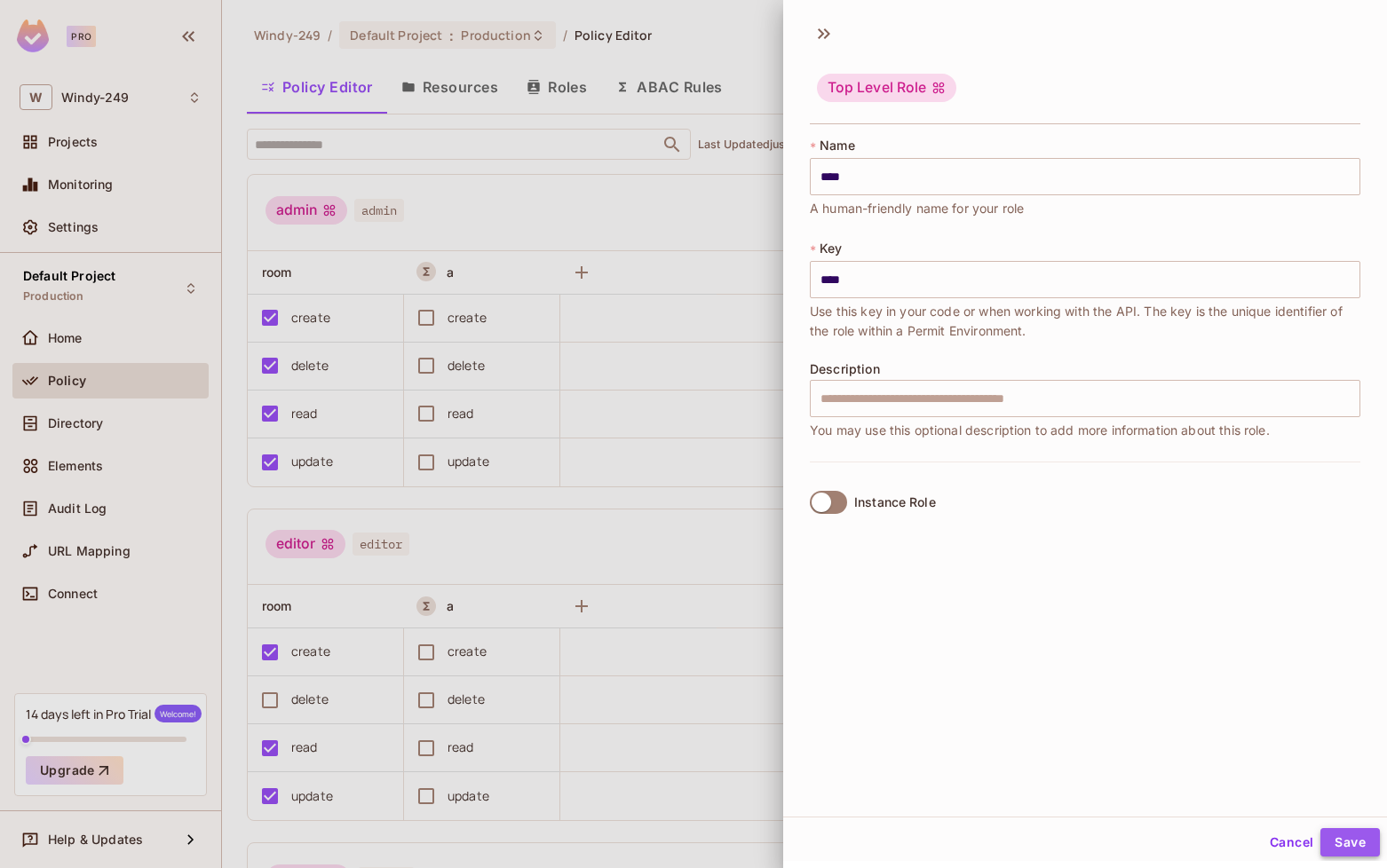
click at [1326, 838] on button "Save" at bounding box center [1349, 842] width 59 height 29
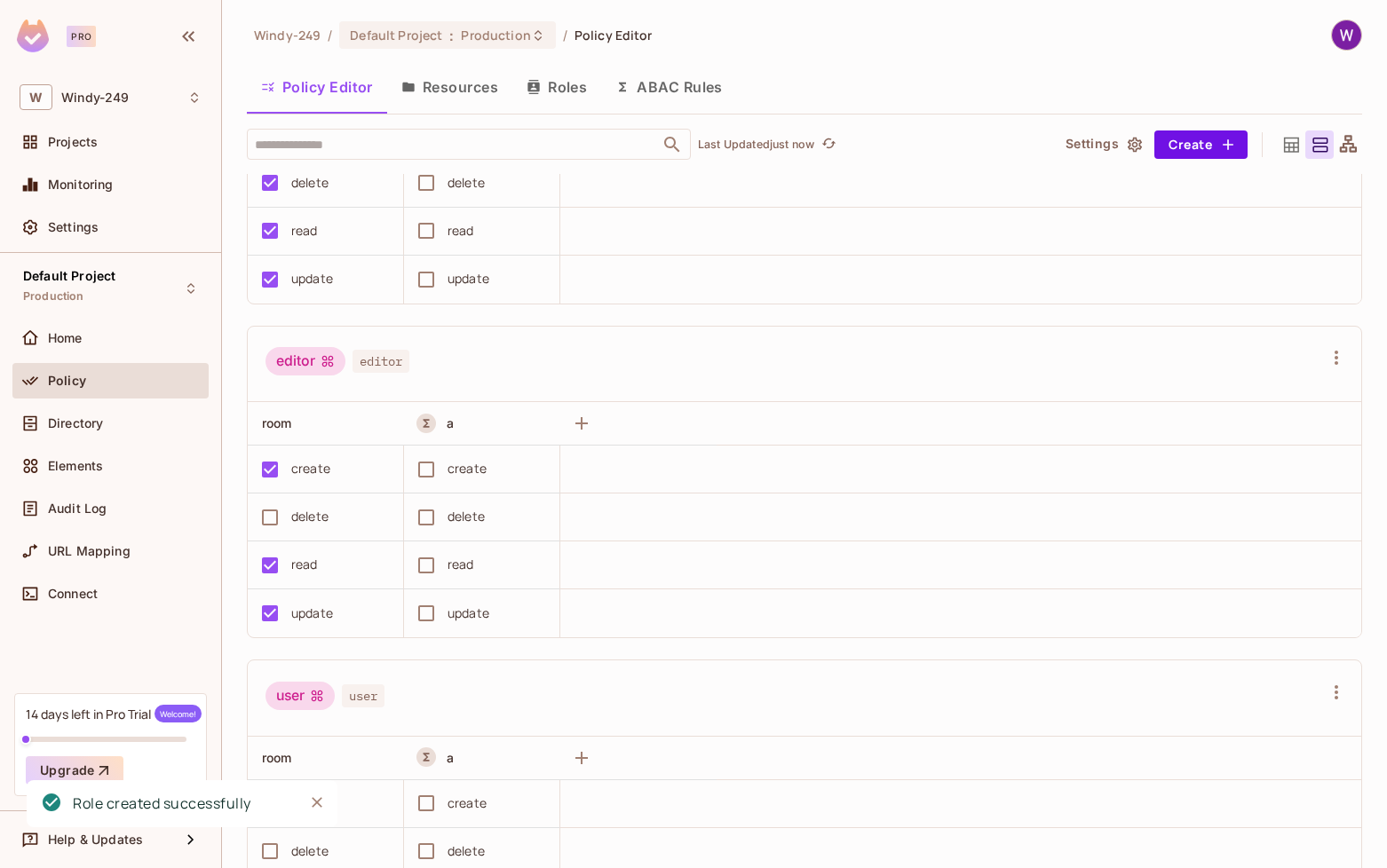
scroll to position [514, 0]
click at [296, 479] on div "create" at bounding box center [311, 471] width 40 height 20
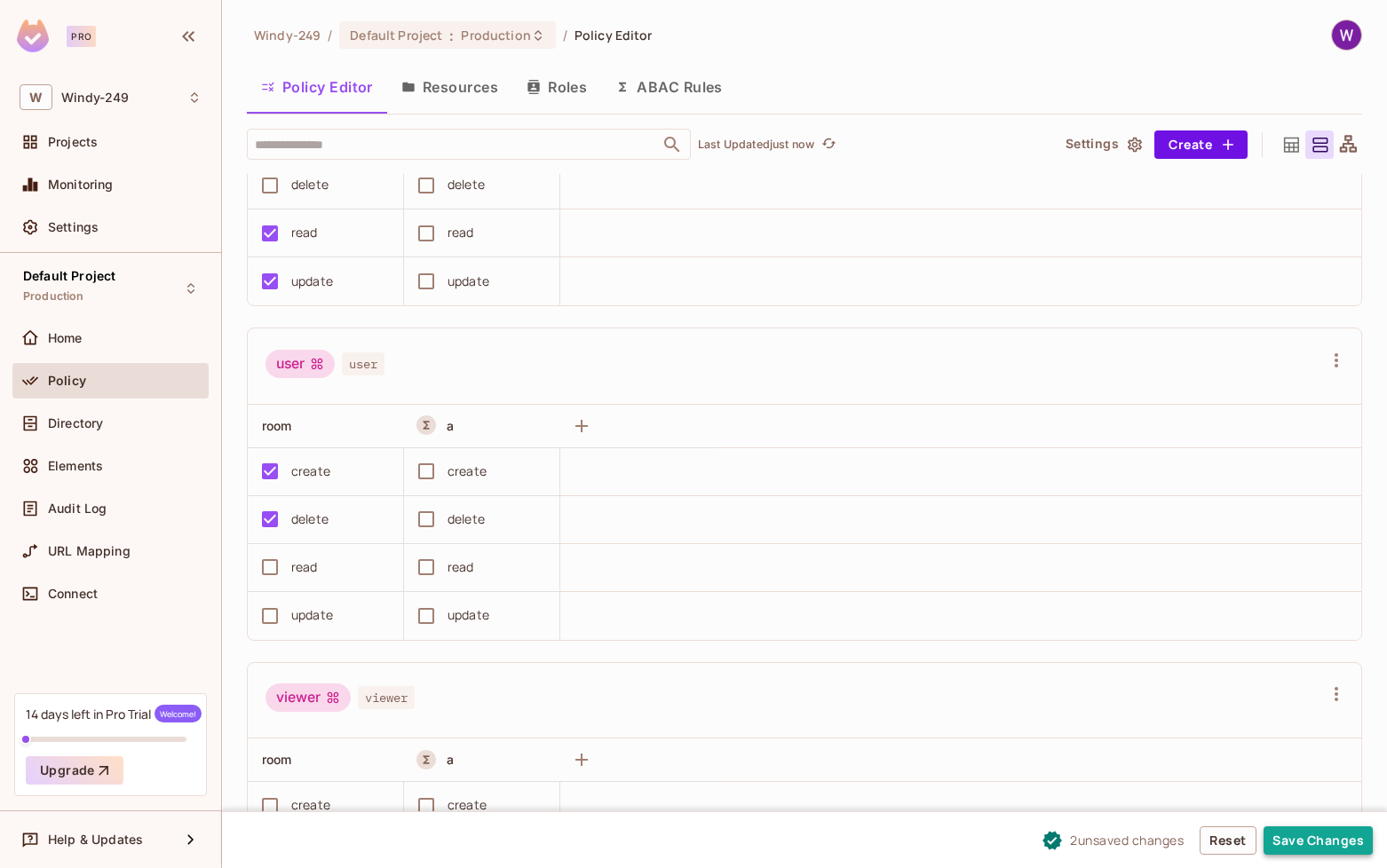
click at [1354, 841] on button "Save Changes" at bounding box center [1318, 840] width 110 height 29
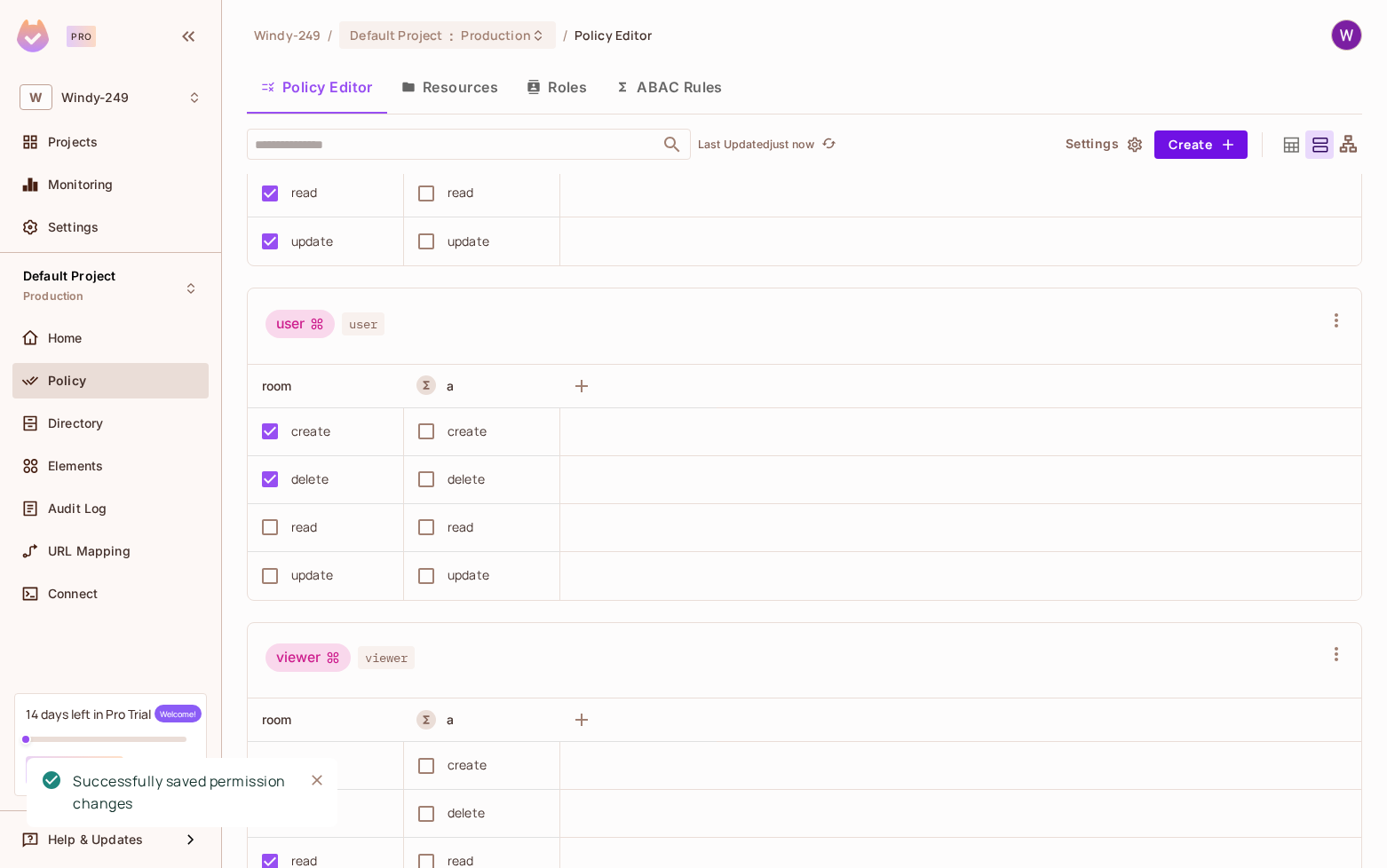
scroll to position [566, 0]
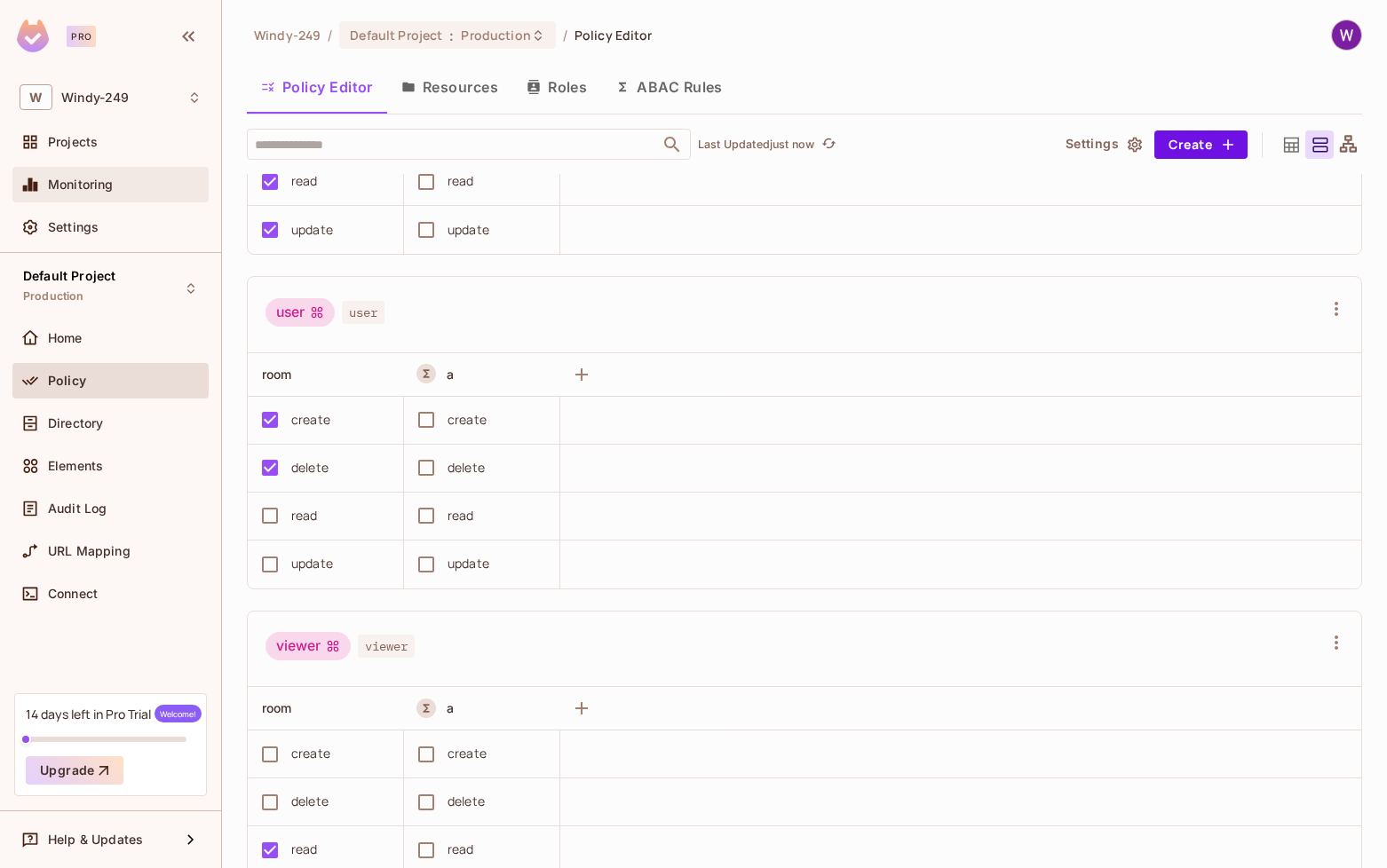
click at [92, 178] on span "Monitoring" at bounding box center [81, 185] width 66 height 14
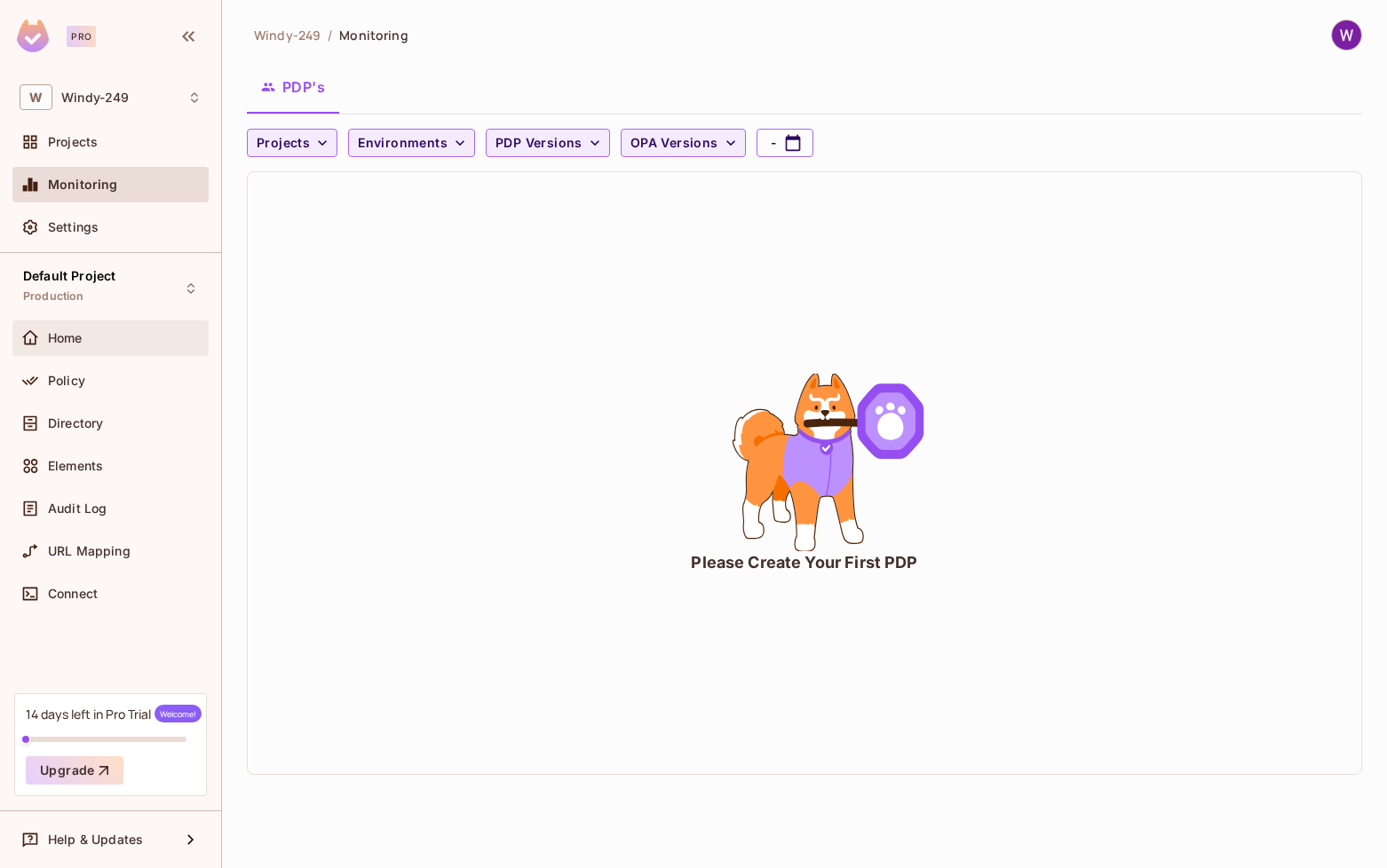
click at [100, 326] on div "Home" at bounding box center [111, 338] width 197 height 36
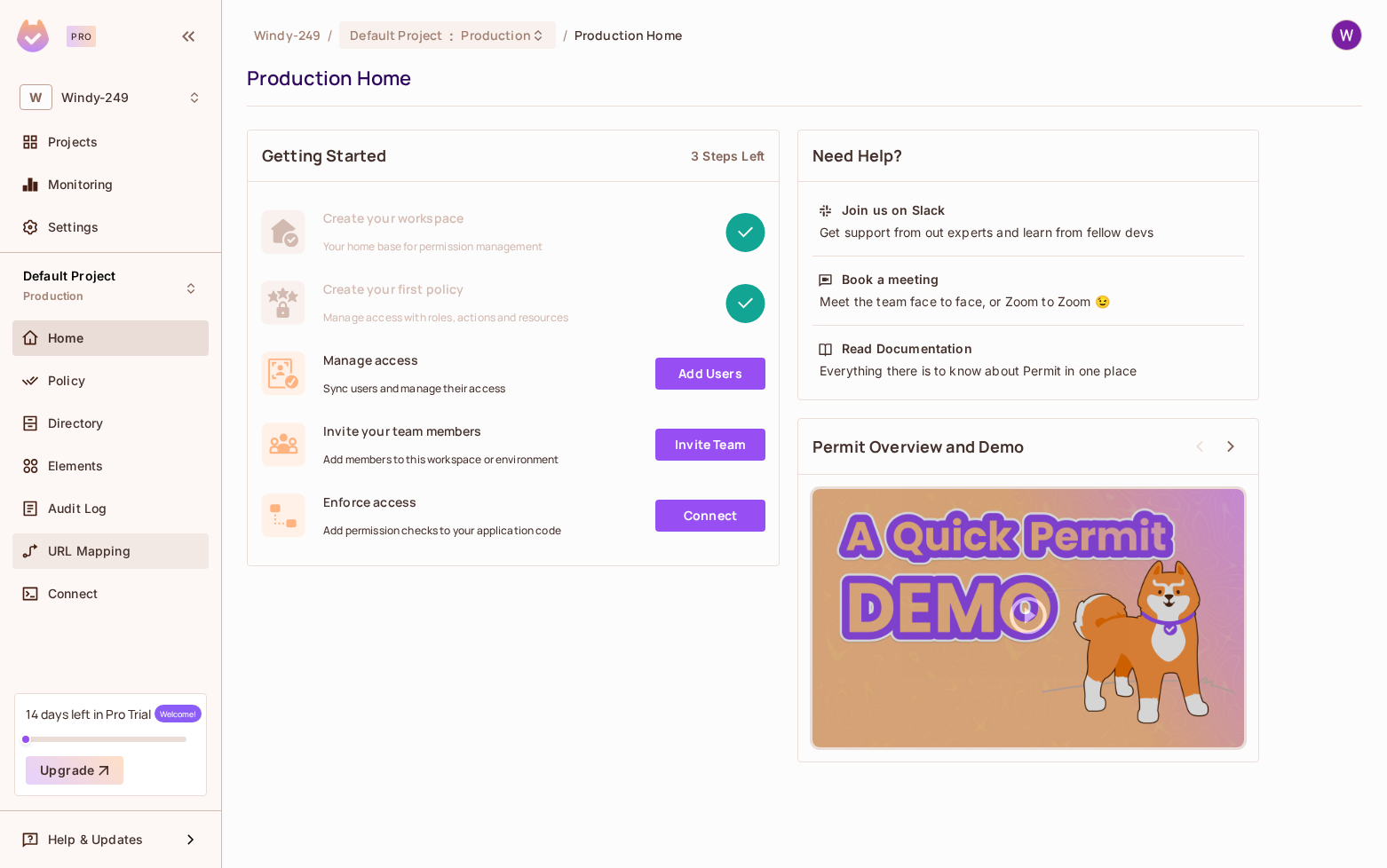
click at [110, 540] on div "URL Mapping" at bounding box center [111, 551] width 182 height 22
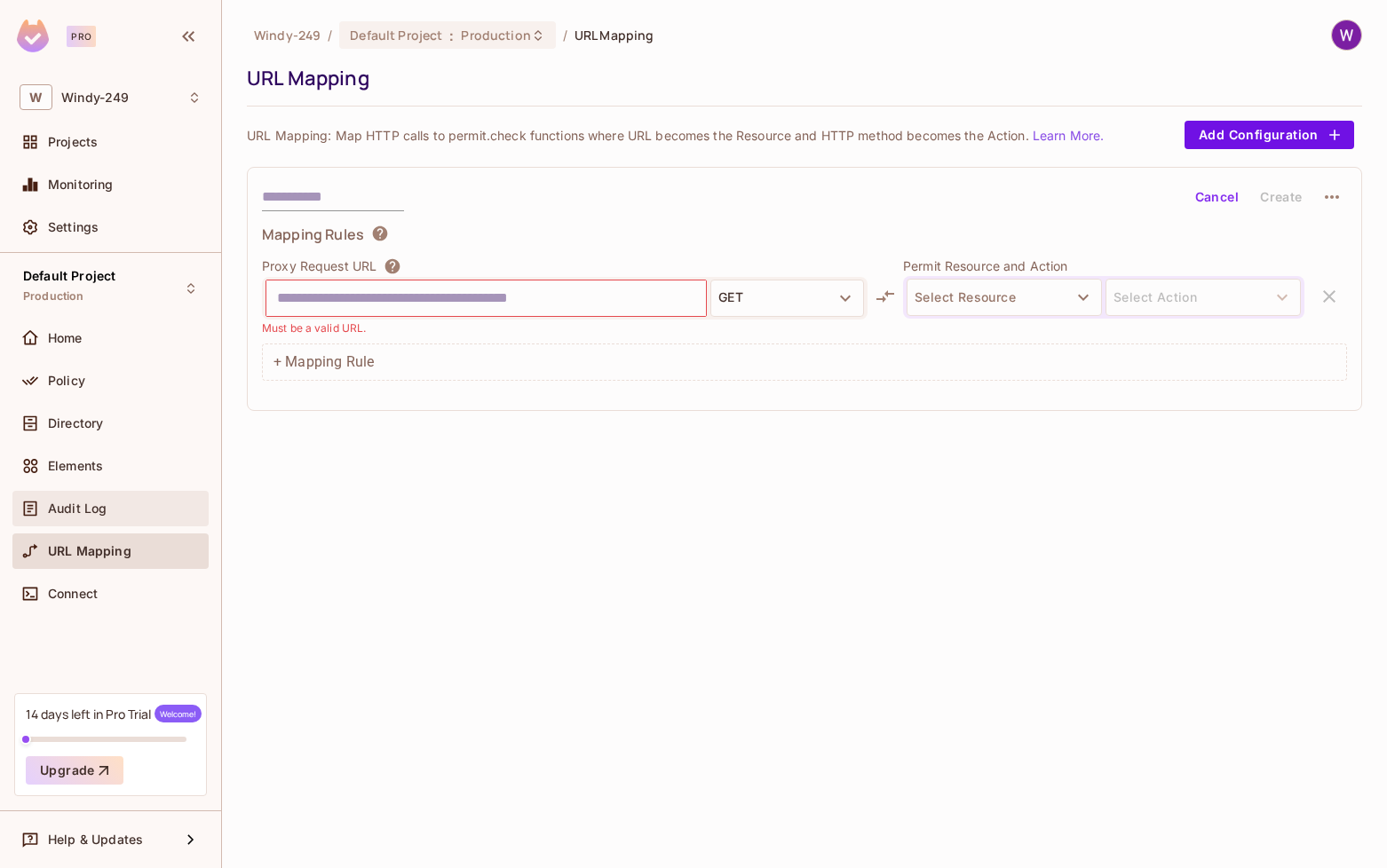
click at [153, 511] on div "Audit Log" at bounding box center [124, 509] width 153 height 14
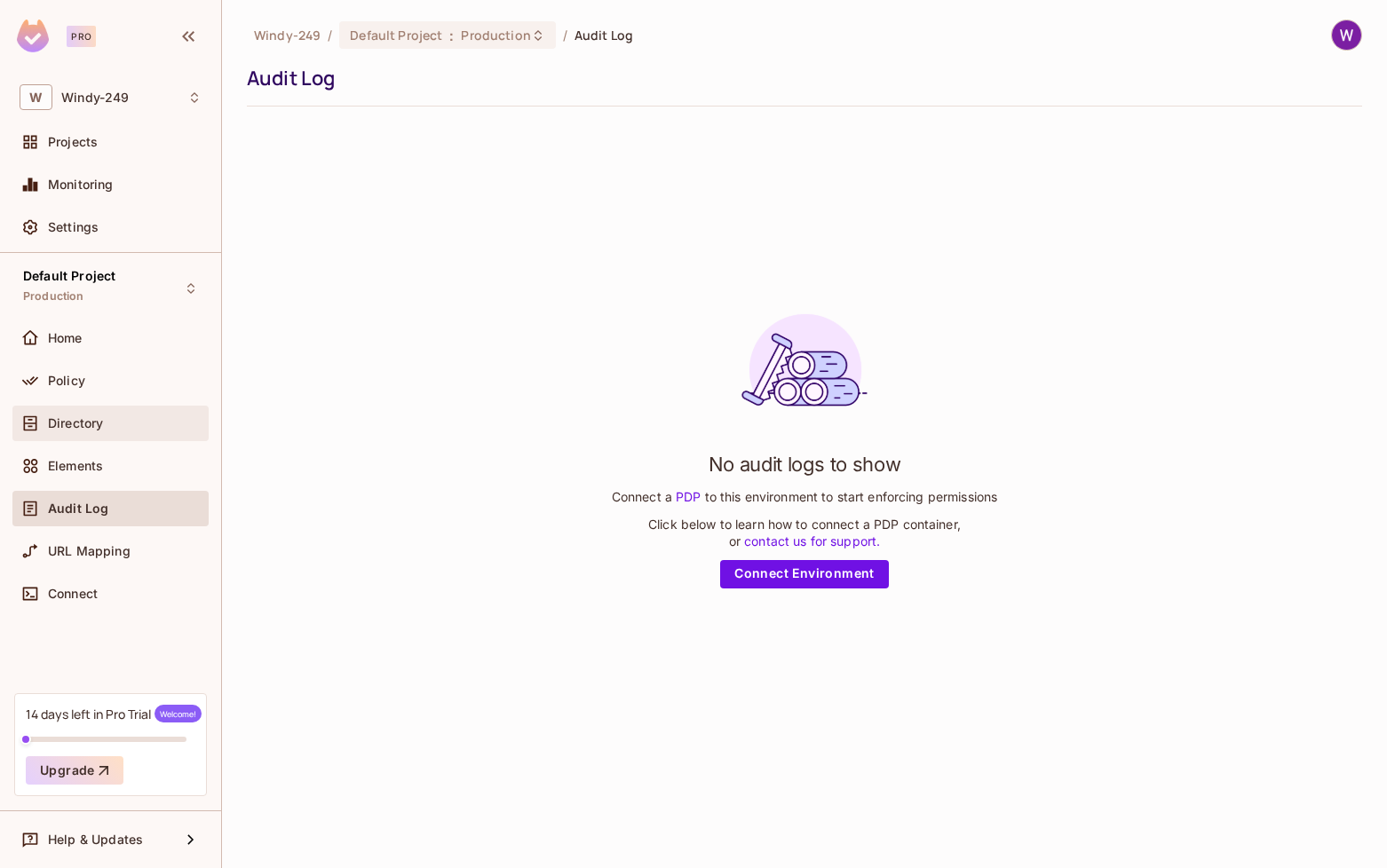
click at [184, 440] on div "Directory" at bounding box center [111, 424] width 197 height 36
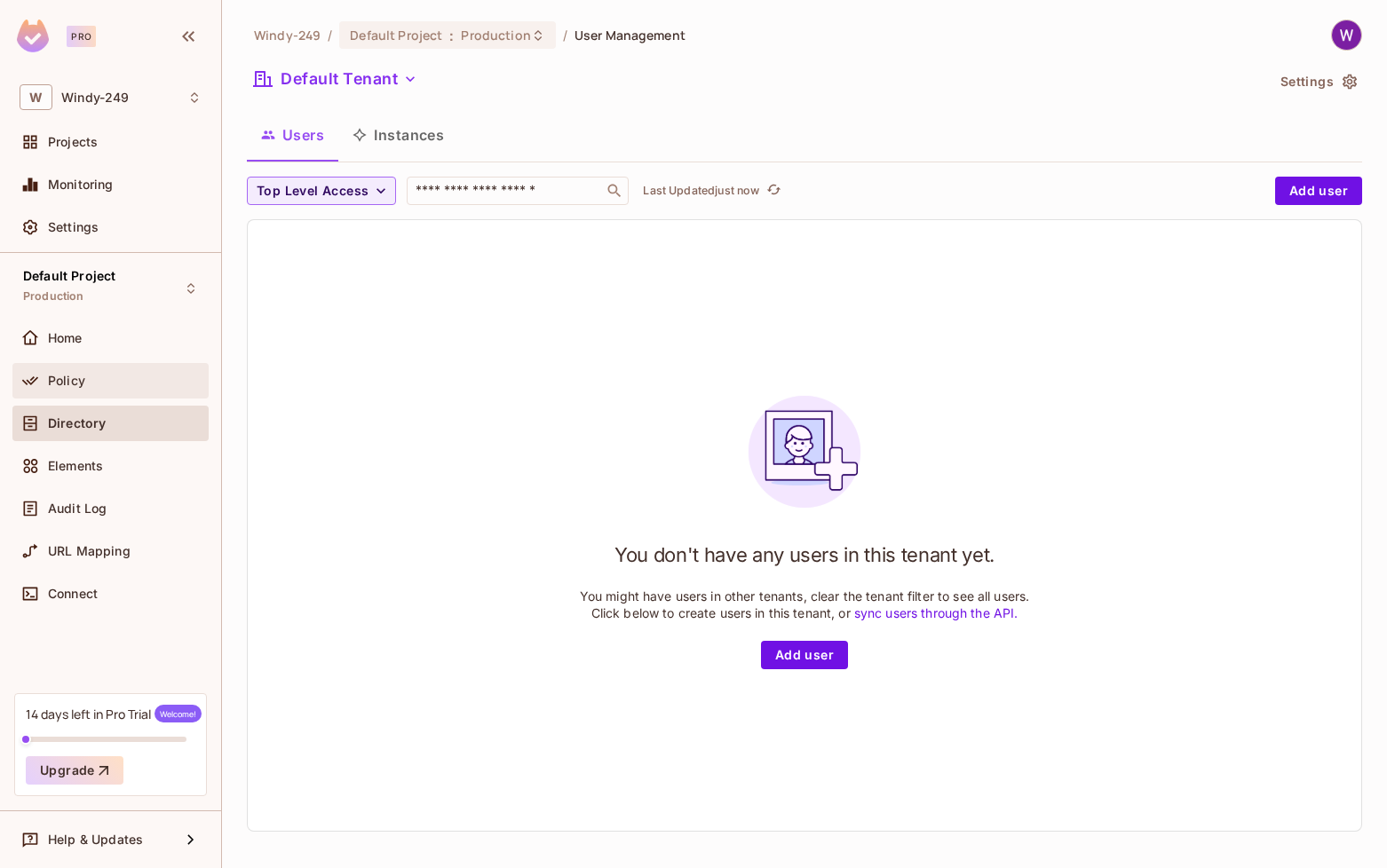
click at [43, 377] on div at bounding box center [34, 381] width 29 height 22
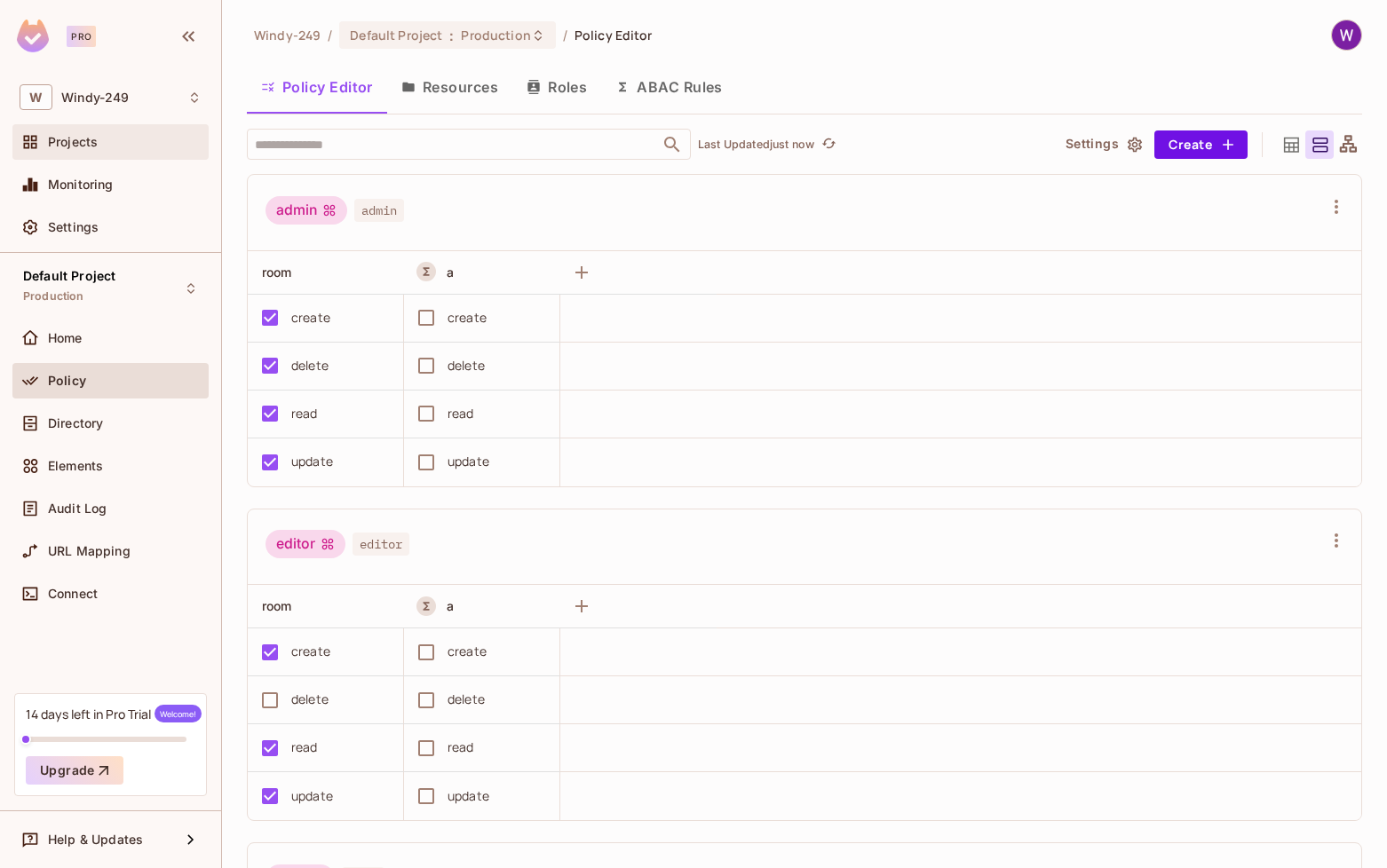
click at [153, 137] on div "Projects" at bounding box center [124, 142] width 153 height 14
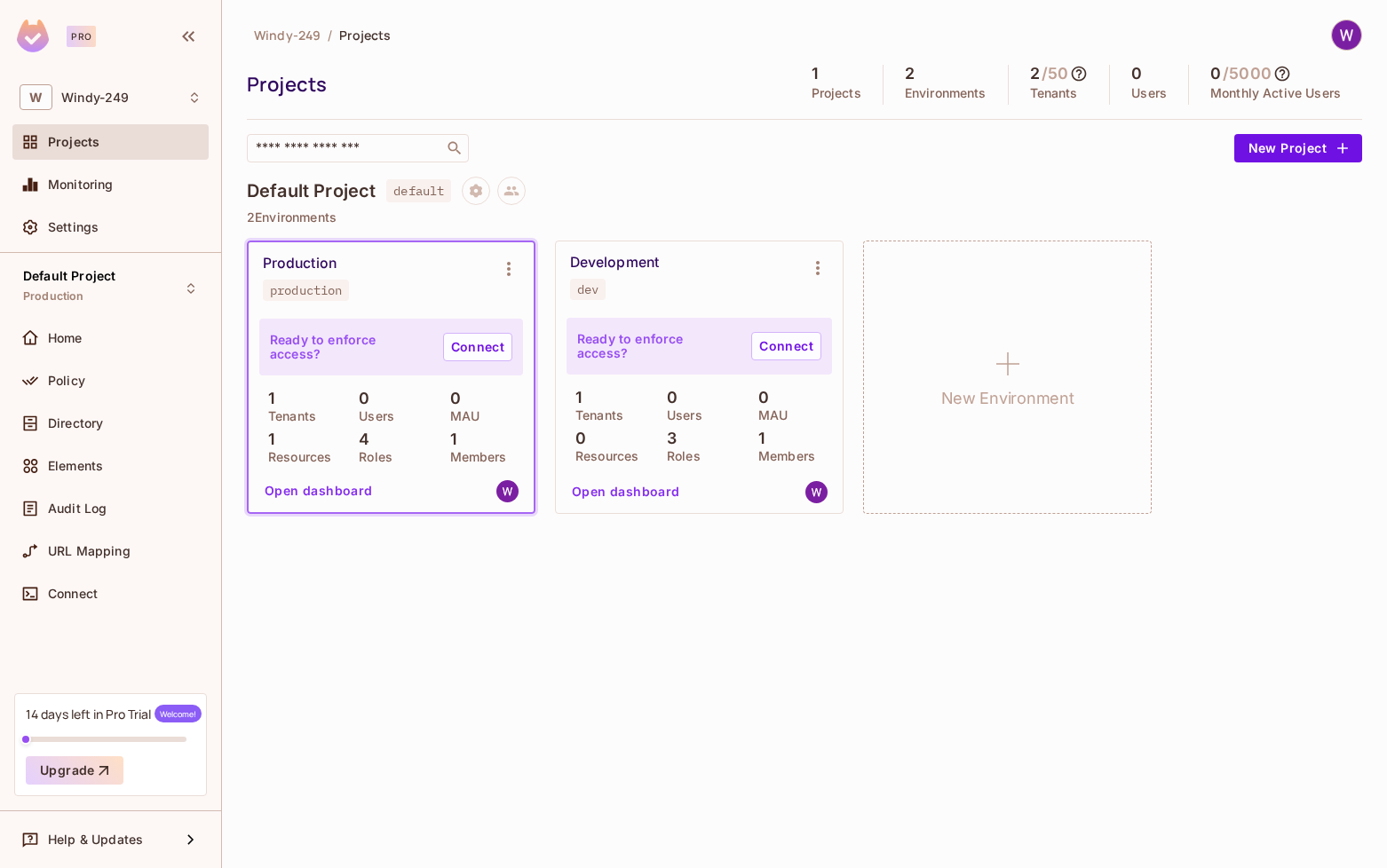
click at [435, 563] on div "Windy-249 / Projects Projects 1 Projects 2 Environments 2 / 50 Tenants 0 Users …" at bounding box center [804, 434] width 1165 height 868
click at [133, 469] on div "Elements" at bounding box center [124, 466] width 153 height 14
